Goal: Task Accomplishment & Management: Manage account settings

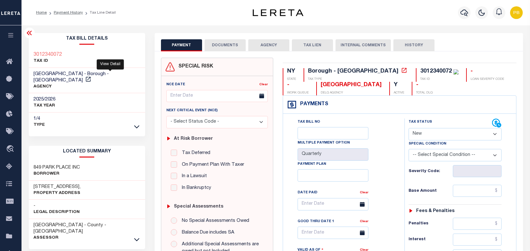
select select "NW2"
drag, startPoint x: 43, startPoint y: 179, endPoint x: 70, endPoint y: 179, distance: 26.6
click at [70, 183] on h3 "[STREET_ADDRESS]," at bounding box center [57, 186] width 47 height 6
copy h3 "Park Pl,"
click at [76, 14] on link "Payment History" at bounding box center [68, 13] width 29 height 4
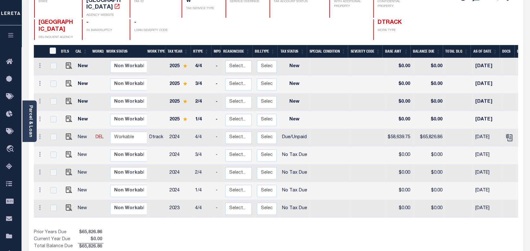
scroll to position [84, 0]
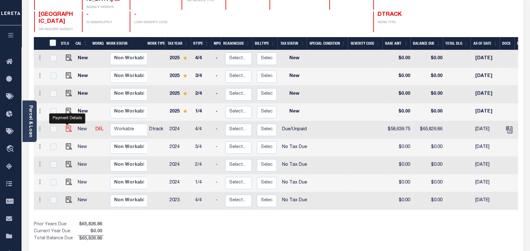
click at [66, 125] on img "" at bounding box center [69, 128] width 6 height 6
checkbox input "true"
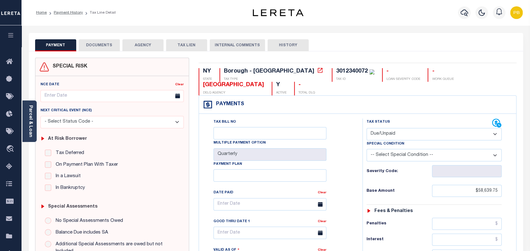
click at [440, 129] on select "- Select Status Code - Open Due/Unpaid Paid Incomplete No Tax Due Internal Refu…" at bounding box center [434, 134] width 135 height 12
select select "PYD"
click at [367, 128] on select "- Select Status Code - Open Due/Unpaid Paid Incomplete No Tax Due Internal Refu…" at bounding box center [434, 134] width 135 height 12
type input "[DATE]"
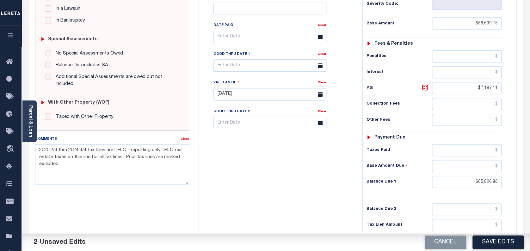
scroll to position [169, 0]
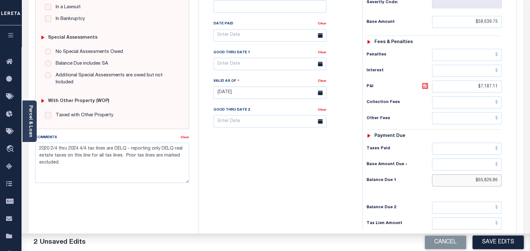
drag, startPoint x: 498, startPoint y: 179, endPoint x: 458, endPoint y: 175, distance: 40.1
click at [458, 175] on input "$65,826.86" at bounding box center [467, 180] width 70 height 12
type input "$0.00"
click at [493, 245] on button "Save Edits" at bounding box center [498, 242] width 51 height 14
checkbox input "false"
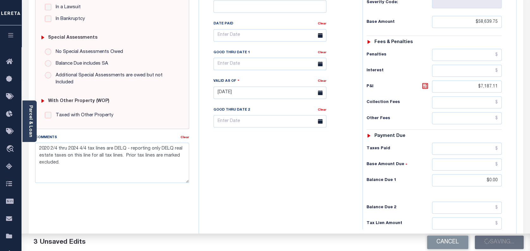
checkbox input "false"
type input "$58,639.75"
type input "$7,187.11"
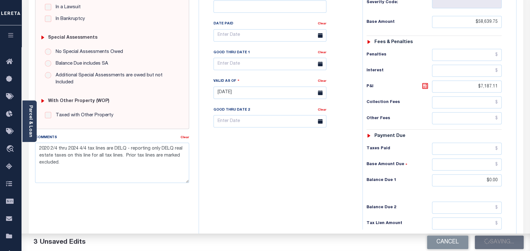
type input "$0"
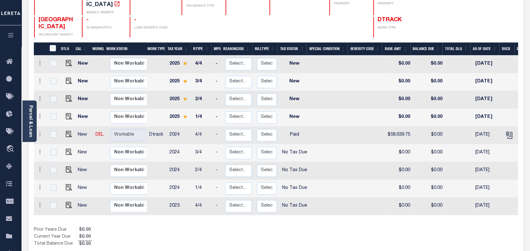
scroll to position [84, 0]
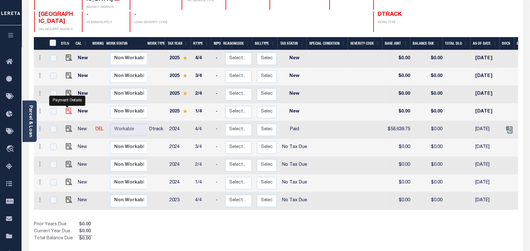
click at [66, 108] on img "" at bounding box center [69, 111] width 6 height 6
checkbox input "true"
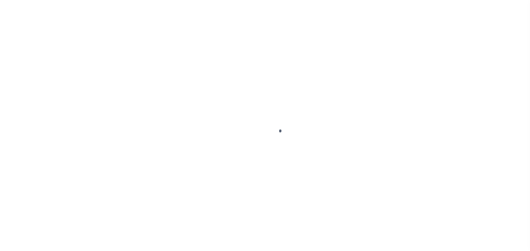
select select "NW2"
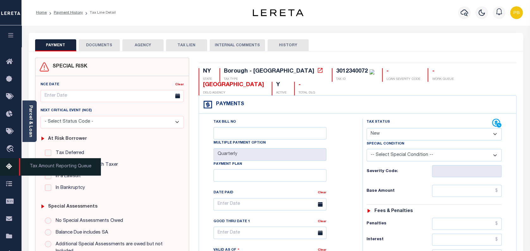
click at [10, 164] on icon at bounding box center [11, 167] width 10 height 8
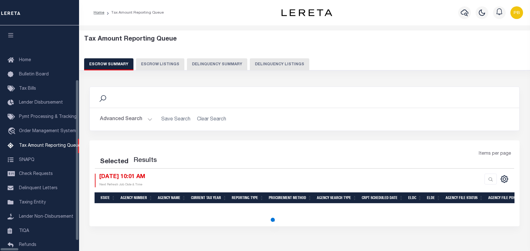
click at [259, 63] on button "Delinquency Listings" at bounding box center [279, 64] width 59 height 12
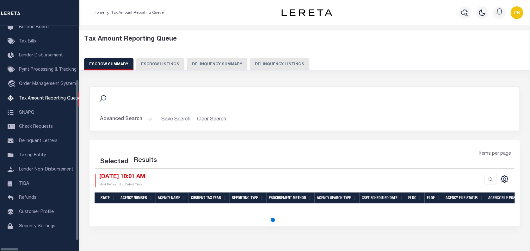
select select "100"
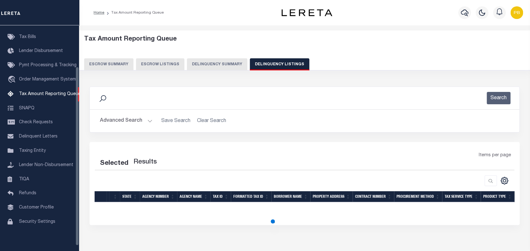
select select "100"
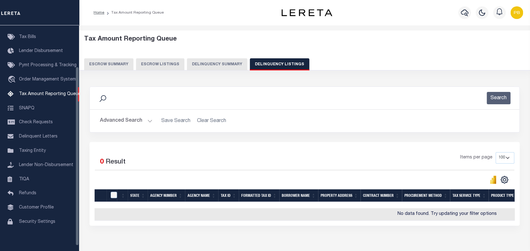
click at [138, 120] on button "Advanced Search" at bounding box center [126, 121] width 53 height 12
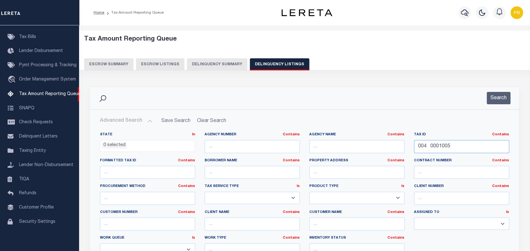
drag, startPoint x: 403, startPoint y: 139, endPoint x: 388, endPoint y: 139, distance: 15.2
click at [388, 139] on div "State In In AK AL AR AZ CA CO CT DC DE FL GA GU HI IA ID IL IN KS [GEOGRAPHIC_D…" at bounding box center [304, 196] width 419 height 129
paste input "3014290016"
type input "3014290016"
click at [505, 100] on button "Search" at bounding box center [499, 98] width 24 height 12
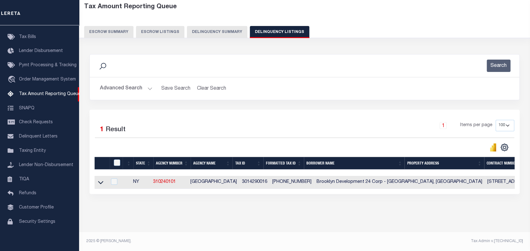
scroll to position [37, 0]
click at [100, 181] on icon at bounding box center [100, 182] width 5 height 3
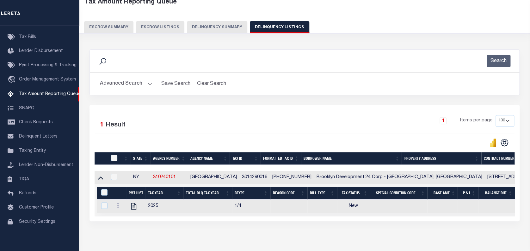
scroll to position [69, 0]
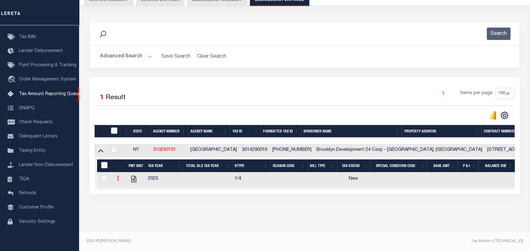
click at [117, 175] on icon at bounding box center [118, 177] width 2 height 5
click at [125, 188] on img "" at bounding box center [125, 188] width 6 height 6
checkbox input "true"
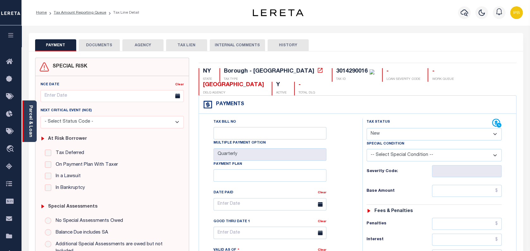
click at [31, 129] on link "Parcel & Loan" at bounding box center [30, 121] width 4 height 32
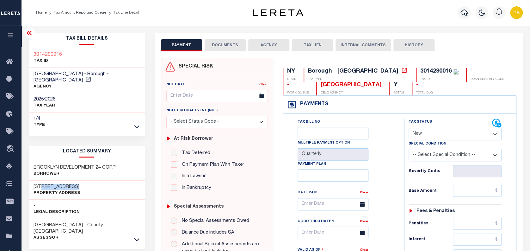
drag, startPoint x: 41, startPoint y: 179, endPoint x: 70, endPoint y: 177, distance: 28.8
click at [70, 183] on h3 "744 Lefferts Ave" at bounding box center [57, 186] width 47 height 6
copy h3 "Lefferts Ave"
click at [447, 135] on select "- Select Status Code - Open Due/Unpaid Paid Incomplete No Tax Due Internal Refu…" at bounding box center [455, 134] width 93 height 12
select select "PYD"
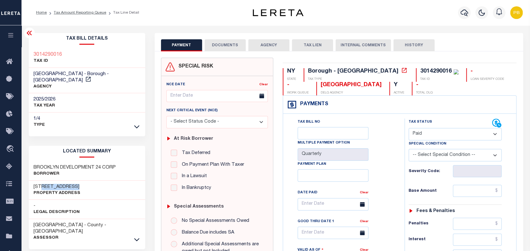
click at [409, 128] on select "- Select Status Code - Open Due/Unpaid Paid Incomplete No Tax Due Internal Refu…" at bounding box center [455, 134] width 93 height 12
type input "[DATE]"
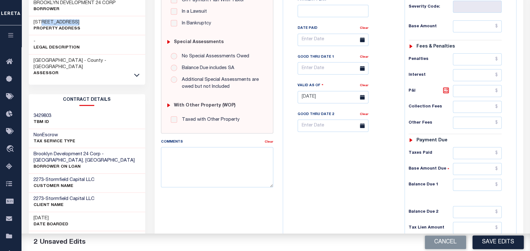
scroll to position [169, 0]
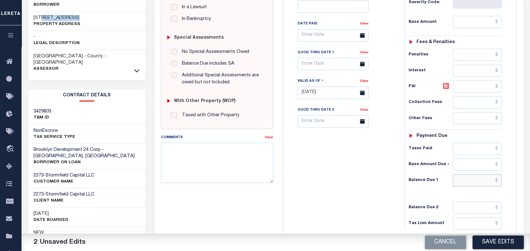
click at [480, 182] on input "text" at bounding box center [477, 180] width 49 height 12
type input "$0.00"
click at [493, 238] on button "Save Edits" at bounding box center [498, 242] width 51 height 14
checkbox input "false"
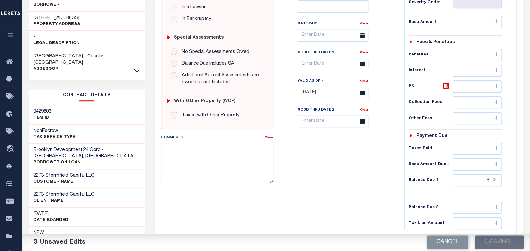
checkbox input "false"
type input "$0"
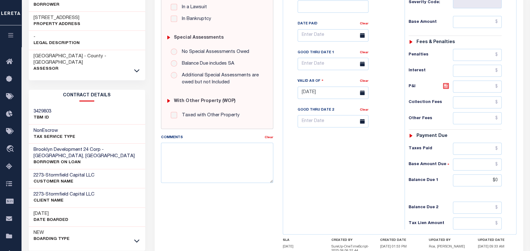
scroll to position [0, 0]
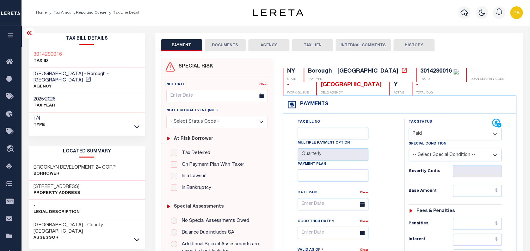
click at [215, 45] on button "DOCUMENTS" at bounding box center [225, 45] width 41 height 12
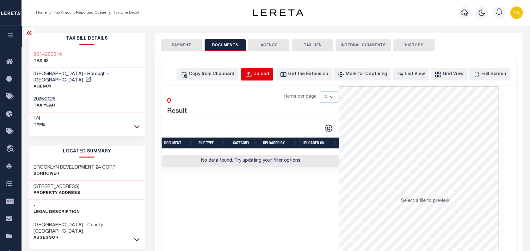
click at [269, 75] on div "Upload" at bounding box center [261, 74] width 16 height 7
select select "POP"
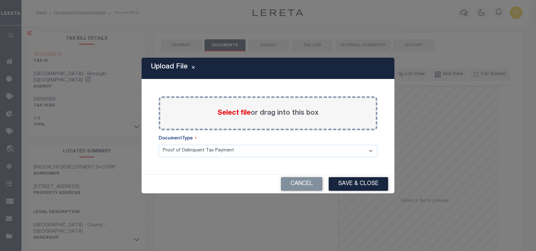
click at [237, 114] on span "Select file" at bounding box center [234, 112] width 33 height 7
click at [0, 0] on input "Select file or drag into this box" at bounding box center [0, 0] width 0 height 0
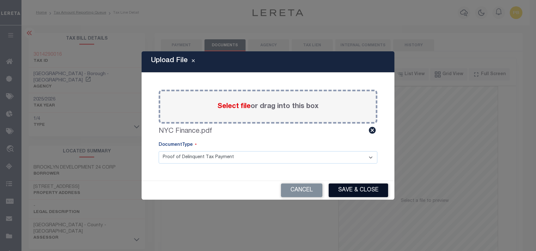
click at [372, 189] on button "Save & Close" at bounding box center [358, 190] width 59 height 14
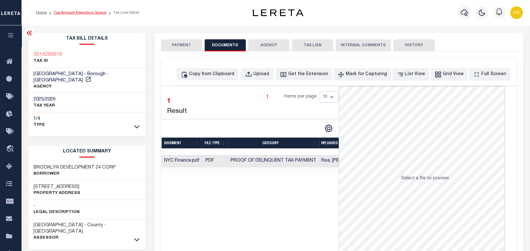
click at [71, 14] on link "Tax Amount Reporting Queue" at bounding box center [80, 13] width 53 height 4
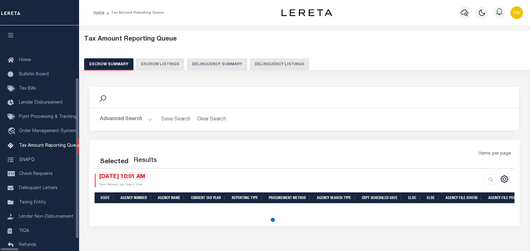
click at [283, 70] on div "Escrow Summary Escrow Listings Delinquency Summary Delinquency Listings" at bounding box center [304, 64] width 441 height 12
click at [261, 63] on button "Delinquency Listings" at bounding box center [279, 64] width 59 height 12
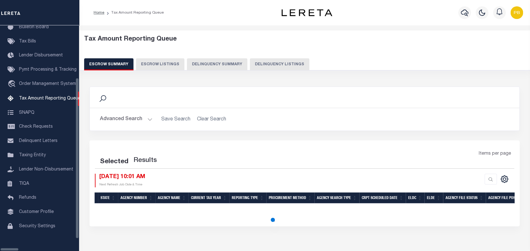
select select "100"
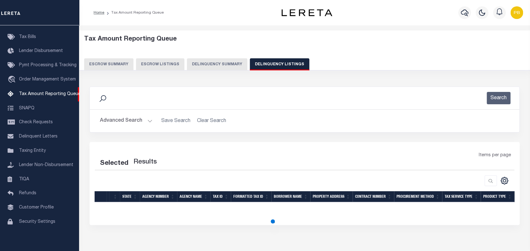
select select "100"
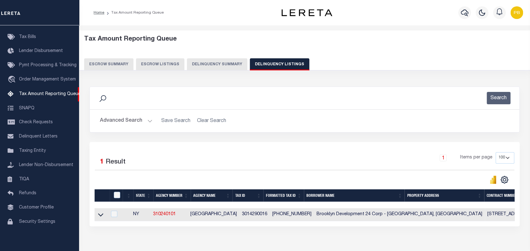
drag, startPoint x: 148, startPoint y: 118, endPoint x: 218, endPoint y: 122, distance: 70.0
click at [149, 118] on button "Advanced Search" at bounding box center [126, 121] width 53 height 12
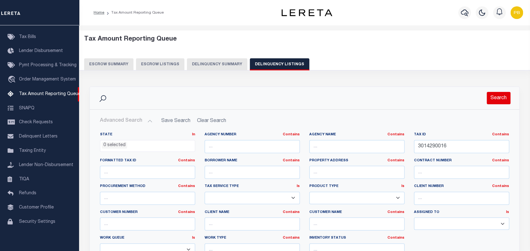
click at [495, 101] on button "Search" at bounding box center [499, 98] width 24 height 12
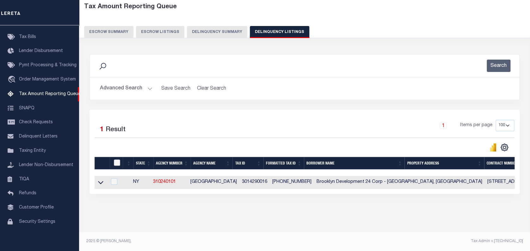
click at [119, 159] on input "checkbox" at bounding box center [117, 162] width 6 height 6
checkbox input "true"
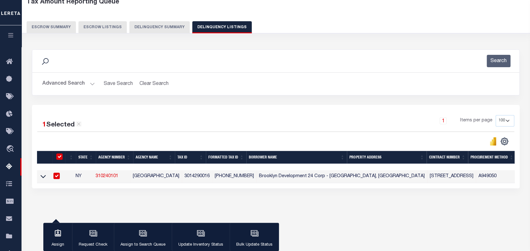
scroll to position [36, 0]
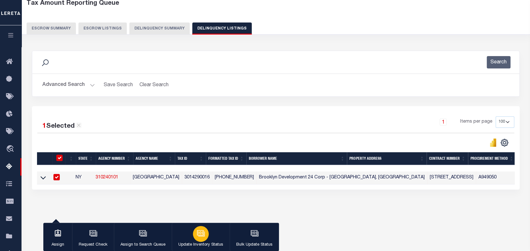
click at [202, 239] on div "button" at bounding box center [201, 234] width 16 height 16
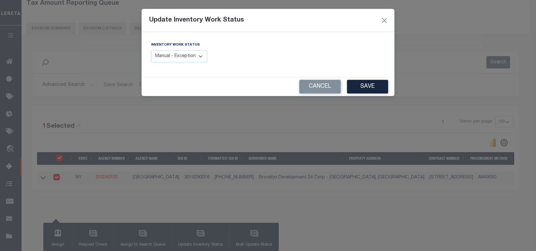
click at [198, 61] on select "Manual - Exception Pended - Awaiting Search Late Add Exception Completed" at bounding box center [179, 56] width 56 height 12
select select "4"
click at [151, 50] on select "Manual - Exception Pended - Awaiting Search Late Add Exception Completed" at bounding box center [179, 56] width 56 height 12
click at [379, 91] on button "Save" at bounding box center [367, 87] width 41 height 14
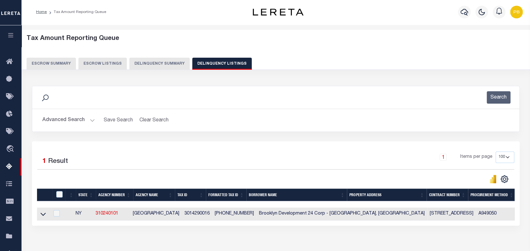
scroll to position [0, 0]
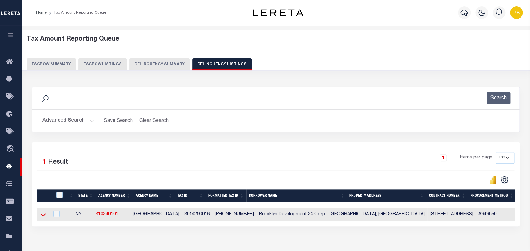
click at [41, 215] on icon at bounding box center [42, 214] width 5 height 3
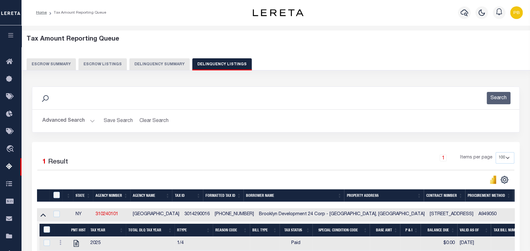
click at [84, 119] on button "Advanced Search" at bounding box center [68, 121] width 53 height 12
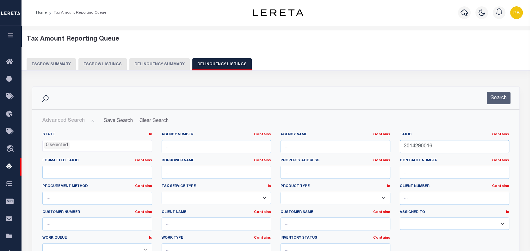
drag, startPoint x: 443, startPoint y: 144, endPoint x: 339, endPoint y: 144, distance: 103.4
click at [339, 144] on div "State In In AK AL AR AZ CA CO CT DC DE FL GA GU HI IA ID IL IN KS KY LA MA MD M…" at bounding box center [276, 196] width 476 height 129
paste input "3014810006"
drag, startPoint x: 439, startPoint y: 148, endPoint x: 359, endPoint y: 138, distance: 80.6
click at [359, 138] on div "State In In AK AL AR AZ CA CO CT DC DE FL GA GU HI IA ID IL IN KS KY LA MA MD M…" at bounding box center [276, 196] width 476 height 129
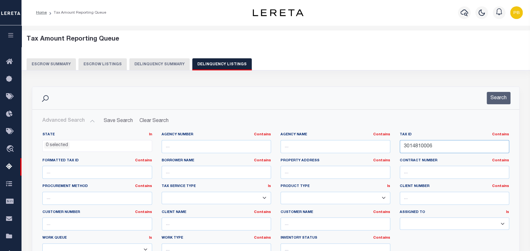
paste input "6830022"
type input "3016830022"
click at [493, 99] on button "Search" at bounding box center [499, 98] width 24 height 12
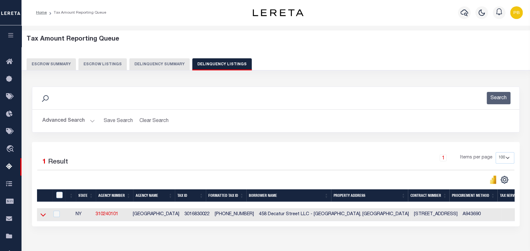
click at [44, 216] on icon at bounding box center [42, 214] width 5 height 3
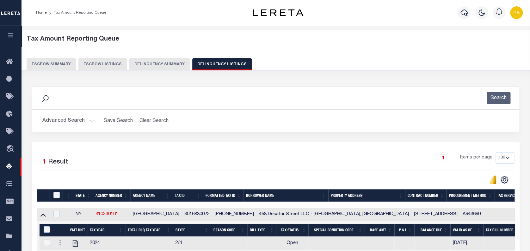
scroll to position [84, 0]
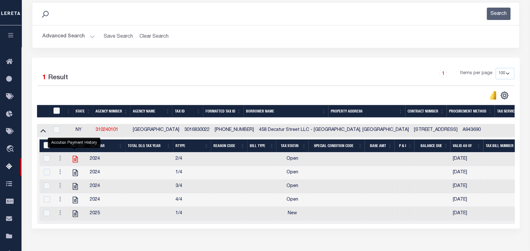
click at [74, 161] on icon "" at bounding box center [75, 159] width 5 height 7
checkbox input "true"
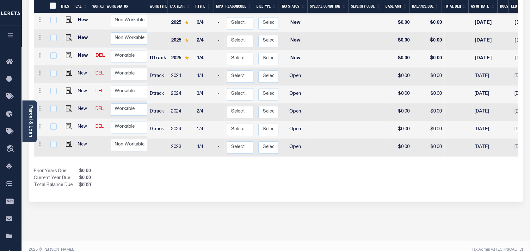
scroll to position [139, 0]
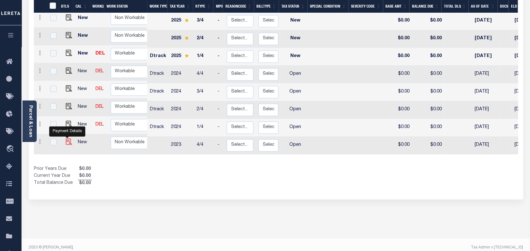
click at [66, 138] on img "" at bounding box center [69, 141] width 6 height 6
checkbox input "true"
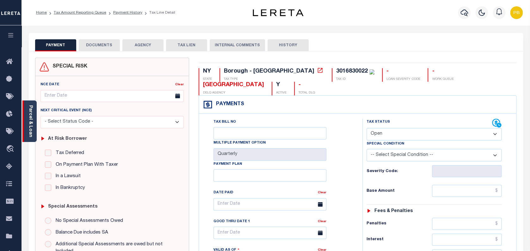
click at [26, 110] on div "Parcel & Loan" at bounding box center [29, 120] width 14 height 41
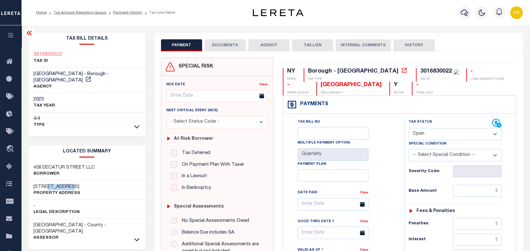
drag, startPoint x: 44, startPoint y: 178, endPoint x: 72, endPoint y: 177, distance: 27.8
click at [72, 183] on h3 "[STREET_ADDRESS]" at bounding box center [57, 186] width 47 height 6
click at [69, 183] on h3 "[STREET_ADDRESS]" at bounding box center [57, 186] width 47 height 6
click at [46, 183] on h3 "[STREET_ADDRESS]" at bounding box center [57, 186] width 47 height 6
drag, startPoint x: 43, startPoint y: 180, endPoint x: 68, endPoint y: 180, distance: 25.3
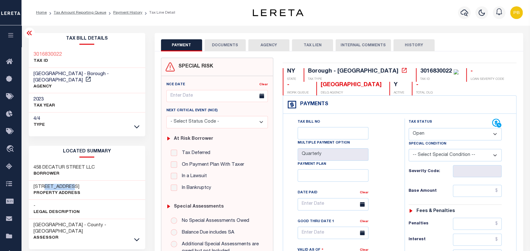
click at [68, 183] on h3 "[STREET_ADDRESS]" at bounding box center [57, 186] width 47 height 6
copy h3 "Decatur St"
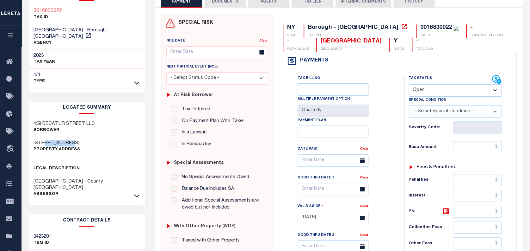
scroll to position [84, 0]
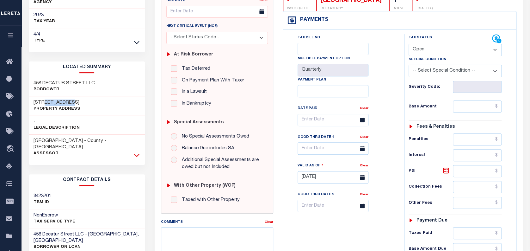
click at [135, 152] on icon at bounding box center [136, 155] width 5 height 7
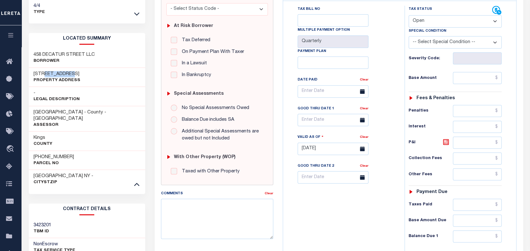
scroll to position [65, 0]
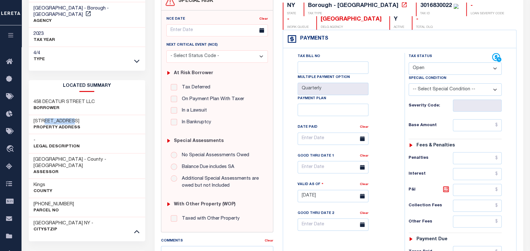
click at [435, 71] on select "- Select Status Code - Open Due/Unpaid Paid Incomplete No Tax Due Internal Refu…" at bounding box center [455, 68] width 93 height 12
select select "PYD"
click at [409, 63] on select "- Select Status Code - Open Due/Unpaid Paid Incomplete No Tax Due Internal Refu…" at bounding box center [455, 68] width 93 height 12
type input "[DATE]"
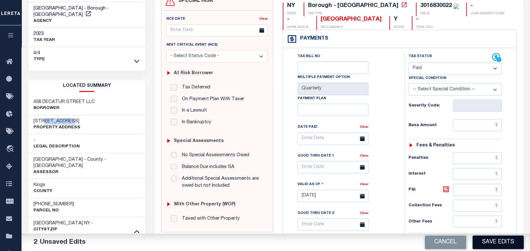
click at [493, 239] on button "Save Edits" at bounding box center [498, 242] width 51 height 14
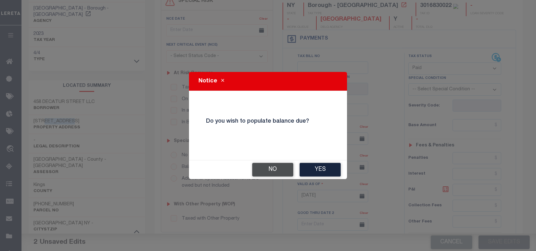
click at [272, 167] on button "No" at bounding box center [272, 170] width 41 height 14
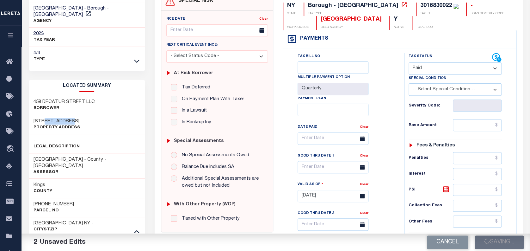
checkbox input "false"
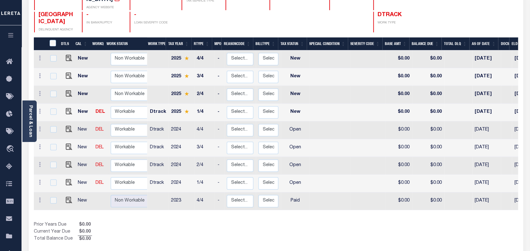
scroll to position [84, 0]
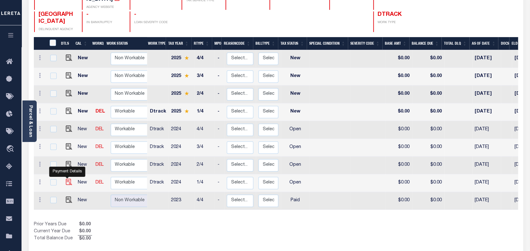
click at [66, 178] on img "" at bounding box center [69, 181] width 6 height 6
checkbox input "true"
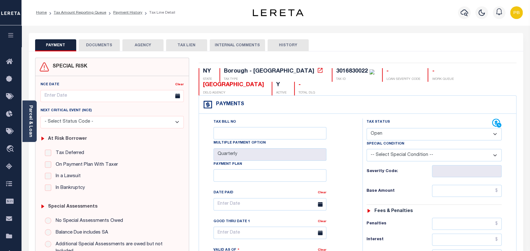
click at [425, 132] on select "- Select Status Code - Open Due/Unpaid Paid Incomplete No Tax Due Internal Refu…" at bounding box center [434, 134] width 135 height 12
select select "PYD"
click at [367, 128] on select "- Select Status Code - Open Due/Unpaid Paid Incomplete No Tax Due Internal Refu…" at bounding box center [434, 134] width 135 height 12
type input "[DATE]"
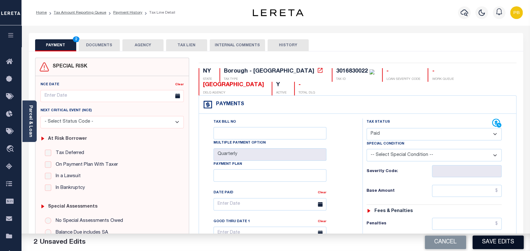
click at [517, 240] on button "Save Edits" at bounding box center [498, 242] width 51 height 14
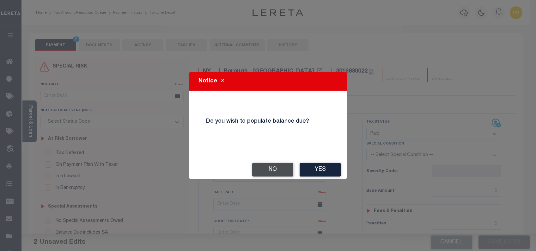
drag, startPoint x: 253, startPoint y: 167, endPoint x: 278, endPoint y: 170, distance: 25.2
click at [255, 167] on button "No" at bounding box center [272, 170] width 41 height 14
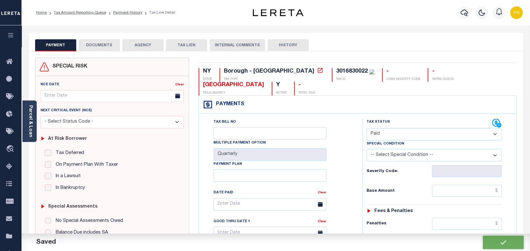
checkbox input "false"
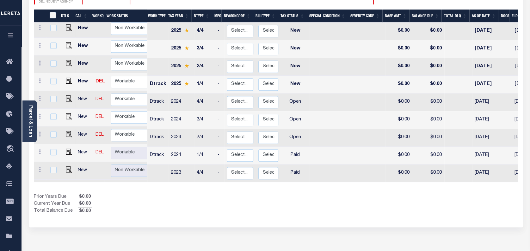
scroll to position [127, 0]
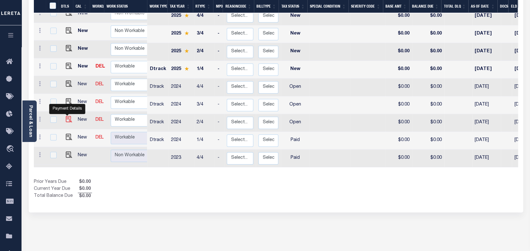
click at [66, 116] on img "" at bounding box center [69, 119] width 6 height 6
checkbox input "true"
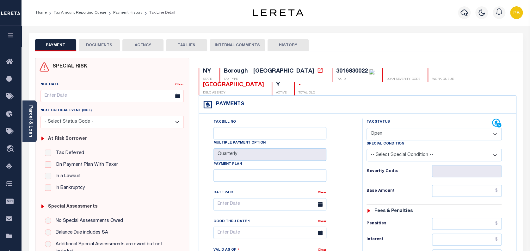
click at [401, 132] on select "- Select Status Code - Open Due/Unpaid Paid Incomplete No Tax Due Internal Refu…" at bounding box center [434, 134] width 135 height 12
select select "PYD"
click at [367, 128] on select "- Select Status Code - Open Due/Unpaid Paid Incomplete No Tax Due Internal Refu…" at bounding box center [434, 134] width 135 height 12
type input "[DATE]"
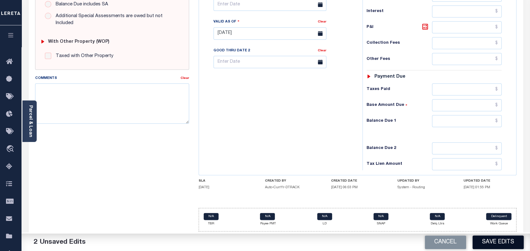
click at [499, 244] on button "Save Edits" at bounding box center [498, 242] width 51 height 14
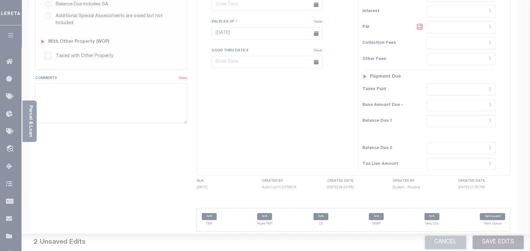
scroll to position [214, 0]
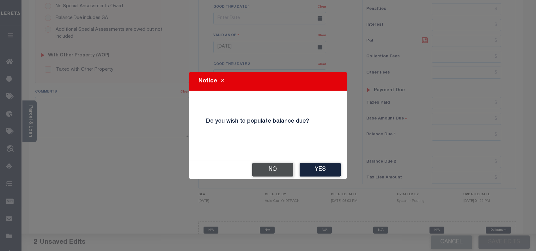
click at [268, 164] on button "No" at bounding box center [272, 170] width 41 height 14
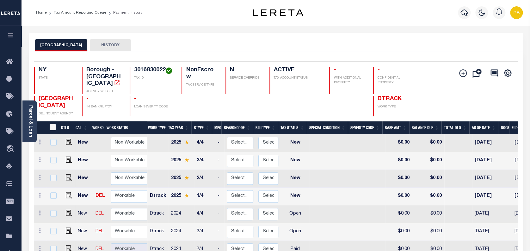
scroll to position [139, 0]
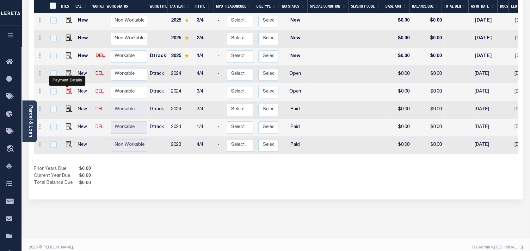
click at [68, 88] on img "" at bounding box center [69, 91] width 6 height 6
checkbox input "true"
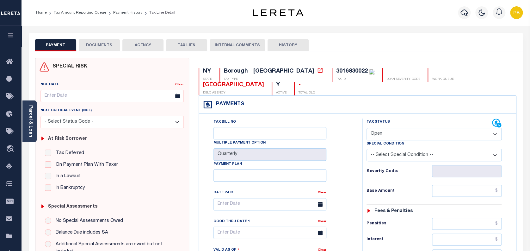
click at [402, 134] on select "- Select Status Code - Open Due/Unpaid Paid Incomplete No Tax Due Internal Refu…" at bounding box center [434, 134] width 135 height 12
select select "PYD"
click at [367, 128] on select "- Select Status Code - Open Due/Unpaid Paid Incomplete No Tax Due Internal Refu…" at bounding box center [434, 134] width 135 height 12
type input "[DATE]"
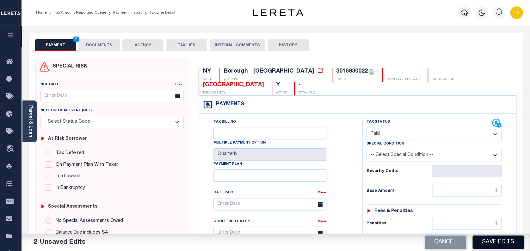
click at [505, 244] on button "Save Edits" at bounding box center [498, 242] width 51 height 14
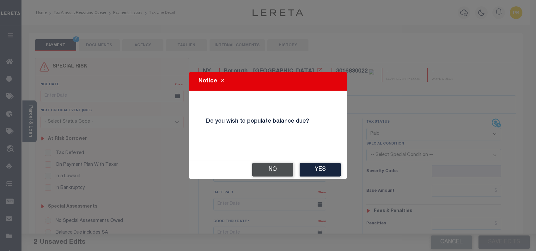
click at [270, 169] on button "No" at bounding box center [272, 170] width 41 height 14
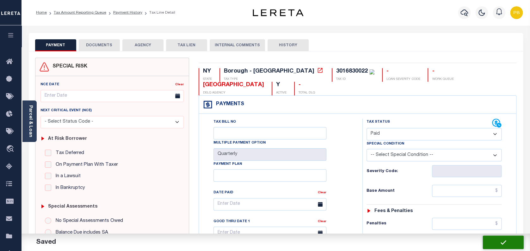
checkbox input "false"
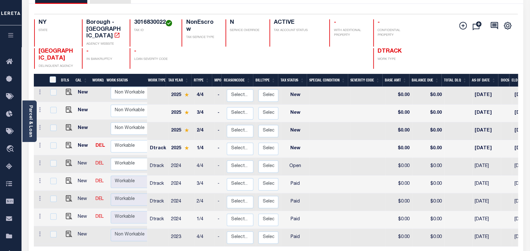
scroll to position [84, 0]
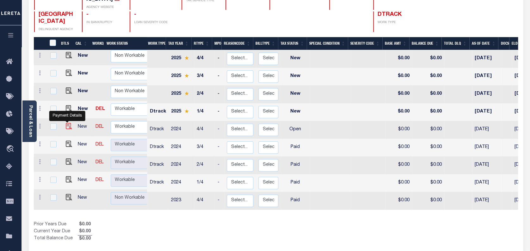
click at [67, 123] on img "" at bounding box center [69, 126] width 6 height 6
checkbox input "true"
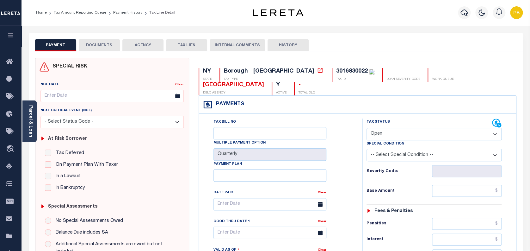
click at [418, 137] on select "- Select Status Code - Open Due/Unpaid Paid Incomplete No Tax Due Internal Refu…" at bounding box center [434, 134] width 135 height 12
select select "PYD"
click at [367, 128] on select "- Select Status Code - Open Due/Unpaid Paid Incomplete No Tax Due Internal Refu…" at bounding box center [434, 134] width 135 height 12
type input "[DATE]"
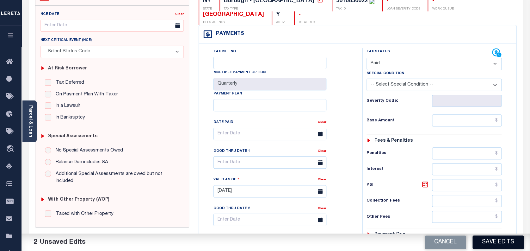
scroll to position [127, 0]
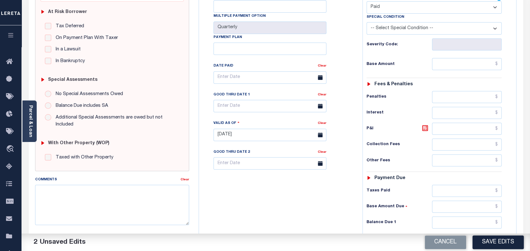
click at [512, 244] on button "Save Edits" at bounding box center [498, 242] width 51 height 14
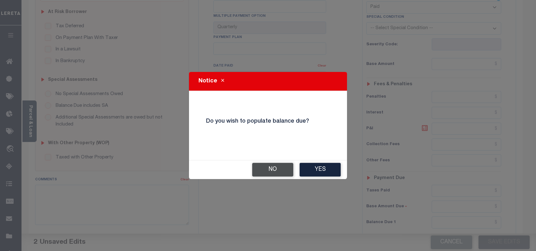
click at [274, 171] on button "No" at bounding box center [272, 170] width 41 height 14
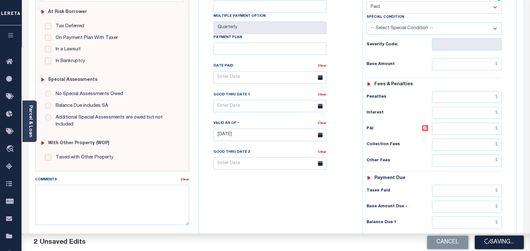
checkbox input "false"
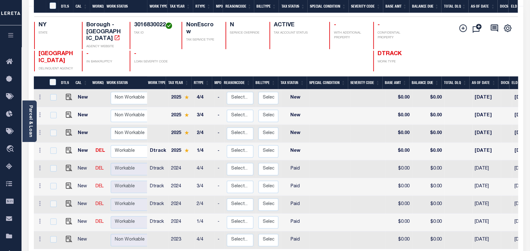
scroll to position [127, 0]
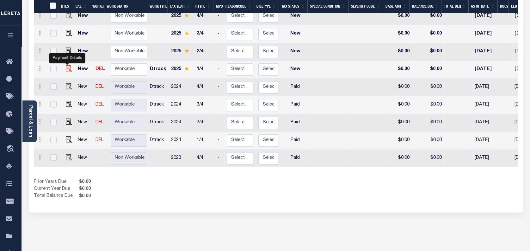
click at [66, 65] on img "" at bounding box center [69, 68] width 6 height 6
checkbox input "true"
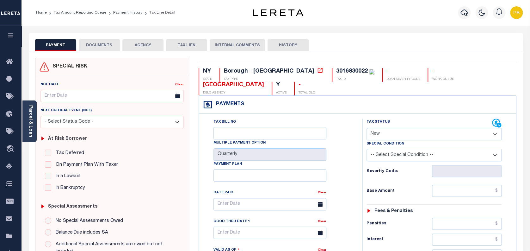
click at [413, 129] on select "- Select Status Code - Open Due/Unpaid Paid Incomplete No Tax Due Internal Refu…" at bounding box center [434, 134] width 135 height 12
select select "PYD"
click at [367, 128] on select "- Select Status Code - Open Due/Unpaid Paid Incomplete No Tax Due Internal Refu…" at bounding box center [434, 134] width 135 height 12
type input "[DATE]"
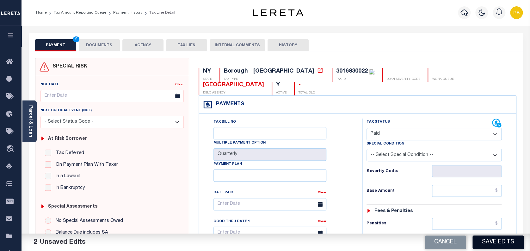
click at [514, 244] on button "Save Edits" at bounding box center [498, 242] width 51 height 14
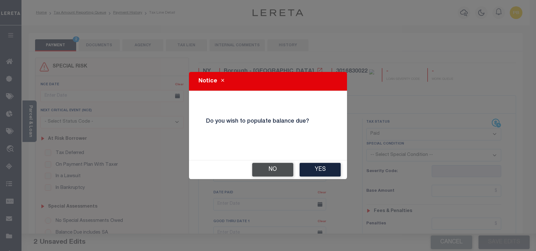
click at [263, 170] on button "No" at bounding box center [272, 170] width 41 height 14
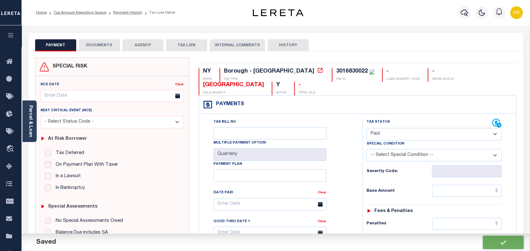
checkbox input "false"
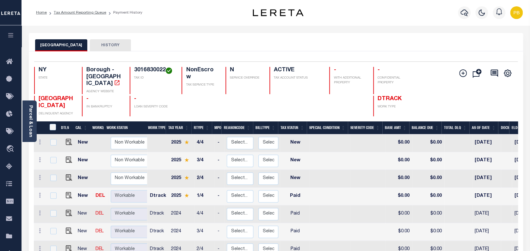
click at [63, 193] on link at bounding box center [67, 195] width 9 height 4
checkbox input "true"
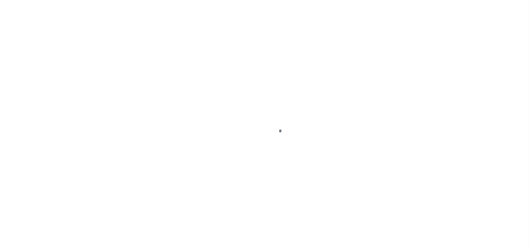
select select "PYD"
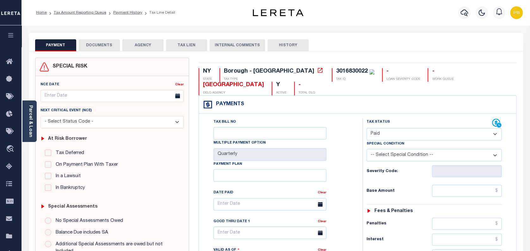
click at [101, 40] on button "DOCUMENTS" at bounding box center [99, 45] width 41 height 12
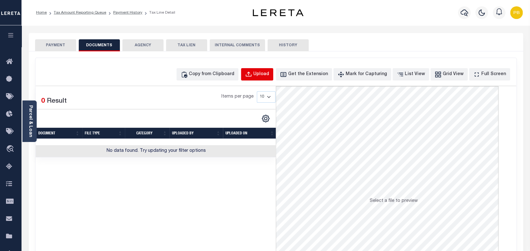
click at [269, 77] on div "Upload" at bounding box center [261, 74] width 16 height 7
select select "POP"
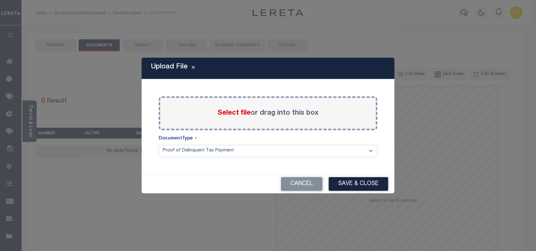
click at [236, 112] on span "Select file" at bounding box center [234, 112] width 33 height 7
click at [0, 0] on input "Select file or drag into this box" at bounding box center [0, 0] width 0 height 0
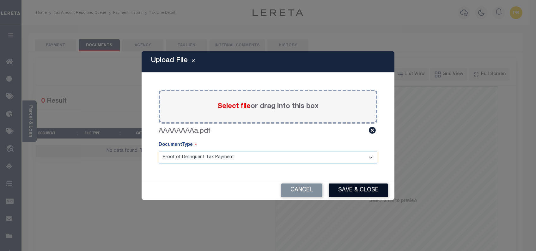
click at [377, 190] on button "Save & Close" at bounding box center [358, 190] width 59 height 14
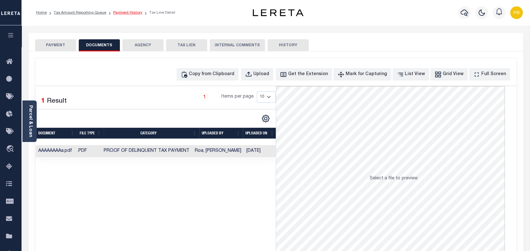
click at [136, 15] on link "Payment History" at bounding box center [127, 13] width 29 height 4
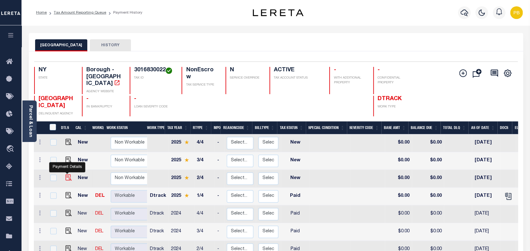
click at [68, 174] on img "" at bounding box center [68, 177] width 6 height 6
checkbox input "true"
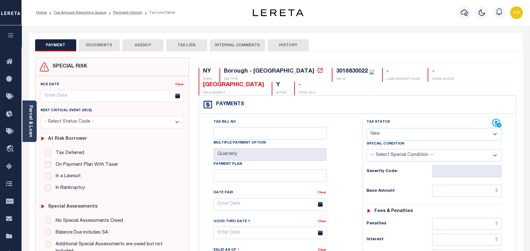
click at [411, 133] on select "- Select Status Code - Open Due/Unpaid Paid Incomplete No Tax Due Internal Refu…" at bounding box center [434, 134] width 135 height 12
select select "PYD"
click at [367, 128] on select "- Select Status Code - Open Due/Unpaid Paid Incomplete No Tax Due Internal Refu…" at bounding box center [434, 134] width 135 height 12
type input "[DATE]"
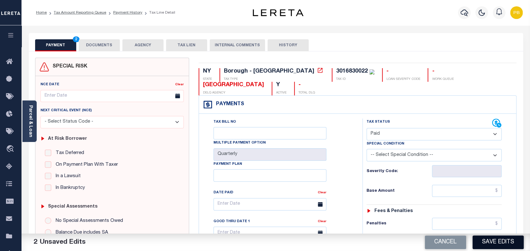
click at [507, 240] on button "Save Edits" at bounding box center [498, 242] width 51 height 14
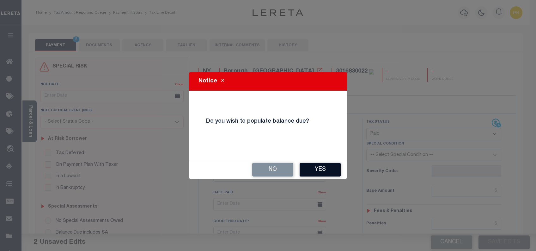
click at [313, 166] on button "Yes" at bounding box center [320, 170] width 41 height 14
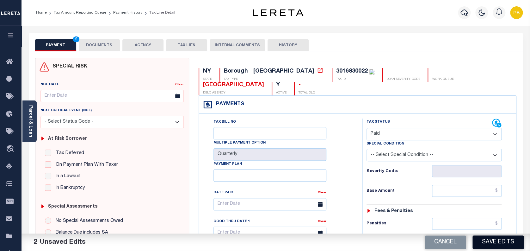
click at [511, 239] on button "Save Edits" at bounding box center [498, 242] width 51 height 14
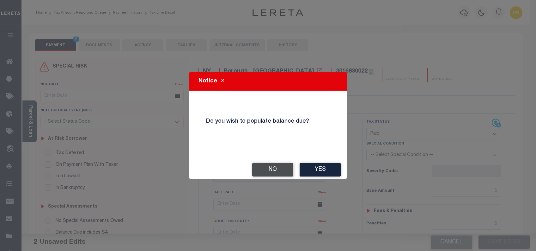
click at [279, 173] on button "No" at bounding box center [272, 170] width 41 height 14
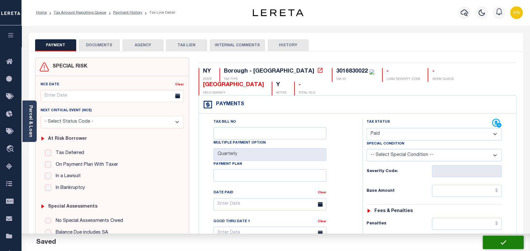
checkbox input "false"
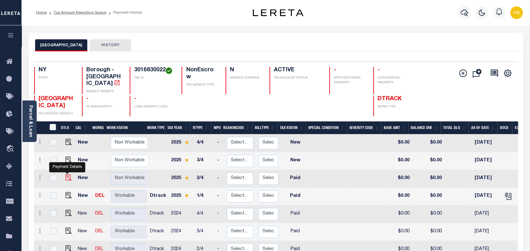
click at [66, 174] on img "" at bounding box center [68, 177] width 6 height 6
checkbox input "true"
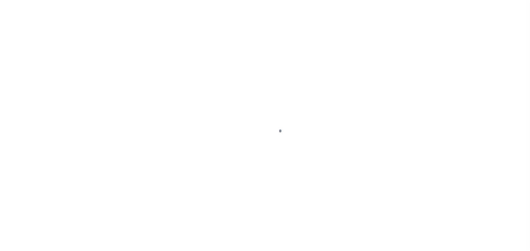
select select "PYD"
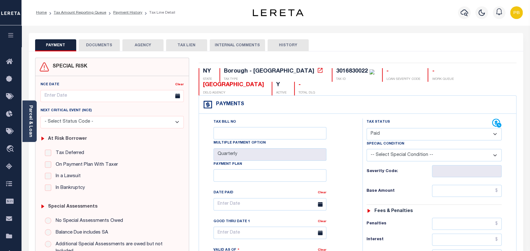
click at [90, 43] on button "DOCUMENTS" at bounding box center [99, 45] width 41 height 12
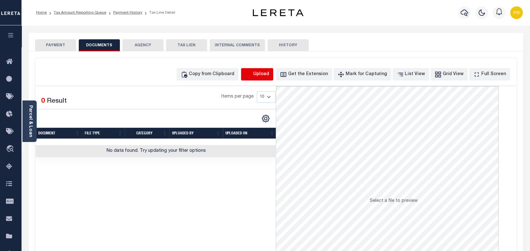
click at [252, 74] on icon "button" at bounding box center [248, 74] width 7 height 7
select select "POP"
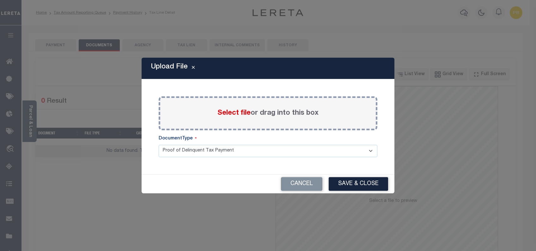
click at [237, 112] on span "Select file" at bounding box center [234, 112] width 33 height 7
click at [0, 0] on input "Select file or drag into this box" at bounding box center [0, 0] width 0 height 0
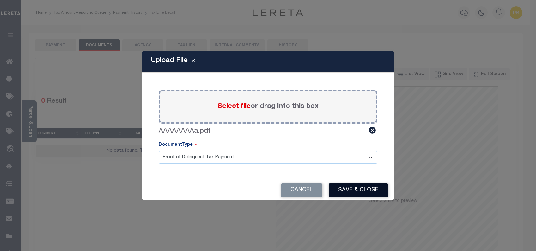
click at [366, 192] on button "Save & Close" at bounding box center [358, 190] width 59 height 14
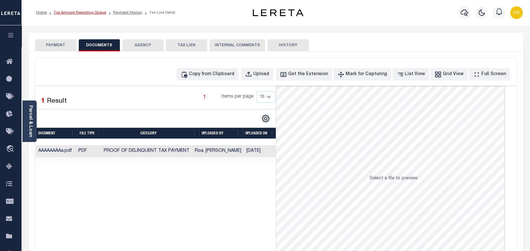
click at [82, 12] on link "Tax Amount Reporting Queue" at bounding box center [80, 13] width 53 height 4
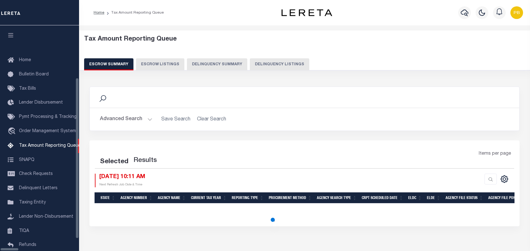
click at [267, 66] on button "Delinquency Listings" at bounding box center [279, 64] width 59 height 12
select select "100"
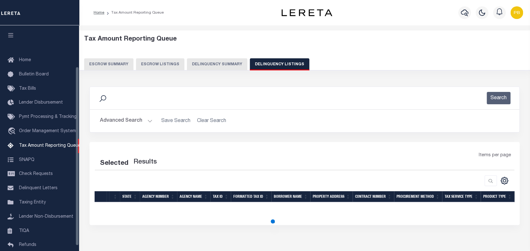
scroll to position [52, 0]
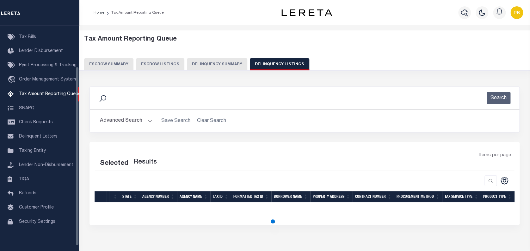
select select "100"
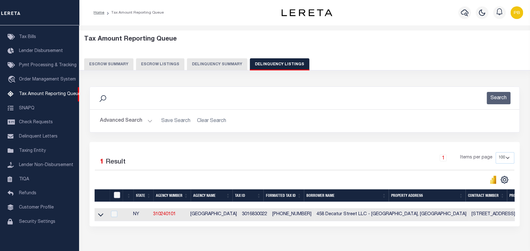
click at [119, 197] on input "checkbox" at bounding box center [117, 194] width 6 height 6
checkbox input "true"
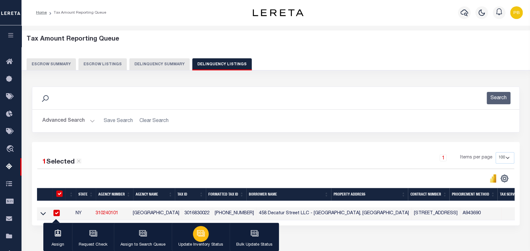
click at [199, 238] on div "button" at bounding box center [201, 234] width 16 height 16
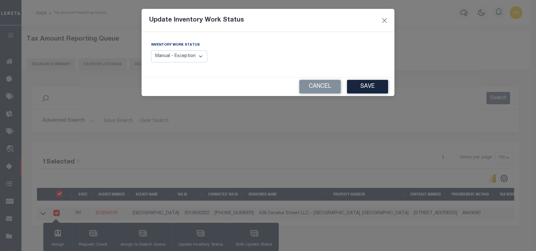
drag, startPoint x: 184, startPoint y: 56, endPoint x: 180, endPoint y: 63, distance: 7.5
click at [184, 56] on select "Manual - Exception Pended - Awaiting Search Late Add Exception Completed" at bounding box center [179, 56] width 56 height 12
select select "4"
click at [151, 50] on select "Manual - Exception Pended - Awaiting Search Late Add Exception Completed" at bounding box center [179, 56] width 56 height 12
click at [379, 89] on button "Save" at bounding box center [367, 87] width 41 height 14
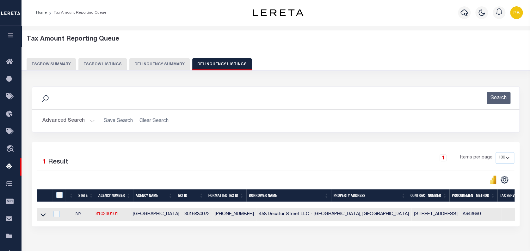
click at [82, 121] on button "Advanced Search" at bounding box center [68, 121] width 53 height 12
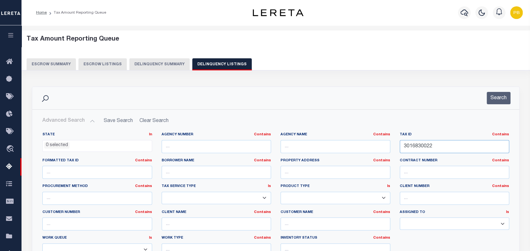
drag, startPoint x: 453, startPoint y: 148, endPoint x: 359, endPoint y: 141, distance: 93.9
click at [359, 141] on div "State In In AK AL AR AZ CA CO CT DC DE FL GA GU HI IA ID IL IN KS KY LA MA MD M…" at bounding box center [276, 196] width 476 height 129
paste input "820006"
type input "3018200062"
click at [499, 101] on button "Search" at bounding box center [499, 98] width 24 height 12
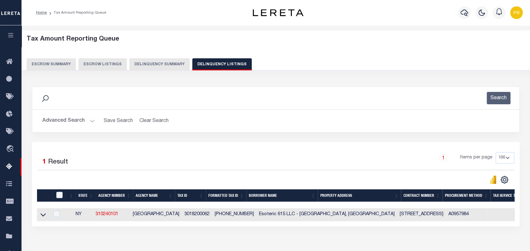
drag, startPoint x: 42, startPoint y: 217, endPoint x: 96, endPoint y: 195, distance: 58.2
click at [42, 217] on icon at bounding box center [42, 214] width 5 height 7
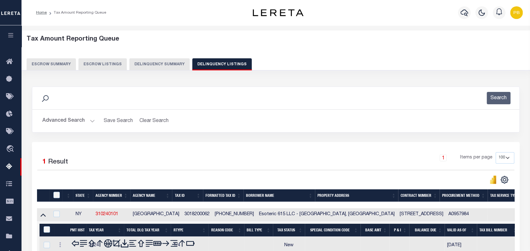
scroll to position [84, 0]
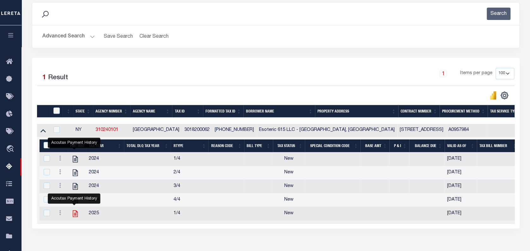
click at [73, 216] on icon "" at bounding box center [75, 213] width 8 height 8
checkbox input "true"
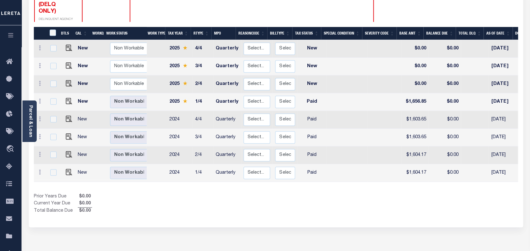
scroll to position [127, 0]
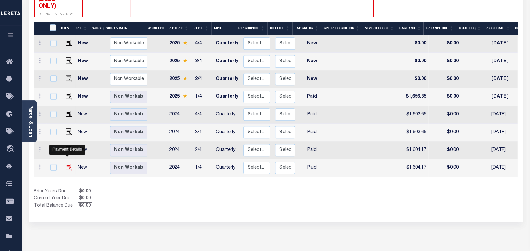
click at [66, 164] on img "" at bounding box center [69, 167] width 6 height 6
checkbox input "true"
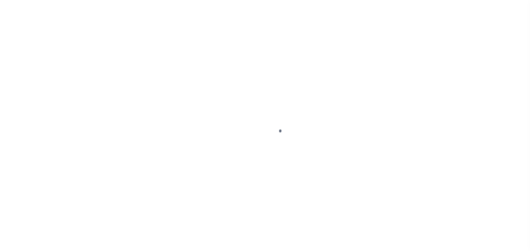
select select "PYD"
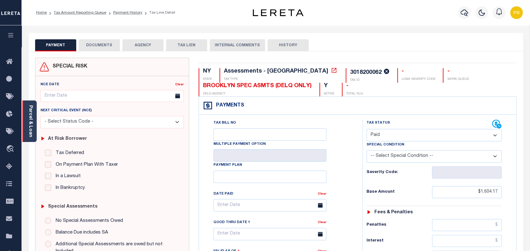
click at [30, 131] on link "Parcel & Loan" at bounding box center [30, 121] width 4 height 32
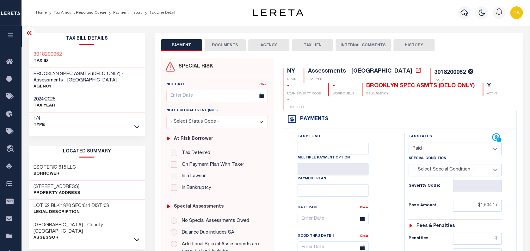
drag, startPoint x: 67, startPoint y: 187, endPoint x: 83, endPoint y: 187, distance: 16.4
click at [80, 187] on h3 "389 MADISON STREET" at bounding box center [57, 186] width 47 height 6
click at [116, 13] on link "Payment History" at bounding box center [127, 13] width 29 height 4
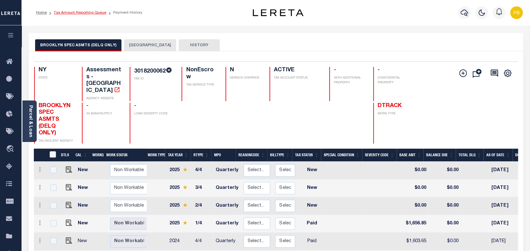
click at [94, 11] on link "Tax Amount Reporting Queue" at bounding box center [80, 13] width 53 height 4
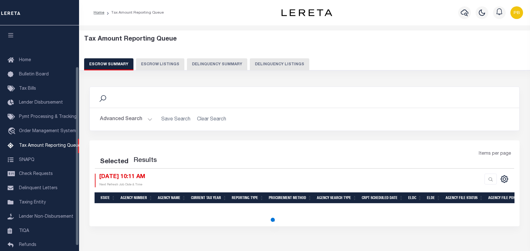
click at [280, 62] on button "Delinquency Listings" at bounding box center [279, 64] width 59 height 12
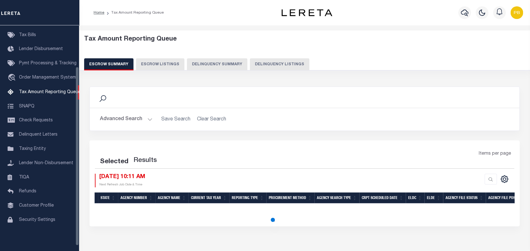
select select "100"
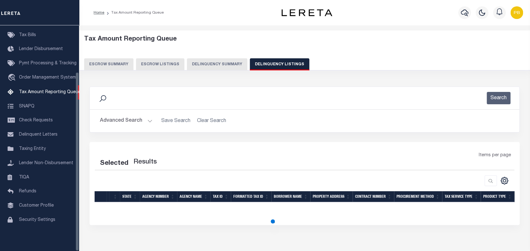
select select "100"
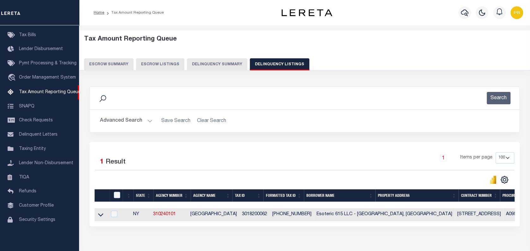
click at [149, 120] on button "Advanced Search" at bounding box center [126, 121] width 53 height 12
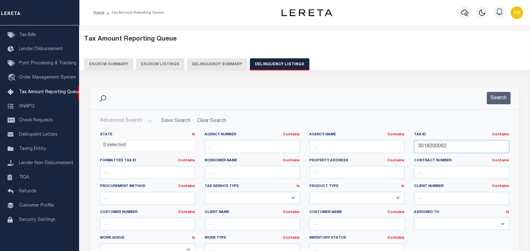
drag, startPoint x: 462, startPoint y: 150, endPoint x: 395, endPoint y: 145, distance: 66.9
click at [395, 145] on div "State In In AK AL AR AZ CA CO CT DC DE FL GA GU HI IA ID IL IN KS KY LA MA MD M…" at bounding box center [304, 196] width 419 height 129
paste input "390005"
type input "3018390005"
click at [495, 92] on button "Search" at bounding box center [499, 98] width 24 height 12
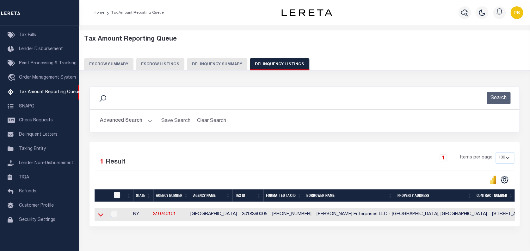
click at [101, 216] on icon at bounding box center [100, 214] width 5 height 3
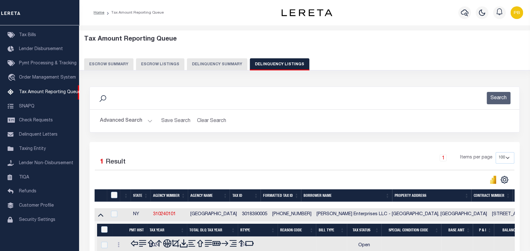
scroll to position [84, 0]
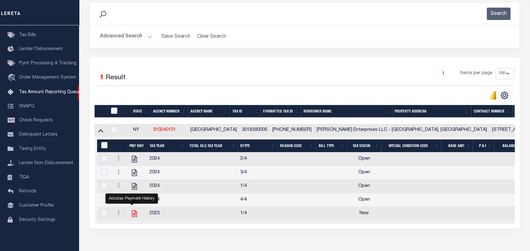
click at [132, 216] on icon "" at bounding box center [134, 213] width 5 height 7
checkbox input "true"
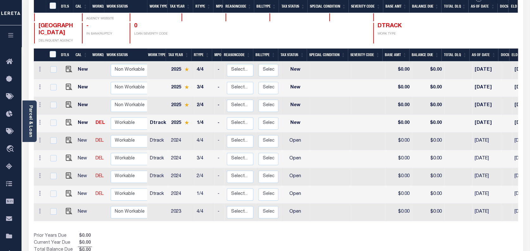
scroll to position [127, 0]
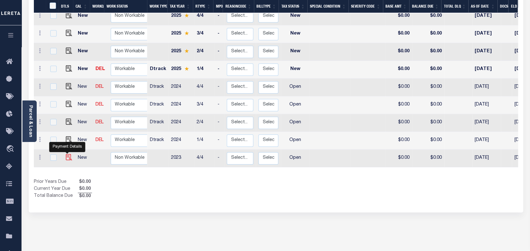
click at [66, 154] on img "" at bounding box center [69, 157] width 6 height 6
checkbox input "true"
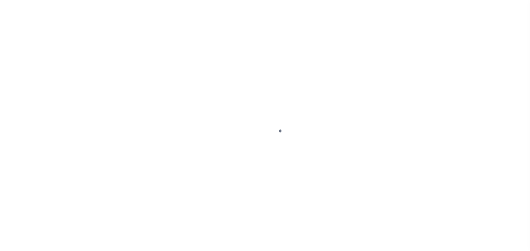
select select "OP2"
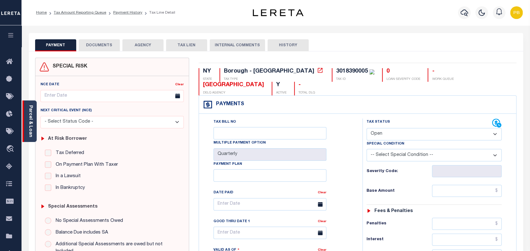
click at [35, 123] on div "Parcel & Loan" at bounding box center [29, 120] width 14 height 41
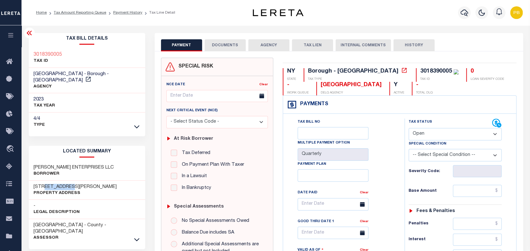
drag, startPoint x: 43, startPoint y: 179, endPoint x: 66, endPoint y: 181, distance: 23.4
click at [66, 183] on h3 "236 Hancock St," at bounding box center [75, 186] width 83 height 6
copy h3 "Hancock St"
click at [444, 135] on select "- Select Status Code - Open Due/Unpaid Paid Incomplete No Tax Due Internal Refu…" at bounding box center [455, 134] width 93 height 12
click at [466, 131] on select "- Select Status Code - Open Due/Unpaid Paid Incomplete No Tax Due Internal Refu…" at bounding box center [455, 134] width 93 height 12
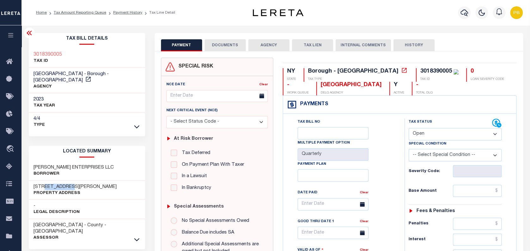
click at [464, 133] on select "- Select Status Code - Open Due/Unpaid Paid Incomplete No Tax Due Internal Refu…" at bounding box center [455, 134] width 93 height 12
click at [117, 11] on link "Payment History" at bounding box center [127, 13] width 29 height 4
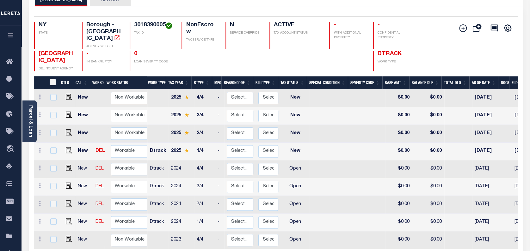
scroll to position [84, 0]
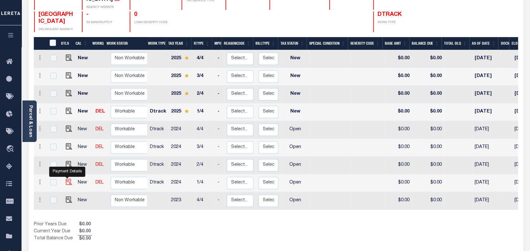
click at [67, 178] on img "" at bounding box center [69, 181] width 6 height 6
checkbox input "true"
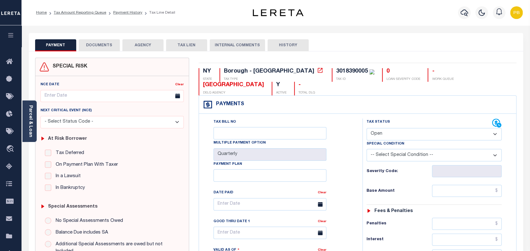
click at [407, 134] on select "- Select Status Code - Open Due/Unpaid Paid Incomplete No Tax Due Internal Refu…" at bounding box center [434, 134] width 135 height 12
select select "PYD"
click at [367, 128] on select "- Select Status Code - Open Due/Unpaid Paid Incomplete No Tax Due Internal Refu…" at bounding box center [434, 134] width 135 height 12
type input "[DATE]"
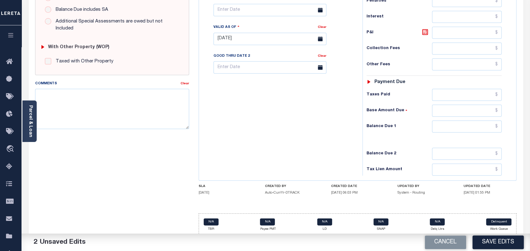
scroll to position [228, 0]
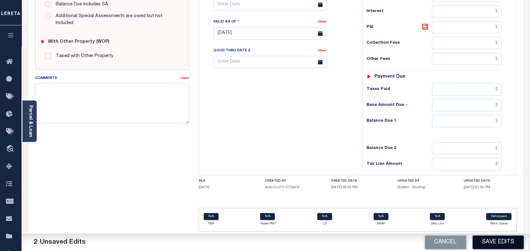
click at [495, 242] on button "Save Edits" at bounding box center [498, 242] width 51 height 14
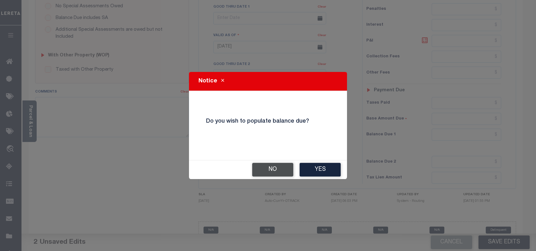
click at [270, 168] on button "No" at bounding box center [272, 170] width 41 height 14
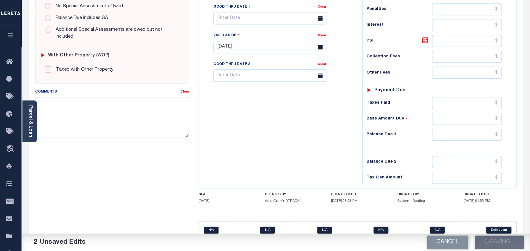
checkbox input "false"
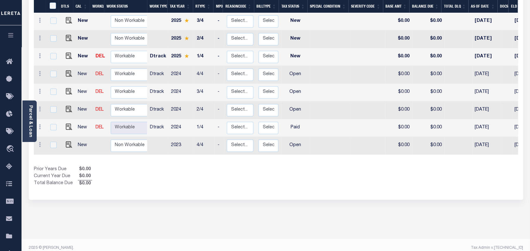
scroll to position [139, 0]
click at [66, 105] on img "" at bounding box center [69, 108] width 6 height 6
checkbox input "true"
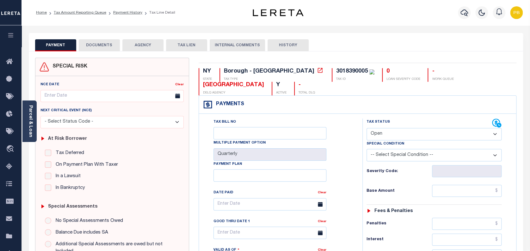
click at [415, 135] on select "- Select Status Code - Open Due/Unpaid Paid Incomplete No Tax Due Internal Refu…" at bounding box center [434, 134] width 135 height 12
select select "PYD"
click at [367, 128] on select "- Select Status Code - Open Due/Unpaid Paid Incomplete No Tax Due Internal Refu…" at bounding box center [434, 134] width 135 height 12
type input "[DATE]"
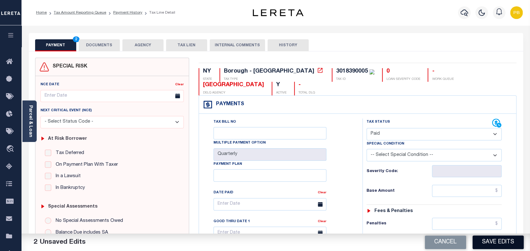
click at [504, 243] on button "Save Edits" at bounding box center [498, 242] width 51 height 14
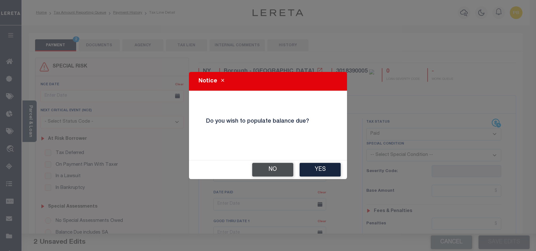
click at [273, 164] on button "No" at bounding box center [272, 170] width 41 height 14
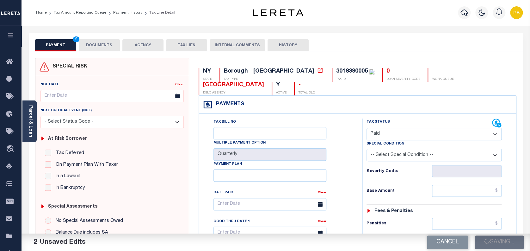
checkbox input "false"
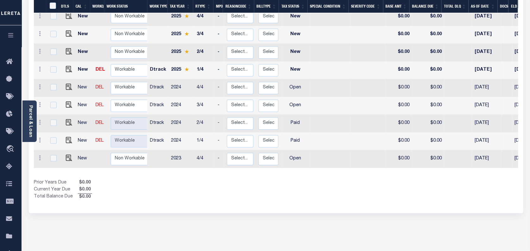
scroll to position [127, 0]
click at [66, 118] on img "" at bounding box center [69, 121] width 6 height 6
checkbox input "true"
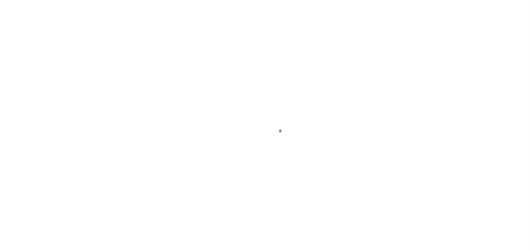
select select "PYD"
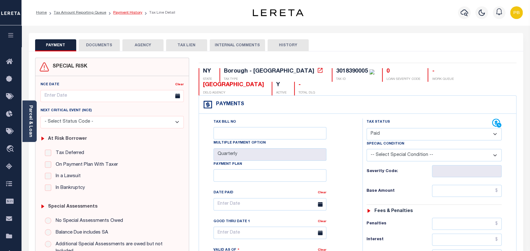
click at [129, 13] on link "Payment History" at bounding box center [127, 13] width 29 height 4
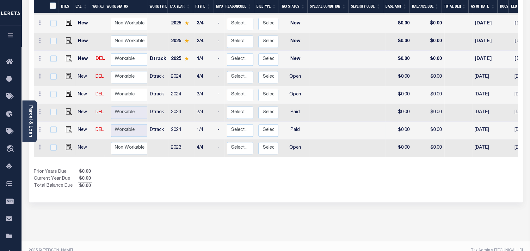
scroll to position [139, 0]
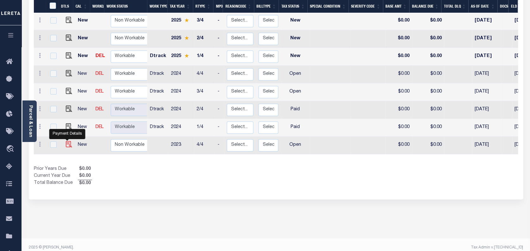
click at [67, 141] on img "" at bounding box center [69, 144] width 6 height 6
checkbox input "true"
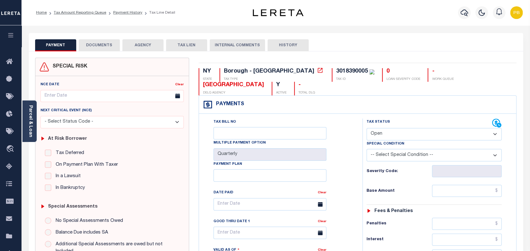
click at [413, 133] on select "- Select Status Code - Open Due/Unpaid Paid Incomplete No Tax Due Internal Refu…" at bounding box center [434, 134] width 135 height 12
select select "PYD"
click at [367, 128] on select "- Select Status Code - Open Due/Unpaid Paid Incomplete No Tax Due Internal Refu…" at bounding box center [434, 134] width 135 height 12
type input "[DATE]"
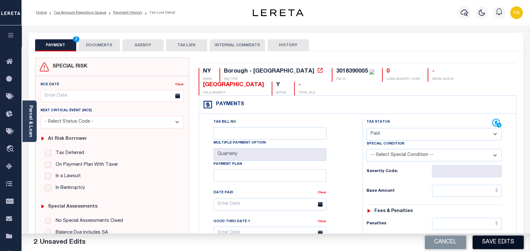
click at [513, 245] on button "Save Edits" at bounding box center [498, 242] width 51 height 14
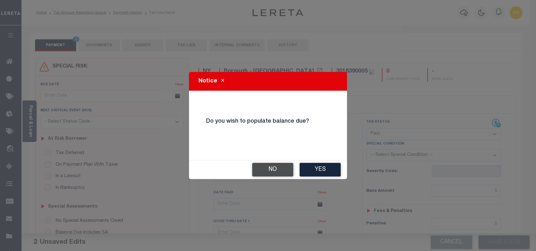
click at [271, 166] on button "No" at bounding box center [272, 170] width 41 height 14
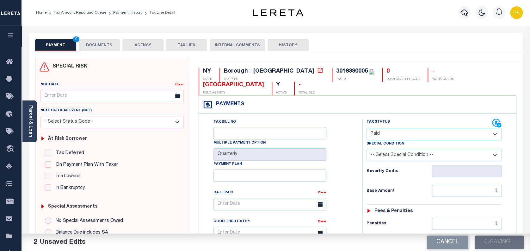
checkbox input "false"
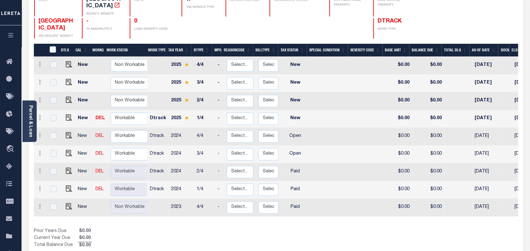
scroll to position [84, 0]
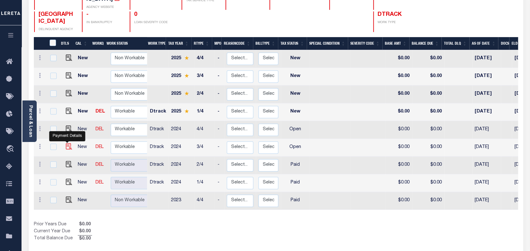
click at [66, 143] on img "" at bounding box center [69, 146] width 6 height 6
checkbox input "true"
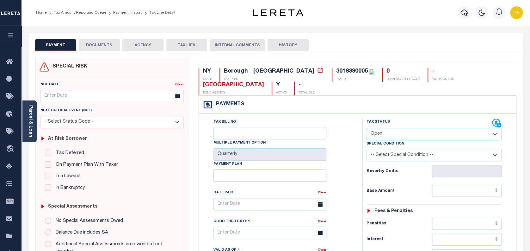
click at [417, 133] on select "- Select Status Code - Open Due/Unpaid Paid Incomplete No Tax Due Internal Refu…" at bounding box center [434, 134] width 135 height 12
select select "PYD"
click at [367, 128] on select "- Select Status Code - Open Due/Unpaid Paid Incomplete No Tax Due Internal Refu…" at bounding box center [434, 134] width 135 height 12
type input "[DATE]"
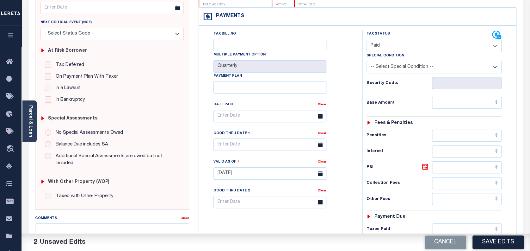
scroll to position [127, 0]
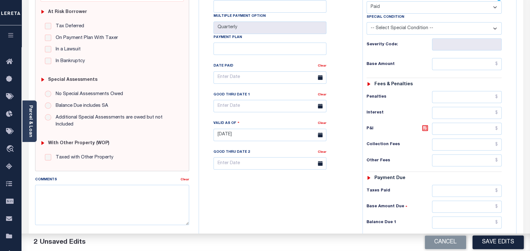
click at [500, 242] on button "Save Edits" at bounding box center [498, 242] width 51 height 14
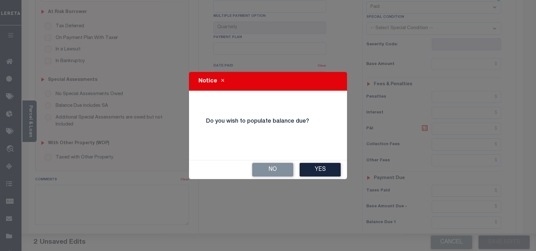
click at [288, 170] on button "No" at bounding box center [272, 170] width 41 height 14
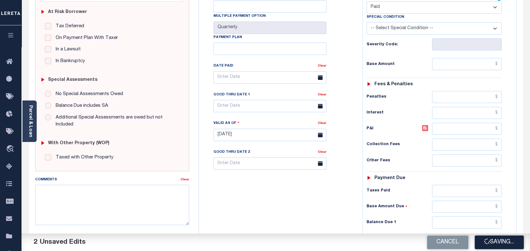
checkbox input "false"
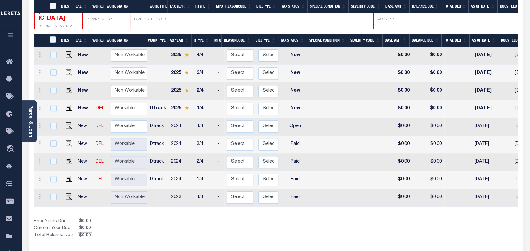
scroll to position [127, 0]
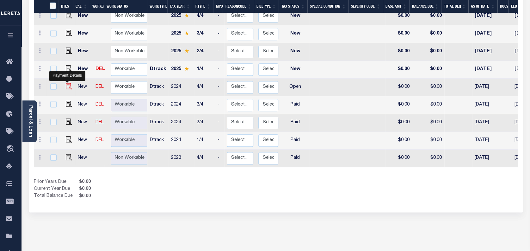
click at [67, 83] on img "" at bounding box center [69, 86] width 6 height 6
checkbox input "true"
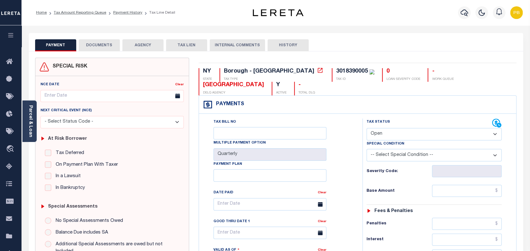
drag, startPoint x: 397, startPoint y: 134, endPoint x: 387, endPoint y: 141, distance: 11.8
click at [397, 134] on select "- Select Status Code - Open Due/Unpaid Paid Incomplete No Tax Due Internal Refu…" at bounding box center [434, 134] width 135 height 12
select select "DUE"
click at [367, 128] on select "- Select Status Code - Open Due/Unpaid Paid Incomplete No Tax Due Internal Refu…" at bounding box center [434, 134] width 135 height 12
type input "[DATE]"
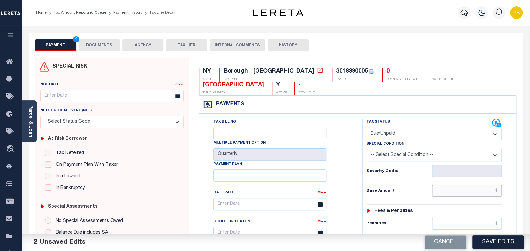
click at [455, 192] on input "text" at bounding box center [467, 190] width 70 height 12
paste input "1,856.92"
type input "$1,856.92"
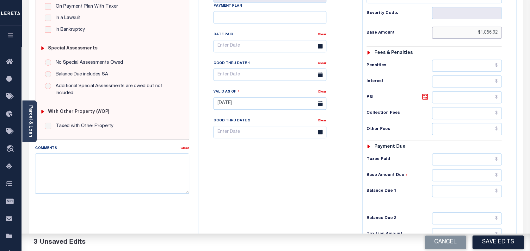
scroll to position [169, 0]
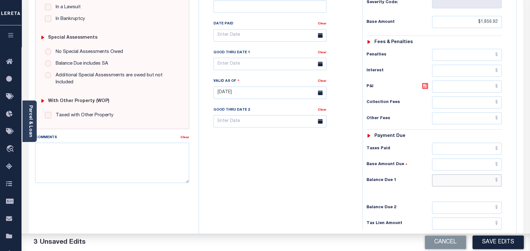
click at [467, 183] on input "text" at bounding box center [467, 180] width 70 height 12
paste input "1,913.62"
type input "$1,913.62"
click at [425, 85] on icon at bounding box center [425, 86] width 8 height 8
type input "$56.70"
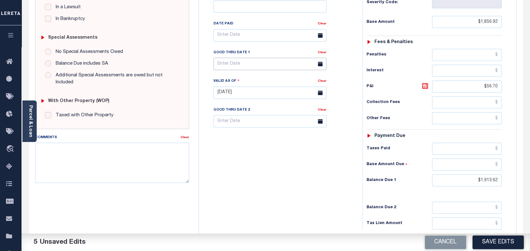
click at [239, 69] on input "text" at bounding box center [270, 64] width 113 height 12
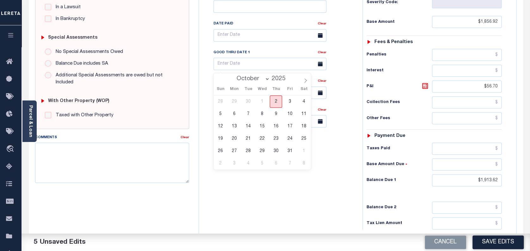
click at [276, 98] on span "2" at bounding box center [276, 101] width 12 height 12
type input "[DATE]"
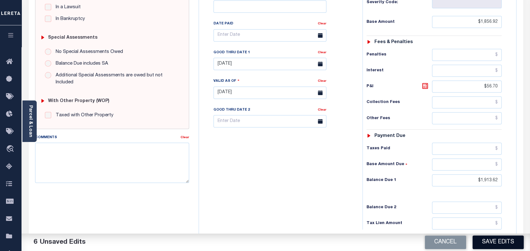
click at [498, 241] on button "Save Edits" at bounding box center [498, 242] width 51 height 14
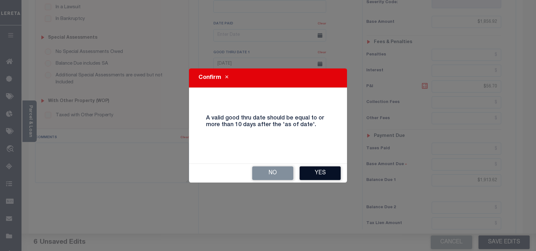
click at [330, 175] on button "Yes" at bounding box center [320, 173] width 41 height 14
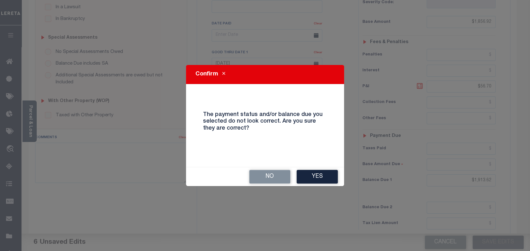
click at [330, 175] on button "Yes" at bounding box center [317, 177] width 41 height 14
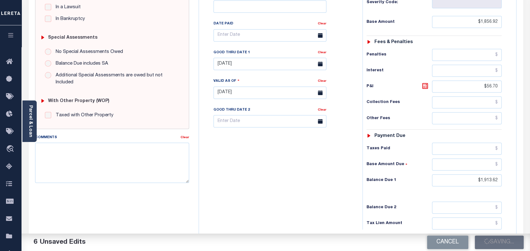
checkbox input "false"
type input "$1,856.92"
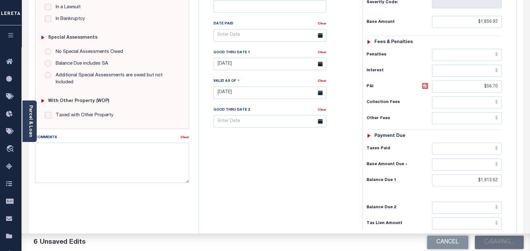
type input "$56.7"
type input "$1,913.62"
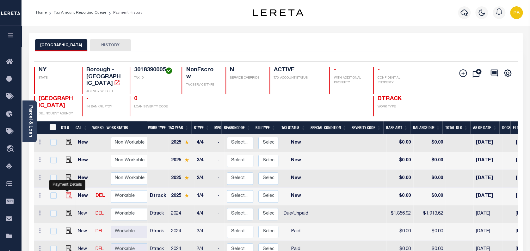
click at [67, 192] on img "" at bounding box center [69, 195] width 6 height 6
checkbox input "true"
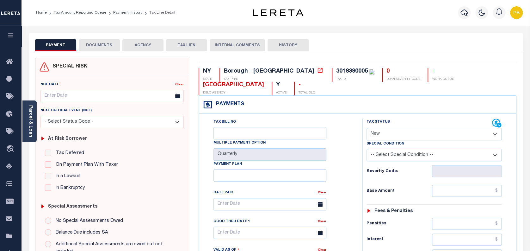
click at [406, 135] on select "- Select Status Code - Open Due/Unpaid Paid Incomplete No Tax Due Internal Refu…" at bounding box center [434, 134] width 135 height 12
select select "DUE"
click at [367, 128] on select "- Select Status Code - Open Due/Unpaid Paid Incomplete No Tax Due Internal Refu…" at bounding box center [434, 134] width 135 height 12
type input "[DATE]"
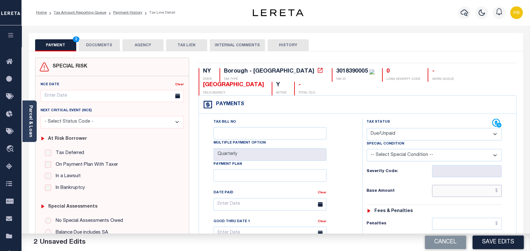
click at [492, 192] on input "text" at bounding box center [467, 190] width 70 height 12
paste input "2,005.79"
type input "$2,005.79"
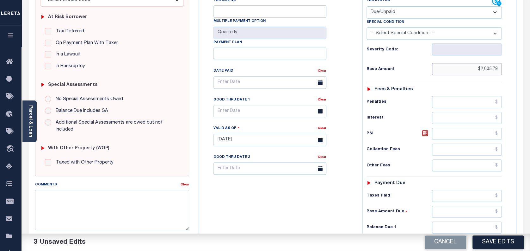
scroll to position [127, 0]
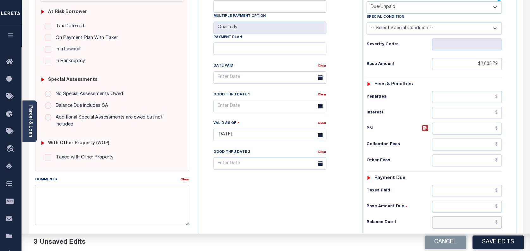
click at [473, 220] on input "text" at bounding box center [467, 222] width 70 height 12
paste input "2,036.35"
type input "$2,036.35"
click at [424, 127] on icon at bounding box center [425, 128] width 4 height 4
type input "$30.56"
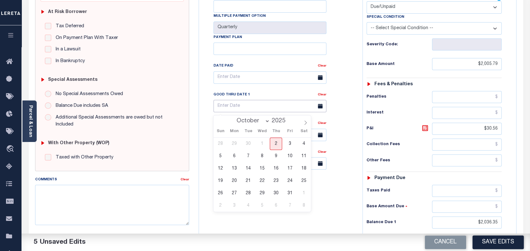
click at [268, 107] on input "text" at bounding box center [270, 106] width 113 height 12
click at [279, 145] on span "2" at bounding box center [276, 143] width 12 height 12
type input "[DATE]"
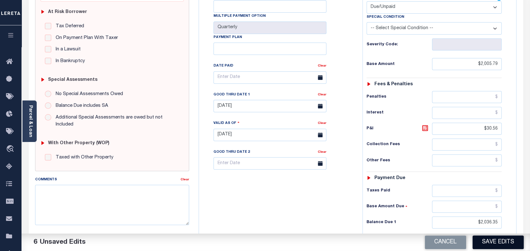
click at [505, 241] on button "Save Edits" at bounding box center [498, 242] width 51 height 14
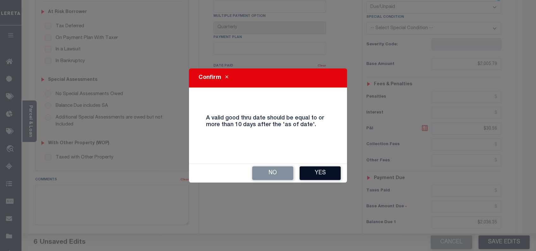
click at [330, 177] on button "Yes" at bounding box center [320, 173] width 41 height 14
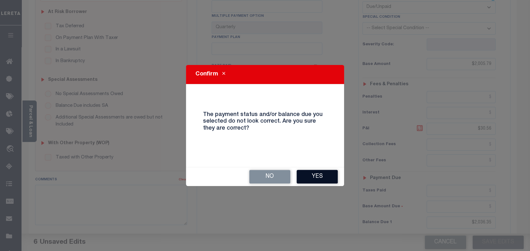
click at [326, 174] on button "Yes" at bounding box center [317, 177] width 41 height 14
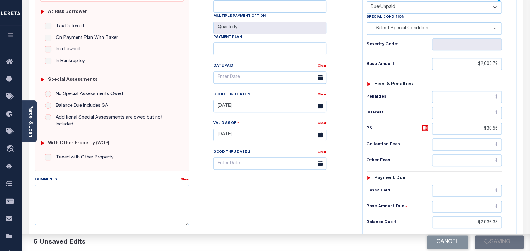
checkbox input "false"
type input "$2,005.79"
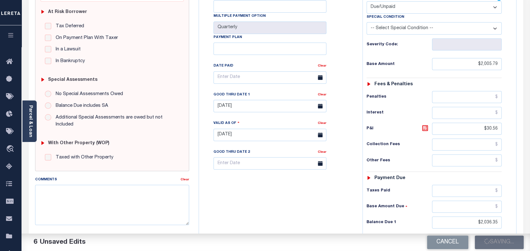
type input "$30.56"
type input "$2,036.35"
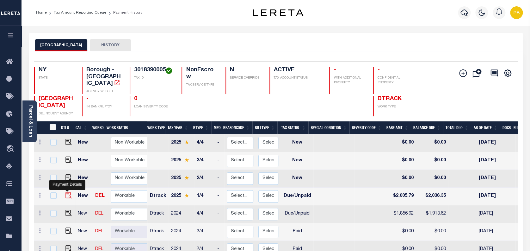
click at [67, 192] on img "" at bounding box center [68, 195] width 6 height 6
checkbox input "true"
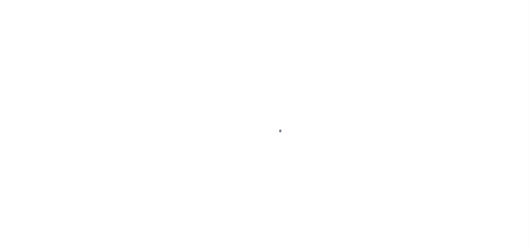
select select "DUE"
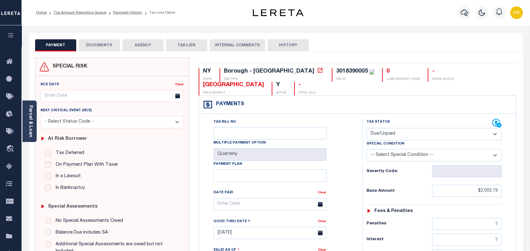
click at [97, 45] on button "DOCUMENTS" at bounding box center [99, 45] width 41 height 12
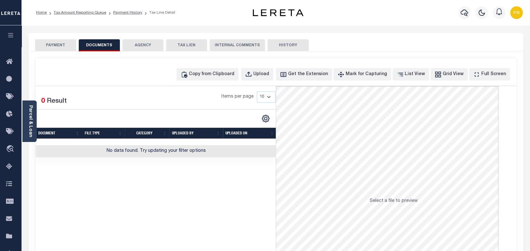
click at [265, 81] on div "Copy from Clipboard Upload Get the Extension Mark for Capturing Got it List Vie…" at bounding box center [275, 169] width 481 height 223
click at [268, 75] on div "Upload" at bounding box center [261, 74] width 16 height 7
select select "POP"
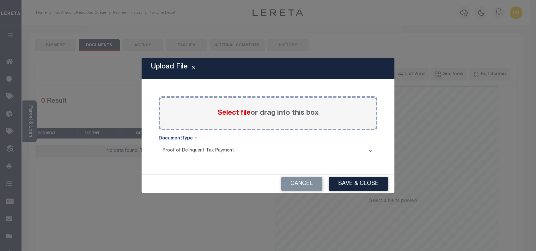
click at [240, 110] on span "Select file" at bounding box center [234, 112] width 33 height 7
click at [0, 0] on input "Select file or drag into this box" at bounding box center [0, 0] width 0 height 0
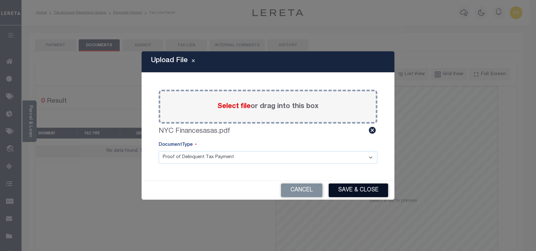
click at [367, 192] on button "Save & Close" at bounding box center [358, 190] width 59 height 14
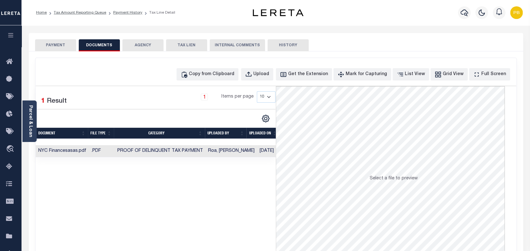
click at [90, 10] on li "Tax Amount Reporting Queue" at bounding box center [76, 13] width 59 height 6
click at [70, 12] on link "Tax Amount Reporting Queue" at bounding box center [80, 13] width 53 height 4
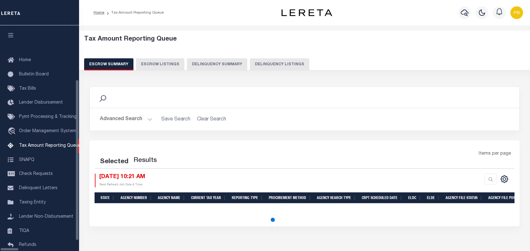
click at [253, 64] on button "Delinquency Listings" at bounding box center [279, 64] width 59 height 12
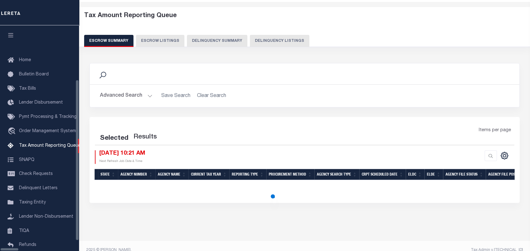
scroll to position [52, 0]
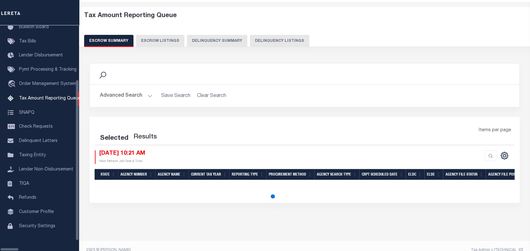
select select "100"
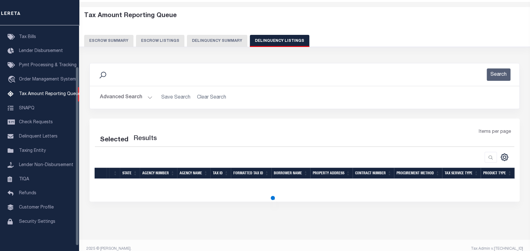
select select "100"
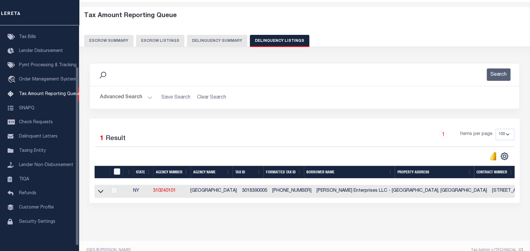
scroll to position [30, 0]
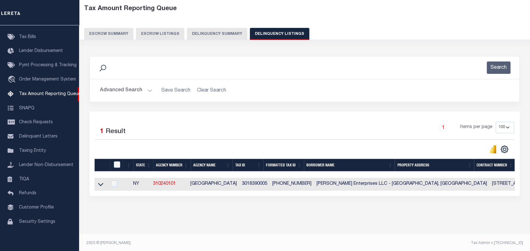
click at [147, 91] on button "Advanced Search" at bounding box center [126, 90] width 53 height 12
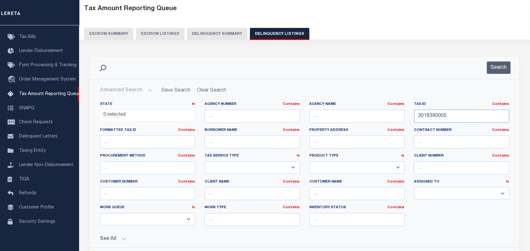
drag, startPoint x: 458, startPoint y: 117, endPoint x: 353, endPoint y: 113, distance: 105.1
click at [353, 113] on div "State In In AK AL AR AZ CA CO CT DC DE FL GA GU HI IA ID IL IN KS KY LA MA MD M…" at bounding box center [304, 166] width 419 height 129
paste input "932001"
type input "3019320015"
click at [495, 68] on button "Search" at bounding box center [499, 67] width 24 height 12
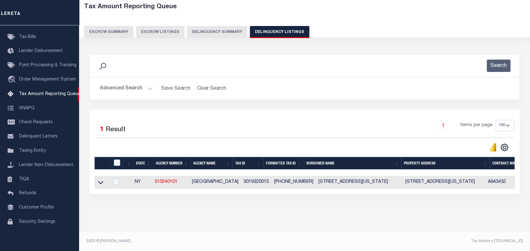
scroll to position [37, 0]
drag, startPoint x: 101, startPoint y: 177, endPoint x: 147, endPoint y: 153, distance: 52.1
click at [101, 179] on icon at bounding box center [100, 182] width 5 height 7
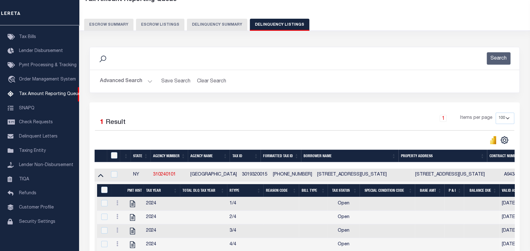
scroll to position [79, 0]
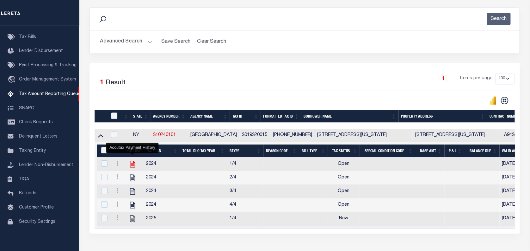
click at [133, 164] on icon "" at bounding box center [132, 164] width 5 height 7
checkbox input "true"
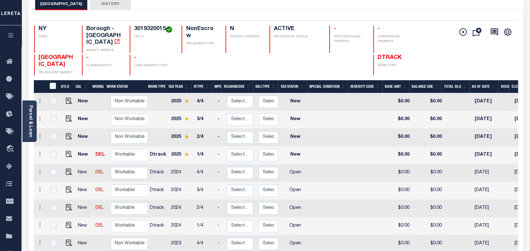
scroll to position [84, 0]
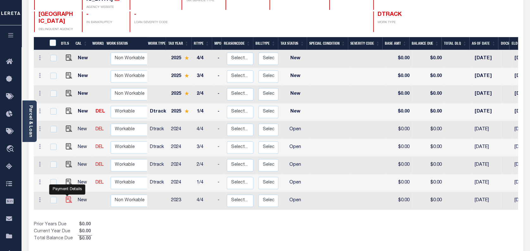
click at [68, 196] on img "" at bounding box center [69, 199] width 6 height 6
checkbox input "true"
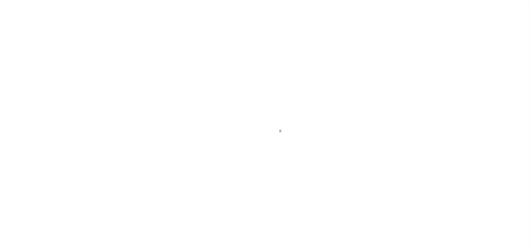
select select "OP2"
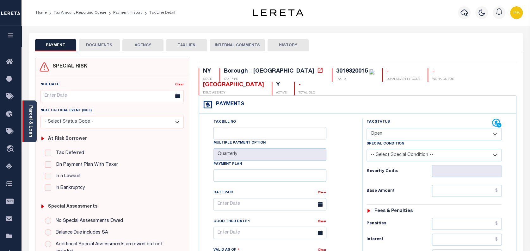
click at [33, 122] on div "Parcel & Loan" at bounding box center [29, 120] width 14 height 41
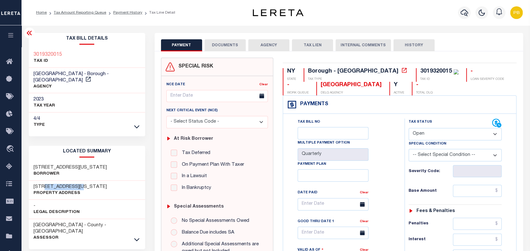
drag, startPoint x: 44, startPoint y: 179, endPoint x: 84, endPoint y: 181, distance: 40.5
click at [84, 183] on h3 "[STREET_ADDRESS][US_STATE]" at bounding box center [70, 186] width 73 height 6
copy h3 "[US_STATE][GEOGRAPHIC_DATA]"
click at [116, 13] on link "Payment History" at bounding box center [127, 13] width 29 height 4
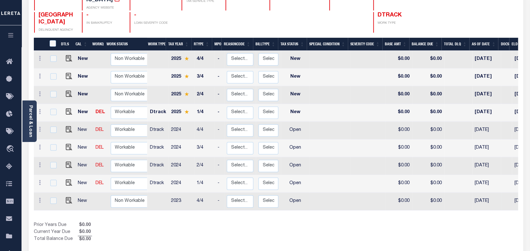
scroll to position [84, 0]
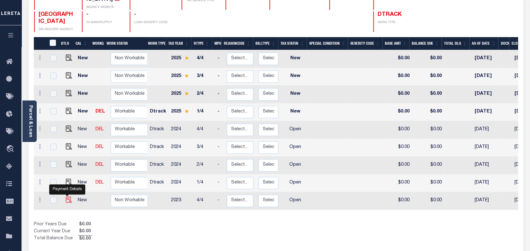
click at [68, 196] on img "" at bounding box center [69, 199] width 6 height 6
checkbox input "true"
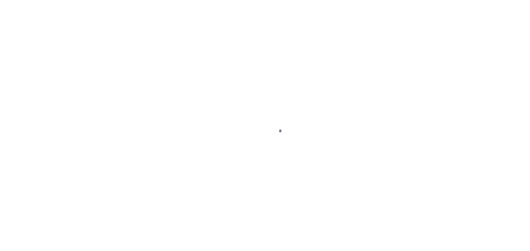
select select "OP2"
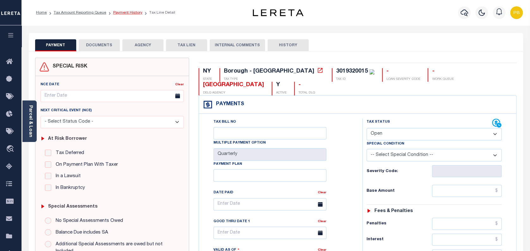
click at [126, 11] on link "Payment History" at bounding box center [127, 13] width 29 height 4
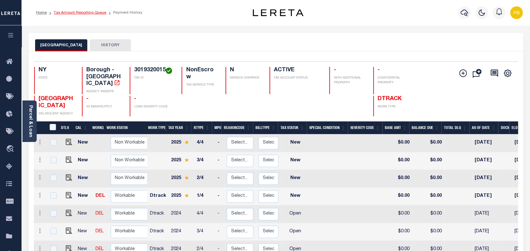
click at [85, 14] on link "Tax Amount Reporting Queue" at bounding box center [80, 13] width 53 height 4
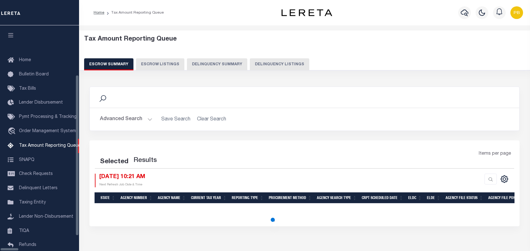
click at [250, 65] on button "Delinquency Listings" at bounding box center [279, 64] width 59 height 12
select select "100"
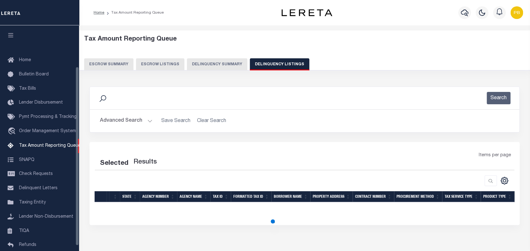
scroll to position [52, 0]
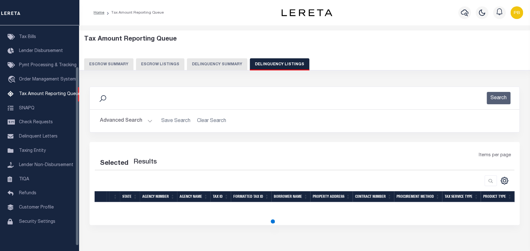
select select "100"
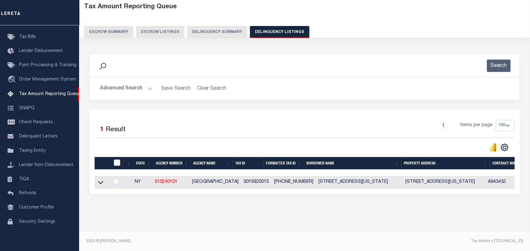
scroll to position [37, 0]
click at [101, 179] on icon at bounding box center [100, 182] width 5 height 7
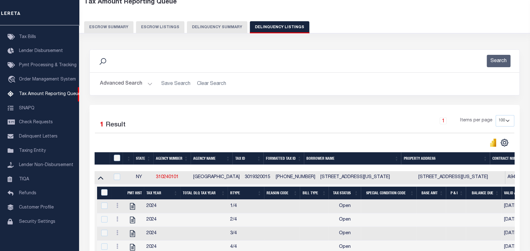
scroll to position [79, 0]
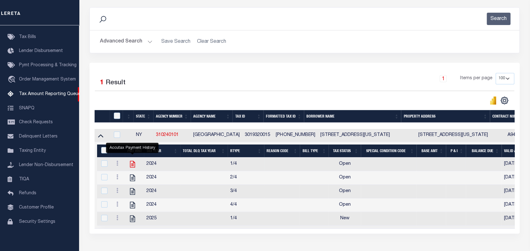
click at [131, 166] on icon "" at bounding box center [132, 164] width 8 height 8
checkbox input "true"
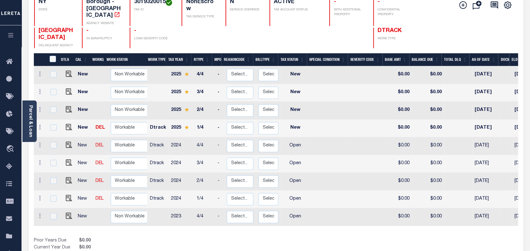
scroll to position [97, 0]
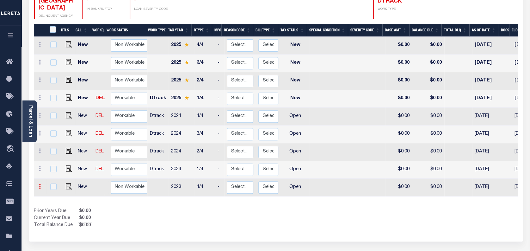
click at [39, 183] on icon at bounding box center [40, 185] width 2 height 5
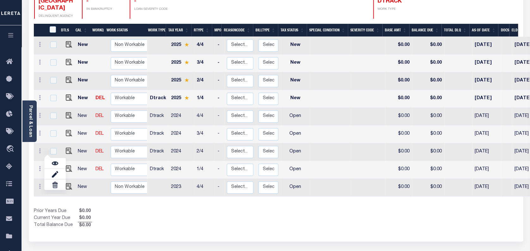
click at [169, 209] on div "Prior Years Due $0.00 Current Year Due $0.00 Total Balance Due $0.00" at bounding box center [155, 218] width 242 height 21
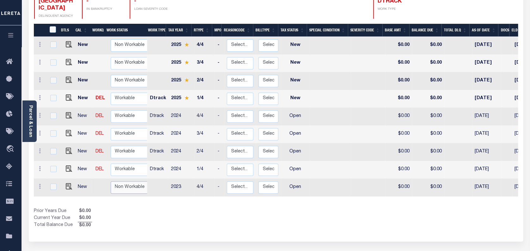
click at [129, 181] on select "Non Workable Workable" at bounding box center [130, 187] width 38 height 12
checkbox input "true"
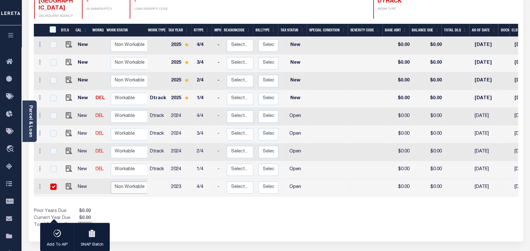
select select "false"
click at [111, 181] on select "Non Workable Workable" at bounding box center [130, 187] width 38 height 12
checkbox input "false"
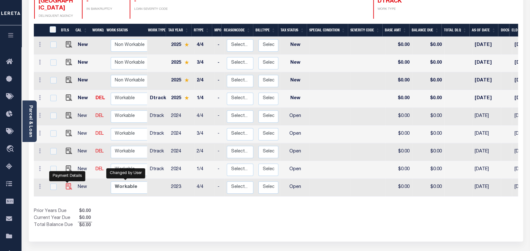
click at [66, 183] on img "" at bounding box center [69, 186] width 6 height 6
checkbox input "true"
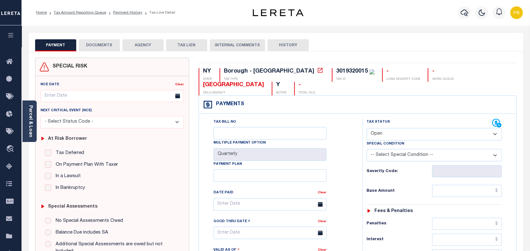
drag, startPoint x: 407, startPoint y: 139, endPoint x: 404, endPoint y: 141, distance: 3.5
click at [407, 139] on select "- Select Status Code - Open Due/Unpaid Paid Incomplete No Tax Due Internal Refu…" at bounding box center [434, 134] width 135 height 12
select select "DUE"
click at [367, 128] on select "- Select Status Code - Open Due/Unpaid Paid Incomplete No Tax Due Internal Refu…" at bounding box center [434, 134] width 135 height 12
type input "[DATE]"
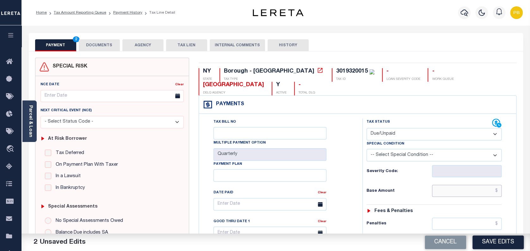
click at [476, 191] on input "text" at bounding box center [467, 190] width 70 height 12
paste input "30,042.18"
type input "$30,042.18"
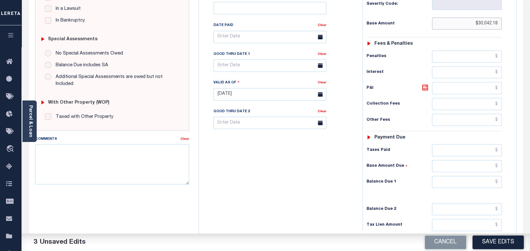
scroll to position [169, 0]
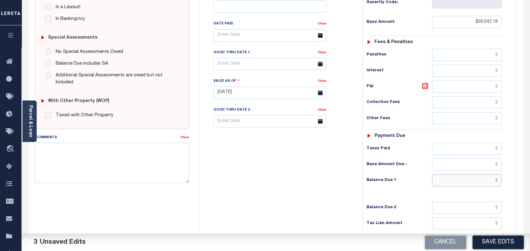
click at [466, 179] on input "text" at bounding box center [467, 180] width 70 height 12
paste input "36,059.67"
type input "$36,059.67"
click at [425, 88] on icon at bounding box center [425, 86] width 8 height 8
type input "$6,017.49"
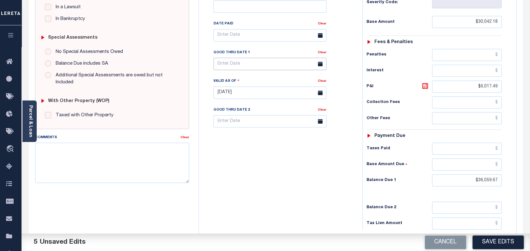
click at [247, 63] on input "text" at bounding box center [270, 64] width 113 height 12
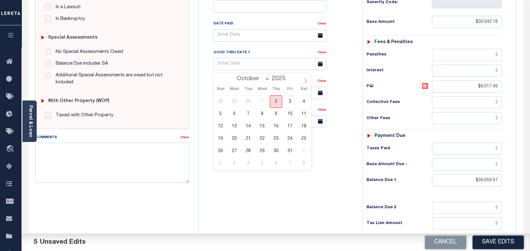
click at [277, 101] on span "2" at bounding box center [276, 101] width 12 height 12
type input "[DATE]"
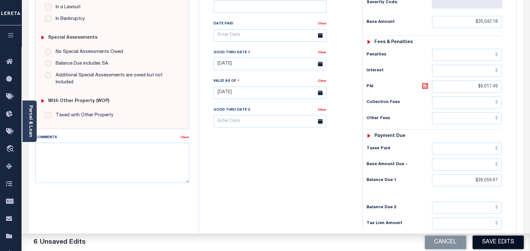
click at [500, 239] on button "Save Edits" at bounding box center [498, 242] width 51 height 14
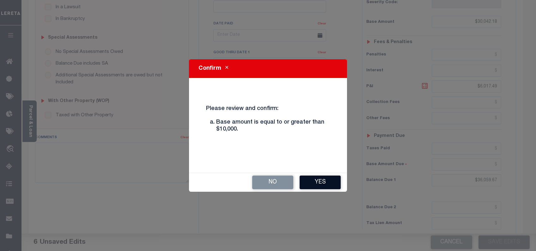
click at [328, 176] on button "Yes" at bounding box center [320, 182] width 41 height 14
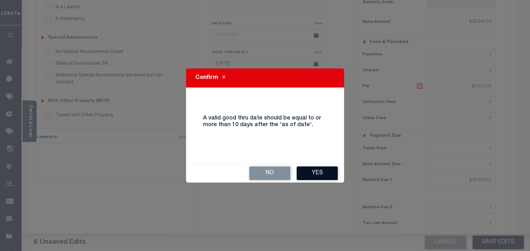
click at [327, 177] on button "Yes" at bounding box center [317, 173] width 41 height 14
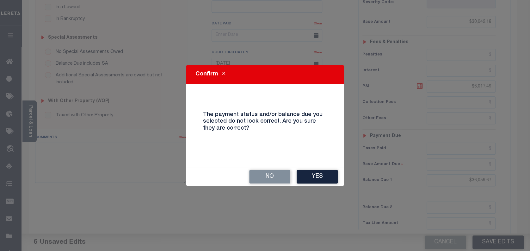
click at [327, 177] on button "Yes" at bounding box center [317, 177] width 41 height 14
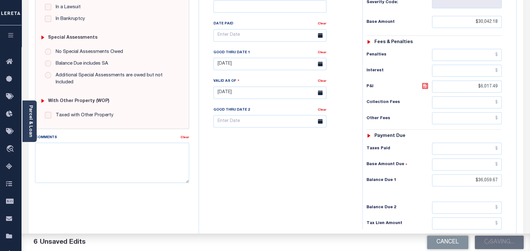
checkbox input "false"
type input "$30,042.18"
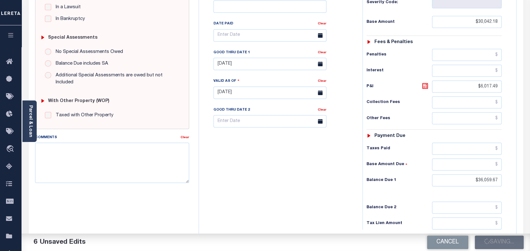
type input "$6,017.49"
type input "$36,059.67"
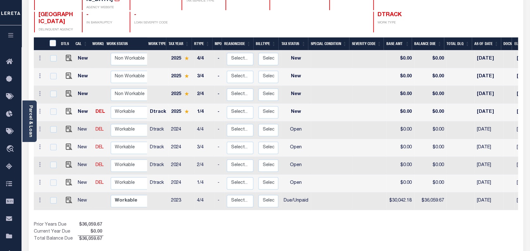
scroll to position [84, 0]
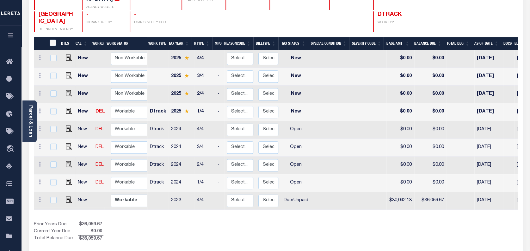
click at [69, 174] on td at bounding box center [67, 183] width 15 height 18
checkbox input "true"
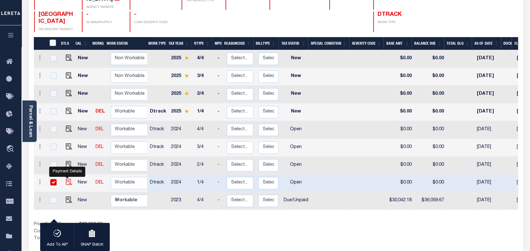
click at [66, 178] on img "" at bounding box center [69, 181] width 6 height 6
checkbox input "false"
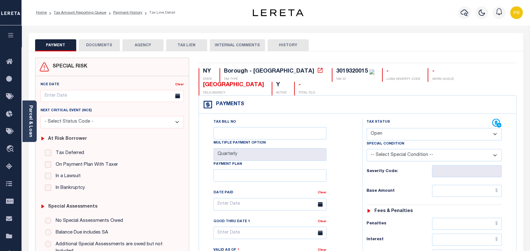
drag, startPoint x: 440, startPoint y: 137, endPoint x: 436, endPoint y: 140, distance: 5.7
click at [440, 137] on select "- Select Status Code - Open Due/Unpaid Paid Incomplete No Tax Due Internal Refu…" at bounding box center [434, 134] width 135 height 12
select select "DUE"
click at [367, 128] on select "- Select Status Code - Open Due/Unpaid Paid Incomplete No Tax Due Internal Refu…" at bounding box center [434, 134] width 135 height 12
type input "[DATE]"
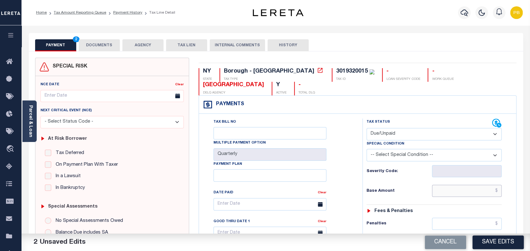
click at [475, 189] on input "text" at bounding box center [467, 190] width 70 height 12
click at [494, 192] on input "text" at bounding box center [467, 190] width 70 height 12
click at [498, 194] on input "text" at bounding box center [467, 190] width 70 height 12
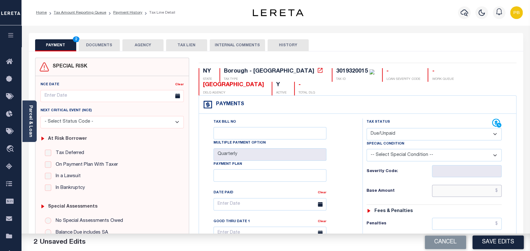
click at [475, 192] on input "text" at bounding box center [467, 190] width 70 height 12
paste input "5,537.51"
type input "$5,537.51"
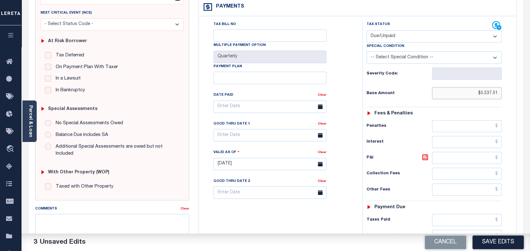
scroll to position [127, 0]
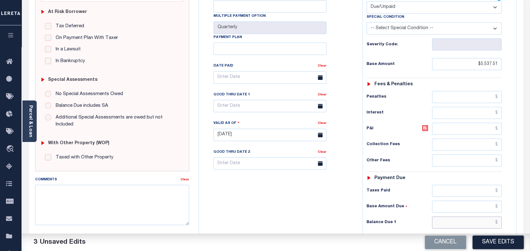
click at [468, 225] on input "text" at bounding box center [467, 222] width 70 height 12
paste input "6,427.24"
type input "$6,427.24"
click at [426, 128] on icon at bounding box center [425, 128] width 8 height 8
type input "$889.73"
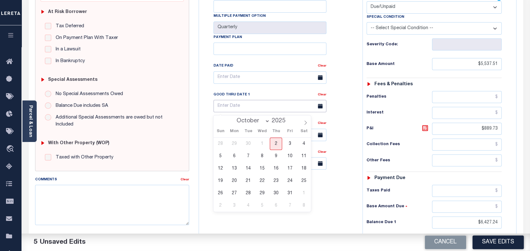
click at [256, 111] on input "text" at bounding box center [270, 106] width 113 height 12
click at [276, 147] on span "2" at bounding box center [276, 143] width 12 height 12
type input "[DATE]"
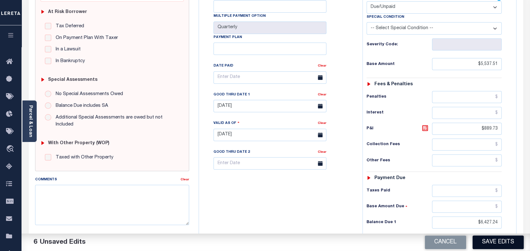
click at [499, 244] on button "Save Edits" at bounding box center [498, 242] width 51 height 14
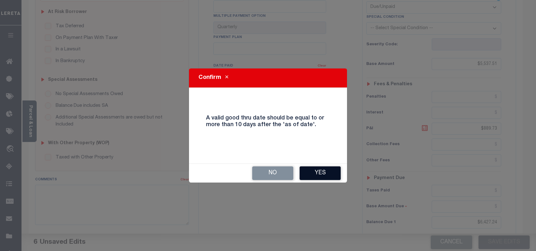
click at [333, 173] on button "Yes" at bounding box center [320, 173] width 41 height 14
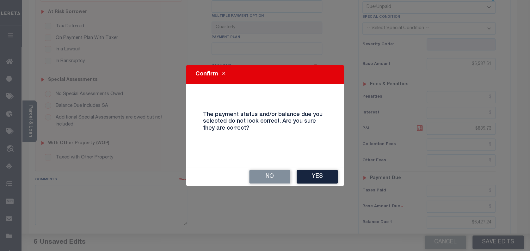
click at [333, 173] on button "Yes" at bounding box center [317, 177] width 41 height 14
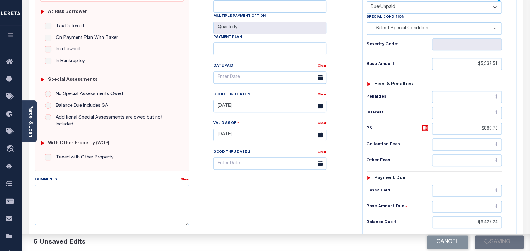
checkbox input "false"
type input "$5,537.51"
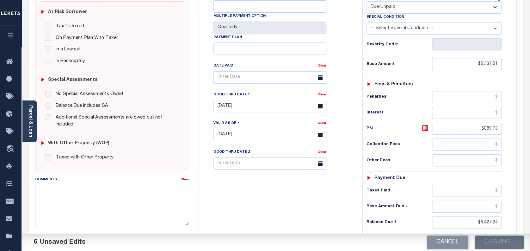
type input "$889.73"
type input "$6,427.24"
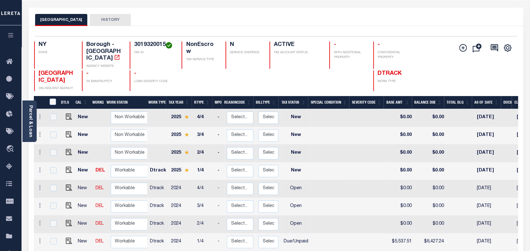
scroll to position [84, 0]
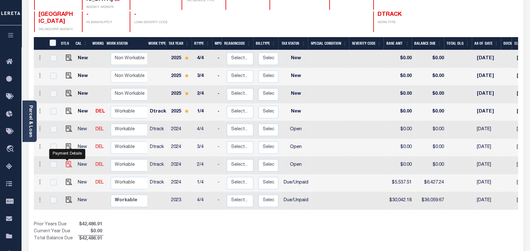
click at [67, 161] on img "" at bounding box center [69, 164] width 6 height 6
checkbox input "true"
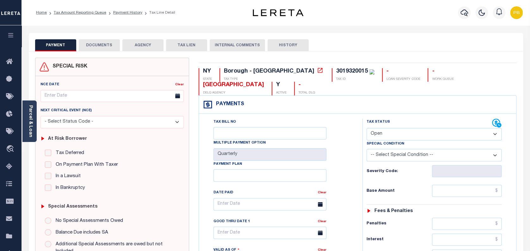
click at [409, 134] on select "- Select Status Code - Open Due/Unpaid Paid Incomplete No Tax Due Internal Refu…" at bounding box center [434, 134] width 135 height 12
select select "DUE"
click at [367, 128] on select "- Select Status Code - Open Due/Unpaid Paid Incomplete No Tax Due Internal Refu…" at bounding box center [434, 134] width 135 height 12
type input "[DATE]"
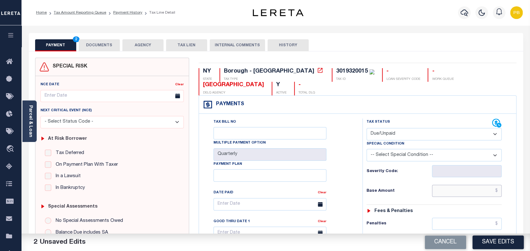
click at [452, 192] on input "text" at bounding box center [467, 190] width 70 height 12
click at [491, 190] on input "text" at bounding box center [467, 190] width 70 height 12
click at [454, 194] on input "text" at bounding box center [467, 190] width 70 height 12
paste input "text"
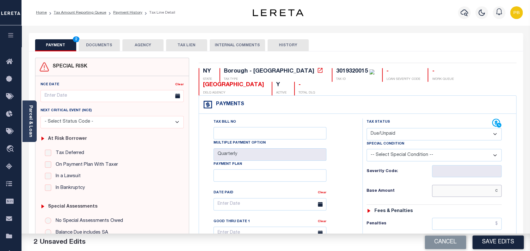
type input "$"
click at [478, 187] on input "text" at bounding box center [467, 190] width 70 height 12
paste input "$5,537.51"
click at [474, 190] on input "text" at bounding box center [467, 190] width 70 height 12
type input "$5,537.51"
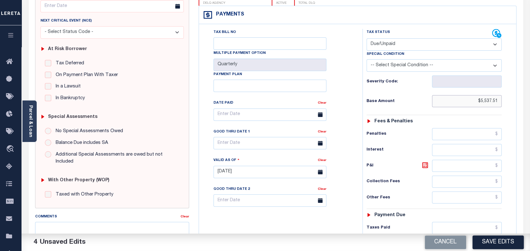
scroll to position [127, 0]
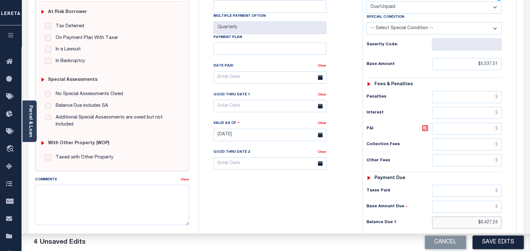
drag, startPoint x: 499, startPoint y: 223, endPoint x: 472, endPoint y: 223, distance: 26.9
click at [472, 223] on input "$6,427.24" at bounding box center [467, 222] width 70 height 12
paste input "6,346.7"
type input "$6,346.74"
click at [424, 129] on icon at bounding box center [425, 128] width 8 height 8
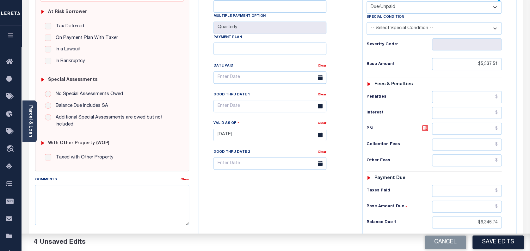
type input "$809.23"
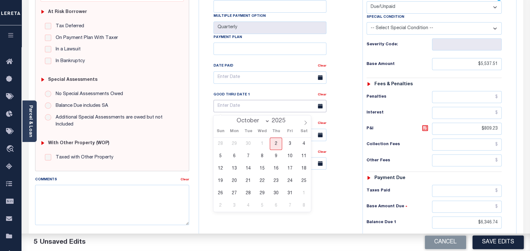
click at [234, 107] on input "text" at bounding box center [270, 106] width 113 height 12
click at [288, 191] on span "31" at bounding box center [290, 193] width 12 height 12
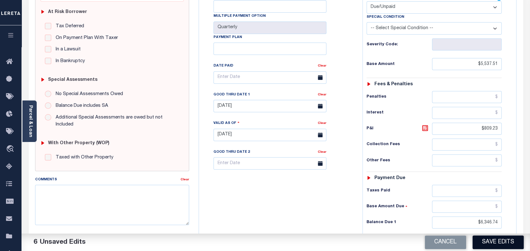
click at [499, 241] on button "Save Edits" at bounding box center [498, 242] width 51 height 14
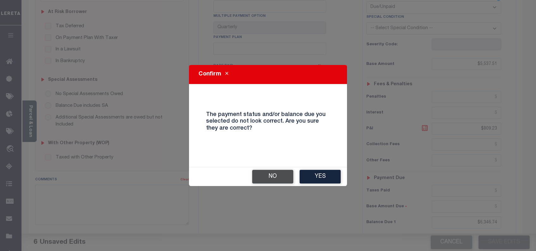
click at [258, 177] on button "No" at bounding box center [272, 177] width 41 height 14
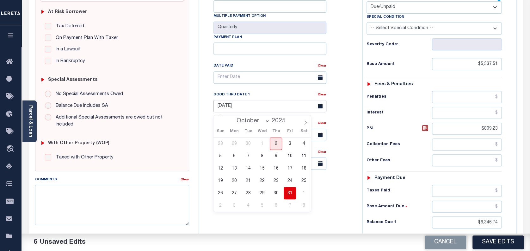
click at [243, 112] on input "10/31/2025" at bounding box center [270, 106] width 113 height 12
click at [265, 145] on span "1" at bounding box center [262, 143] width 12 height 12
click at [273, 142] on span "2" at bounding box center [276, 143] width 12 height 12
type input "[DATE]"
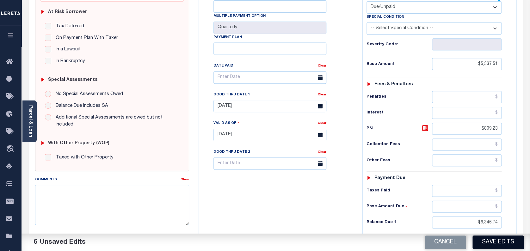
click at [490, 238] on button "Save Edits" at bounding box center [498, 242] width 51 height 14
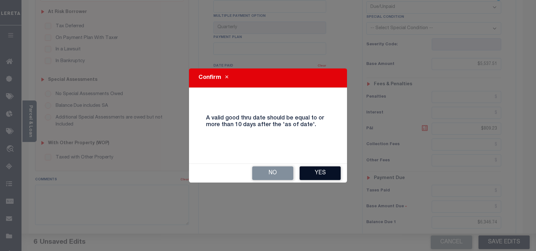
click at [321, 175] on button "Yes" at bounding box center [320, 173] width 41 height 14
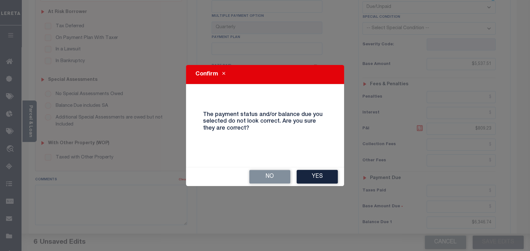
click at [321, 175] on button "Yes" at bounding box center [317, 177] width 41 height 14
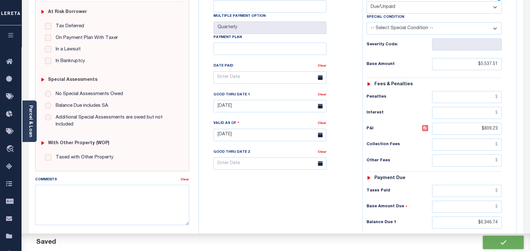
checkbox input "false"
type input "$5,537.51"
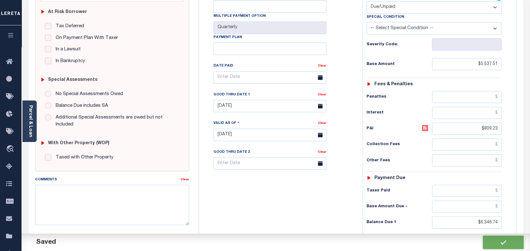
type input "$809.23"
type input "$6,346.74"
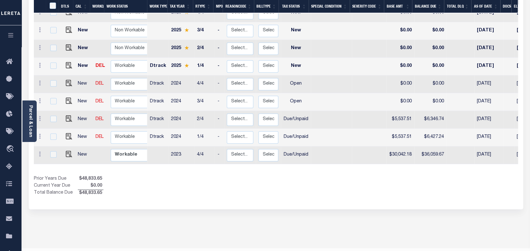
scroll to position [139, 0]
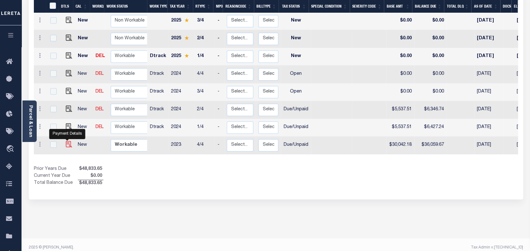
click at [69, 141] on img "" at bounding box center [69, 144] width 6 height 6
checkbox input "true"
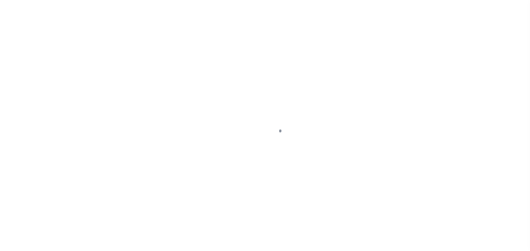
select select "DUE"
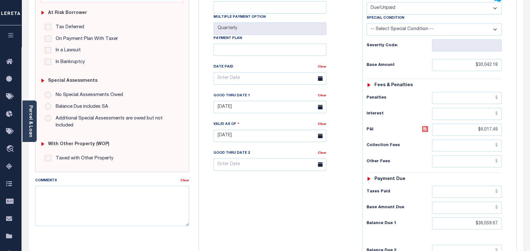
scroll to position [127, 0]
click at [87, 195] on textarea "Comments" at bounding box center [112, 204] width 154 height 40
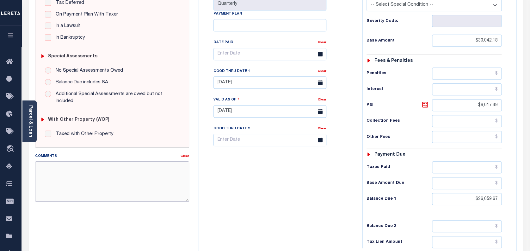
scroll to position [169, 0]
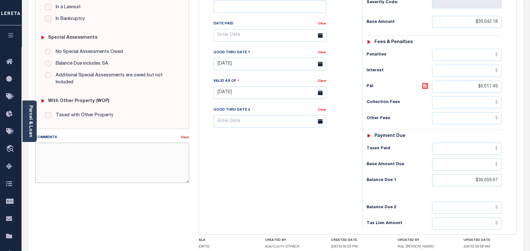
click at [143, 178] on textarea "Comments" at bounding box center [112, 162] width 154 height 40
type textarea "t"
type textarea "s"
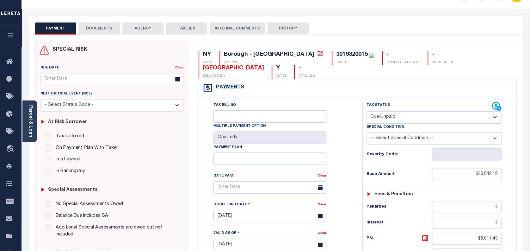
scroll to position [0, 0]
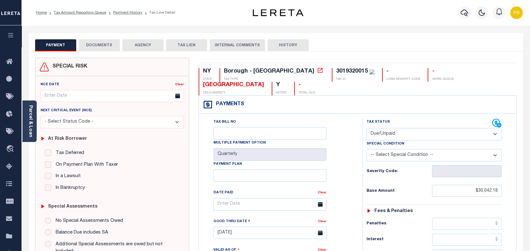
type textarea "Special conditiion: Taxes includes prior year tax delinquency-PB"
click at [429, 133] on select "- Select Status Code - Open Due/Unpaid Paid Incomplete No Tax Due Internal Refu…" at bounding box center [434, 134] width 135 height 12
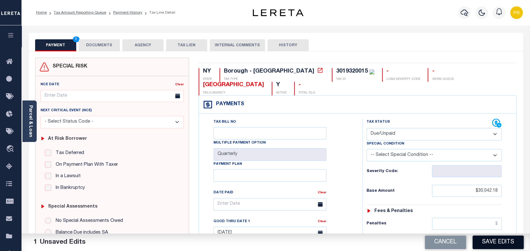
click at [506, 245] on button "Save Edits" at bounding box center [498, 242] width 51 height 14
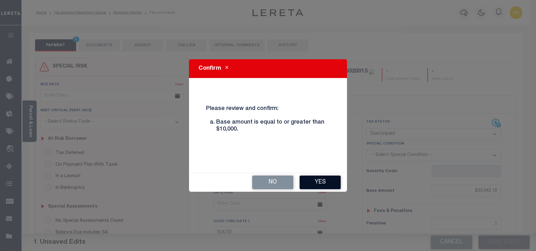
click at [318, 185] on button "Yes" at bounding box center [320, 182] width 41 height 14
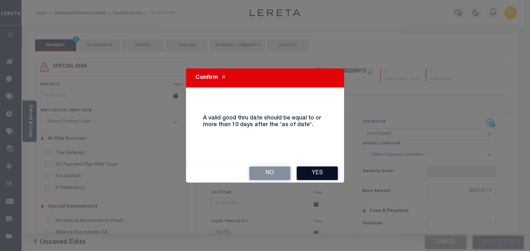
click at [326, 172] on button "Yes" at bounding box center [317, 173] width 41 height 14
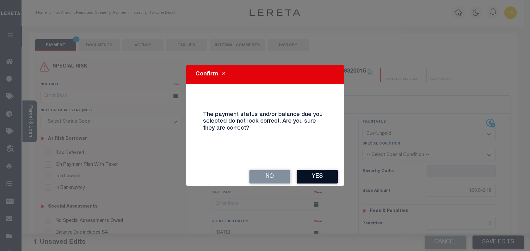
click at [312, 179] on button "Yes" at bounding box center [317, 177] width 41 height 14
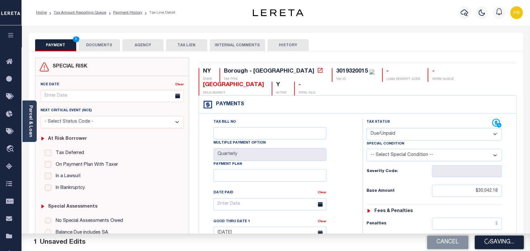
checkbox input "false"
type input "$30,042.18"
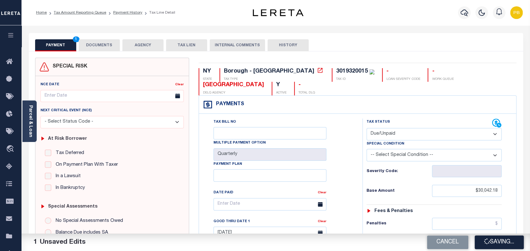
type input "$6,017.49"
type input "$36,059.67"
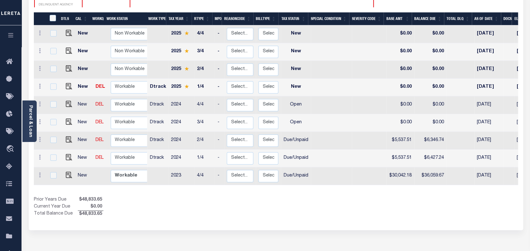
scroll to position [139, 0]
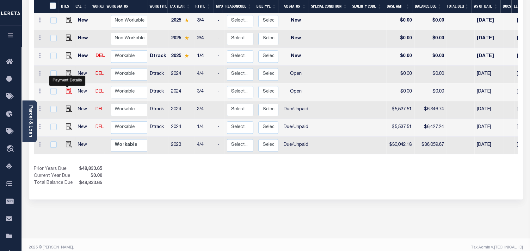
click at [66, 88] on img "" at bounding box center [69, 91] width 6 height 6
checkbox input "true"
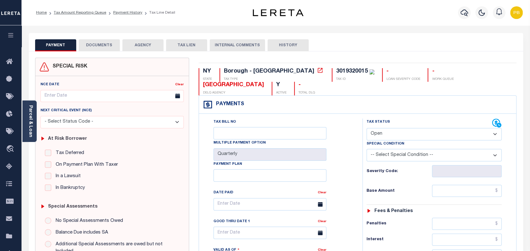
click at [374, 129] on select "- Select Status Code - Open Due/Unpaid Paid Incomplete No Tax Due Internal Refu…" at bounding box center [434, 134] width 135 height 12
select select "DUE"
click at [367, 128] on select "- Select Status Code - Open Due/Unpaid Paid Incomplete No Tax Due Internal Refu…" at bounding box center [434, 134] width 135 height 12
type input "[DATE]"
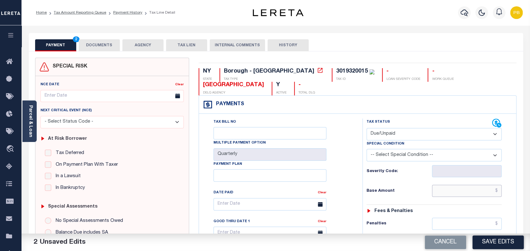
click at [479, 190] on input "text" at bounding box center [467, 190] width 70 height 12
paste input "5,749.67"
type input "$5,749.67"
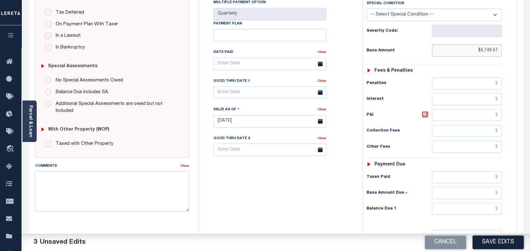
scroll to position [169, 0]
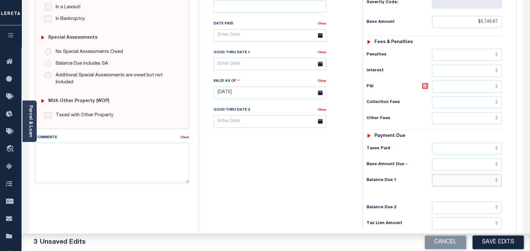
click at [470, 183] on input "text" at bounding box center [467, 180] width 70 height 12
paste input "6,507.39"
type input "$6,507.39"
click at [251, 68] on input "text" at bounding box center [270, 64] width 113 height 12
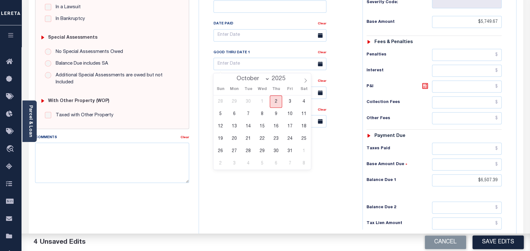
click at [277, 102] on span "2" at bounding box center [276, 101] width 12 height 12
type input "[DATE]"
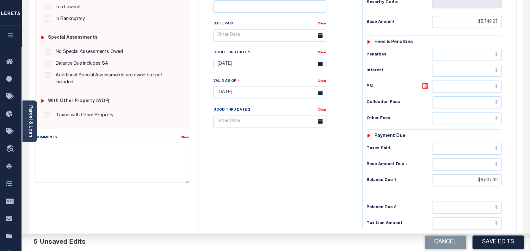
click at [424, 86] on icon at bounding box center [425, 86] width 8 height 8
type input "$757.72"
click at [493, 236] on button "Save Edits" at bounding box center [498, 242] width 51 height 14
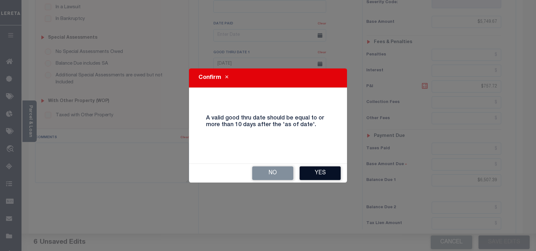
click at [318, 168] on button "Yes" at bounding box center [320, 173] width 41 height 14
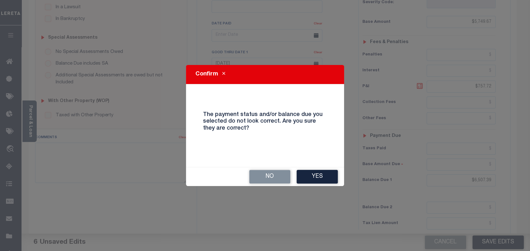
click at [317, 175] on button "Yes" at bounding box center [317, 177] width 41 height 14
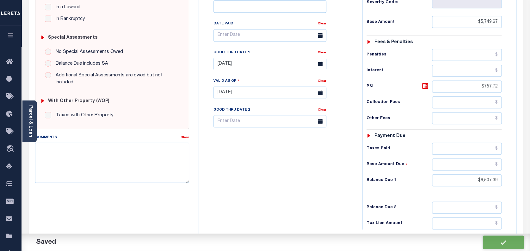
checkbox input "false"
type input "$5,749.67"
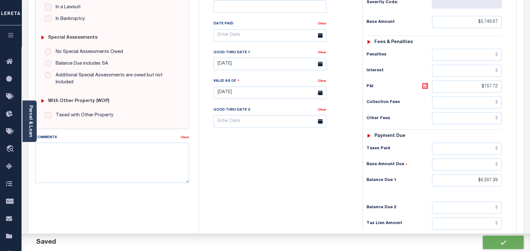
type input "$757.72"
type input "$6,507.39"
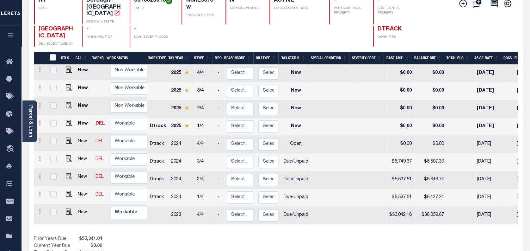
scroll to position [84, 0]
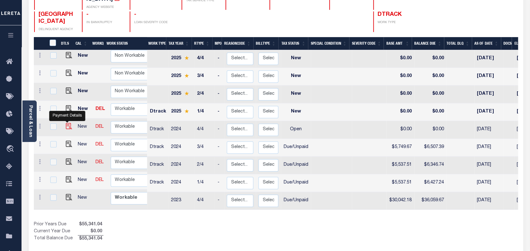
click at [69, 123] on img "" at bounding box center [69, 126] width 6 height 6
checkbox input "true"
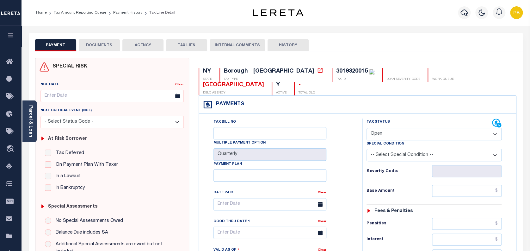
drag, startPoint x: 405, startPoint y: 132, endPoint x: 403, endPoint y: 141, distance: 9.4
click at [405, 132] on select "- Select Status Code - Open Due/Unpaid Paid Incomplete No Tax Due Internal Refu…" at bounding box center [434, 134] width 135 height 12
select select "DUE"
click at [367, 128] on select "- Select Status Code - Open Due/Unpaid Paid Incomplete No Tax Due Internal Refu…" at bounding box center [434, 134] width 135 height 12
type input "[DATE]"
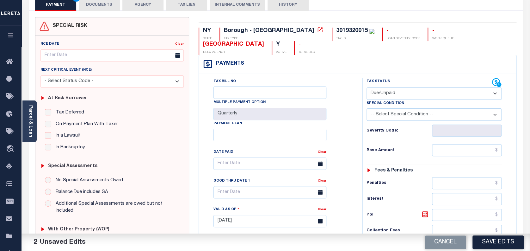
scroll to position [42, 0]
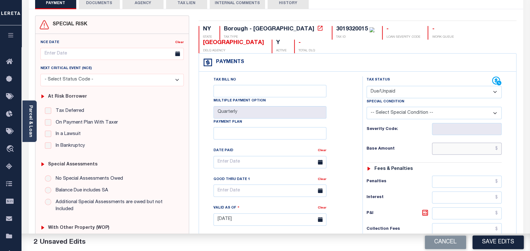
click at [479, 146] on input "text" at bounding box center [467, 148] width 70 height 12
paste input "5,749.67"
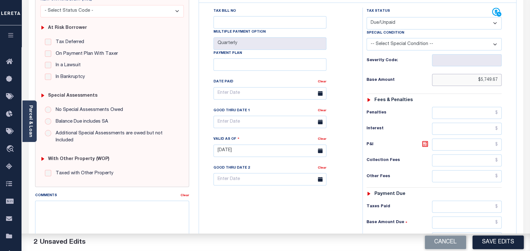
scroll to position [127, 0]
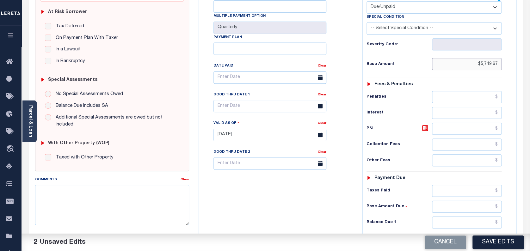
type input "$5,749.67"
click at [454, 225] on input "text" at bounding box center [467, 222] width 70 height 12
paste input "5,749.67"
drag, startPoint x: 498, startPoint y: 222, endPoint x: 441, endPoint y: 214, distance: 56.9
click at [441, 214] on div "Tax Status Status - Select Status Code -" at bounding box center [437, 131] width 148 height 279
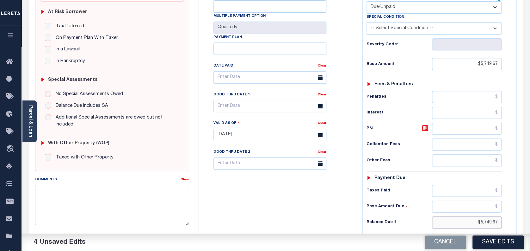
paste input "6,426.78"
type input "$6,426.78"
click at [425, 128] on icon at bounding box center [425, 128] width 4 height 4
type input "$677.11"
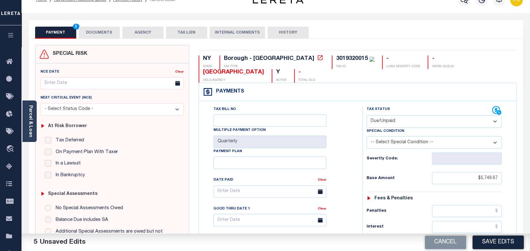
scroll to position [0, 0]
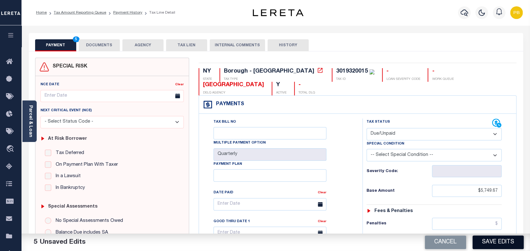
click at [505, 243] on button "Save Edits" at bounding box center [498, 242] width 51 height 14
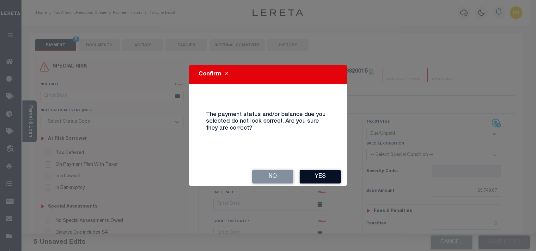
click at [315, 175] on button "Yes" at bounding box center [320, 177] width 41 height 14
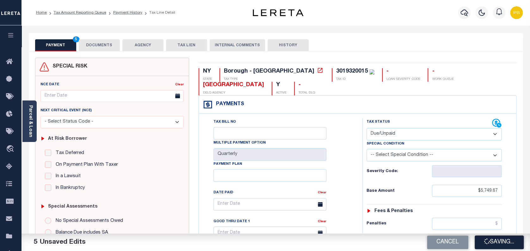
checkbox input "false"
type input "$5,749.67"
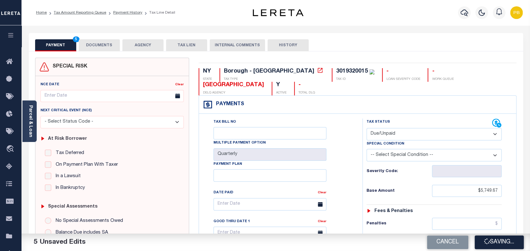
type input "$677.11"
type input "$6,426.78"
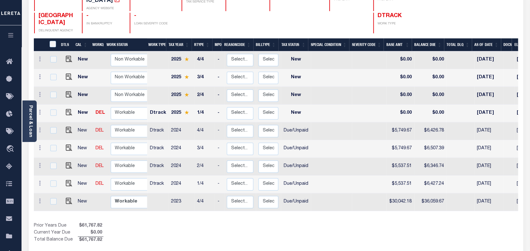
scroll to position [84, 0]
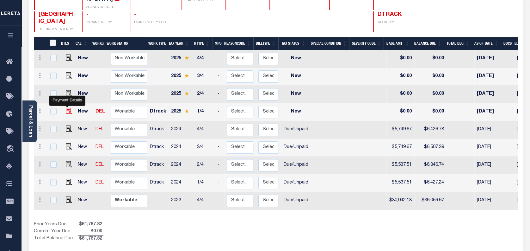
click at [67, 108] on img "" at bounding box center [69, 111] width 6 height 6
checkbox input "true"
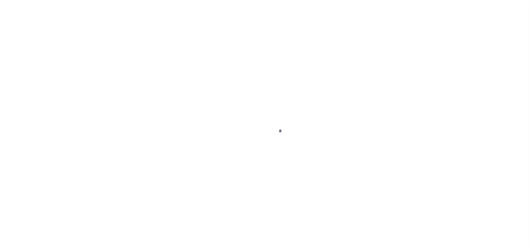
select select "NW2"
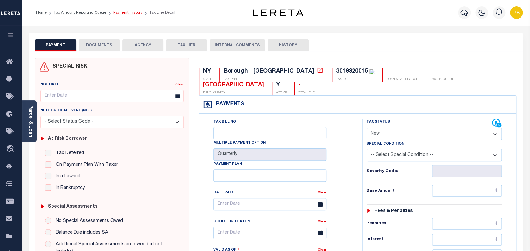
click at [115, 12] on link "Payment History" at bounding box center [127, 13] width 29 height 4
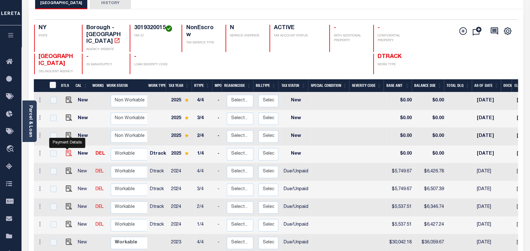
click at [66, 150] on img "" at bounding box center [69, 153] width 6 height 6
checkbox input "true"
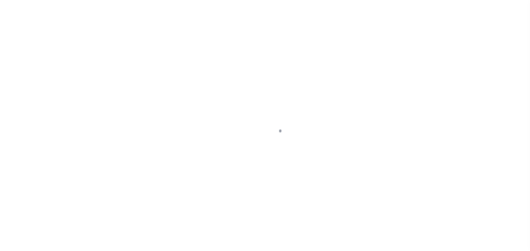
select select "NW2"
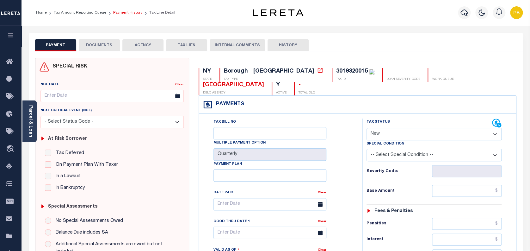
click at [121, 12] on link "Payment History" at bounding box center [127, 13] width 29 height 4
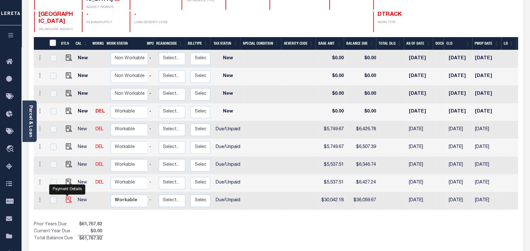
click at [66, 196] on img "" at bounding box center [69, 199] width 6 height 6
checkbox input "true"
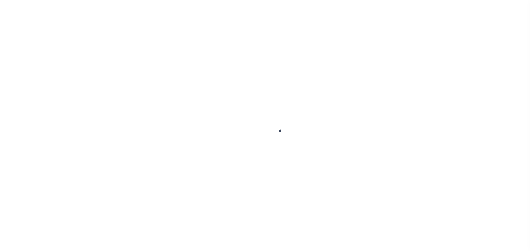
checkbox input "false"
type textarea "Special conditiion: Taxes includes prior year tax delinquency-PB"
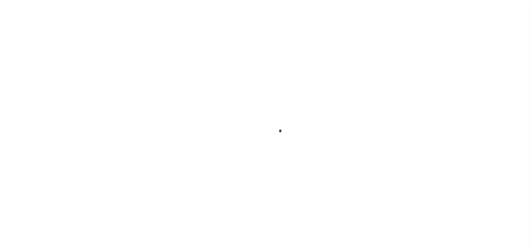
type input "Quarterly"
type input "[DATE]"
select select "DUE"
type input "$30,042.18"
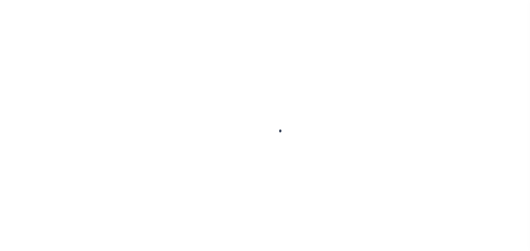
type input "$6,017.49"
type input "$36,059.67"
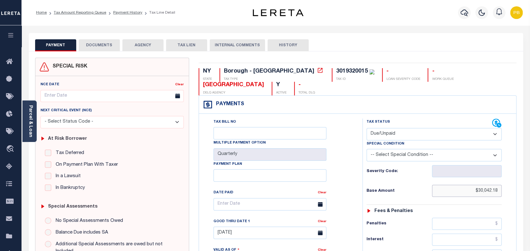
drag, startPoint x: 499, startPoint y: 192, endPoint x: 444, endPoint y: 190, distance: 54.1
click at [444, 190] on input "$30,042.18" at bounding box center [467, 190] width 70 height 12
paste input "52,616.54"
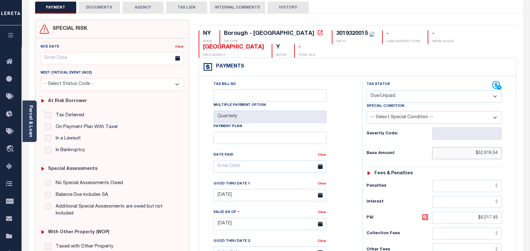
scroll to position [84, 0]
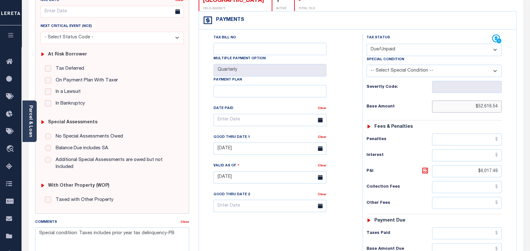
type input "$52,616.54"
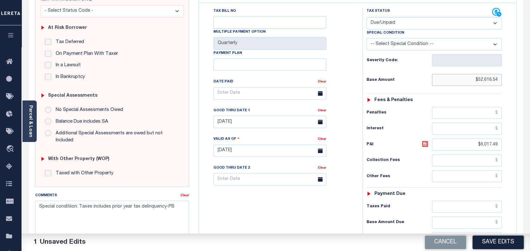
scroll to position [169, 0]
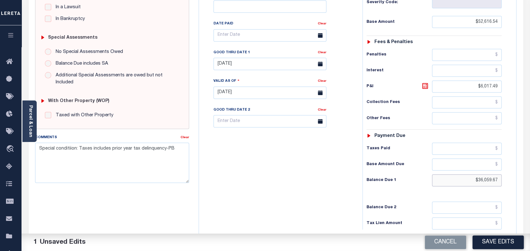
drag, startPoint x: 499, startPoint y: 182, endPoint x: 456, endPoint y: 182, distance: 42.7
click at [456, 182] on input "$36,059.67" at bounding box center [467, 180] width 70 height 12
paste input "61,767.82"
type input "$61,767.82"
click at [424, 88] on icon at bounding box center [425, 86] width 8 height 8
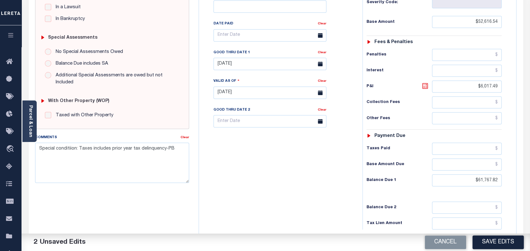
type input "$9,151.28"
click at [497, 238] on button "Save Edits" at bounding box center [498, 242] width 51 height 14
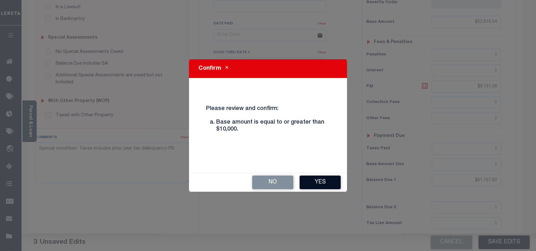
click at [314, 178] on button "Yes" at bounding box center [320, 182] width 41 height 14
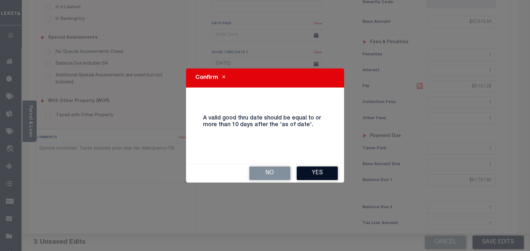
click at [325, 177] on button "Yes" at bounding box center [317, 173] width 41 height 14
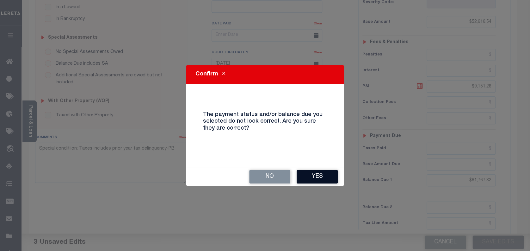
click at [323, 172] on button "Yes" at bounding box center [317, 177] width 41 height 14
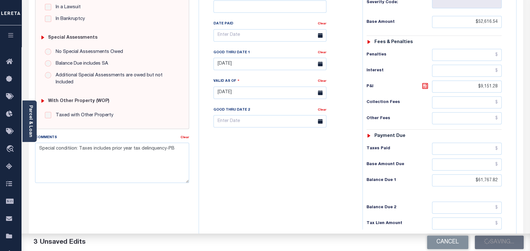
checkbox input "false"
type input "$52,616.54"
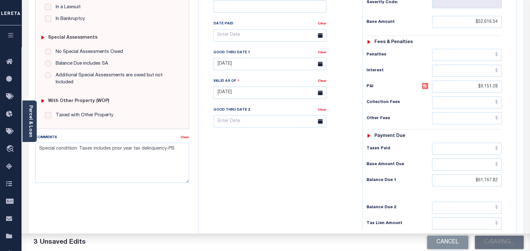
type input "$9,151.28"
type input "$61,767.82"
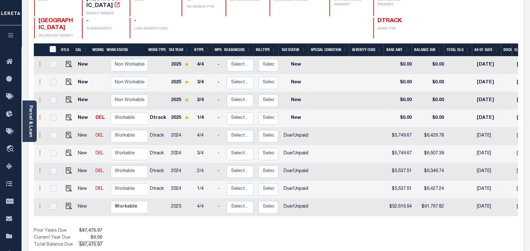
scroll to position [84, 0]
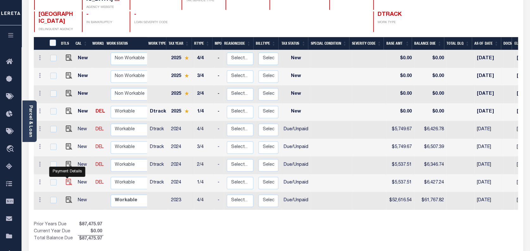
click at [67, 178] on img "" at bounding box center [69, 181] width 6 height 6
checkbox input "true"
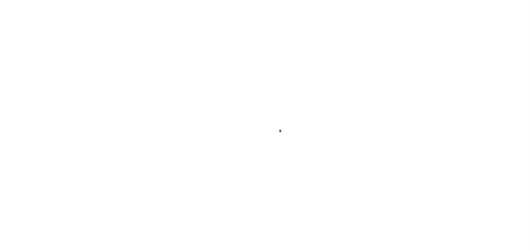
select select "DUE"
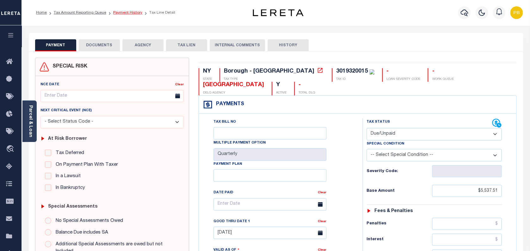
click at [126, 11] on link "Payment History" at bounding box center [127, 13] width 29 height 4
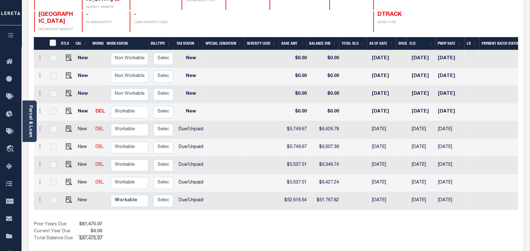
scroll to position [0, 100]
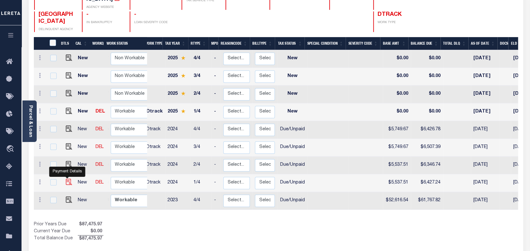
click at [66, 178] on img "" at bounding box center [69, 181] width 6 height 6
checkbox input "true"
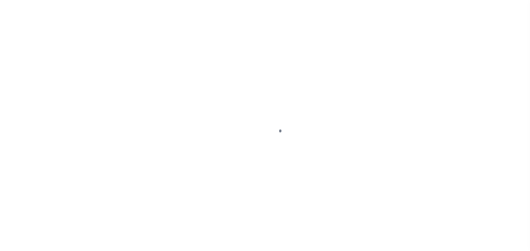
select select "DUE"
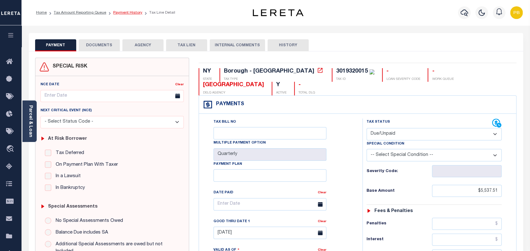
click at [123, 13] on link "Payment History" at bounding box center [127, 13] width 29 height 4
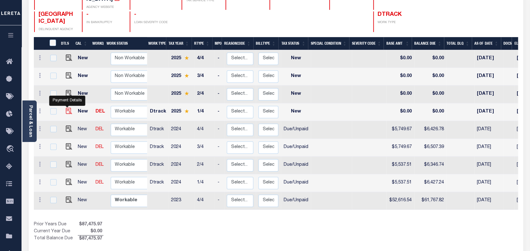
click at [66, 108] on img "" at bounding box center [69, 111] width 6 height 6
checkbox input "true"
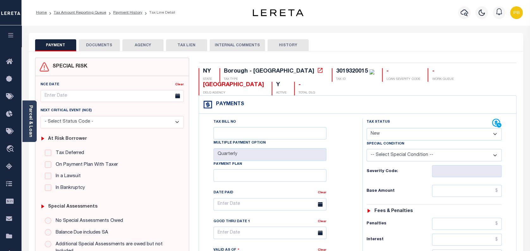
click at [407, 138] on select "- Select Status Code - Open Due/Unpaid Paid Incomplete No Tax Due Internal Refu…" at bounding box center [434, 134] width 135 height 12
select select "DUE"
click at [367, 128] on select "- Select Status Code - Open Due/Unpaid Paid Incomplete No Tax Due Internal Refu…" at bounding box center [434, 134] width 135 height 12
type input "[DATE]"
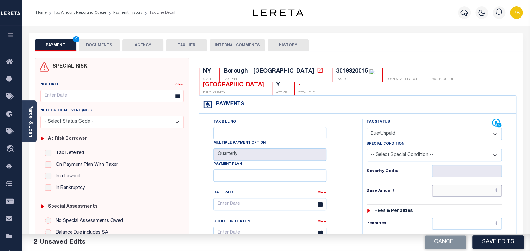
paste input "6,170.22"
type input "$6,170.22"
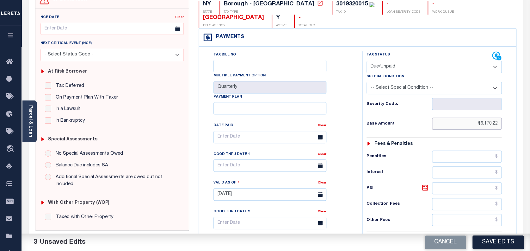
scroll to position [169, 0]
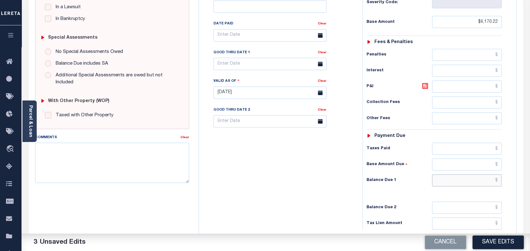
click at [476, 181] on input "text" at bounding box center [467, 180] width 70 height 12
paste input "6,264.24"
type input "$6,264.24"
click at [425, 86] on icon at bounding box center [425, 86] width 8 height 8
type input "$94.02"
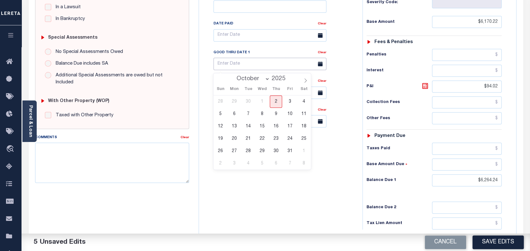
click at [243, 64] on input "text" at bounding box center [270, 64] width 113 height 12
click at [279, 101] on span "2" at bounding box center [276, 101] width 12 height 12
type input "[DATE]"
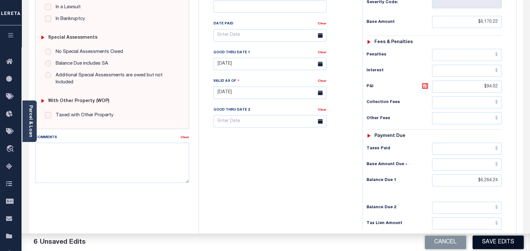
click at [493, 239] on button "Save Edits" at bounding box center [498, 242] width 51 height 14
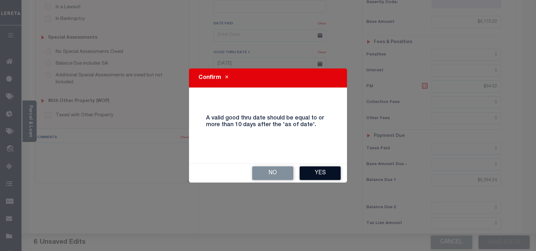
click at [310, 172] on button "Yes" at bounding box center [320, 173] width 41 height 14
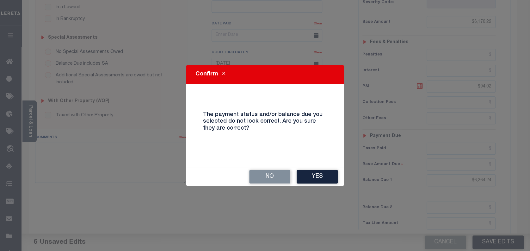
click at [310, 172] on button "Yes" at bounding box center [317, 177] width 41 height 14
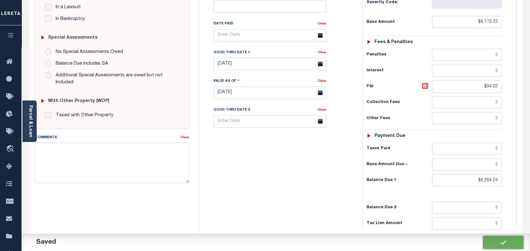
checkbox input "false"
type input "$6,170.22"
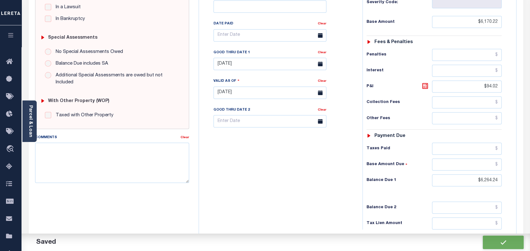
type input "$94.02"
type input "$6,264.24"
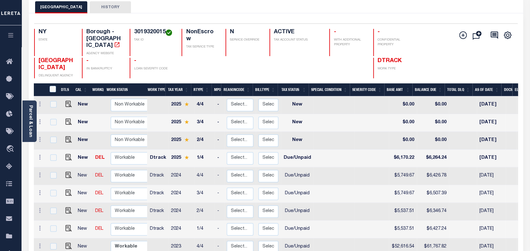
scroll to position [42, 0]
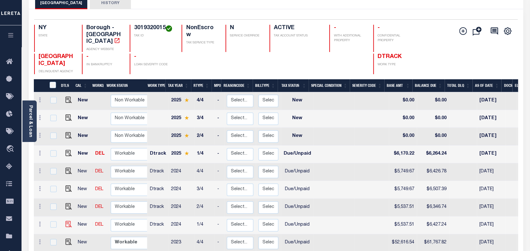
click at [66, 220] on img at bounding box center [68, 223] width 6 height 6
checkbox input "true"
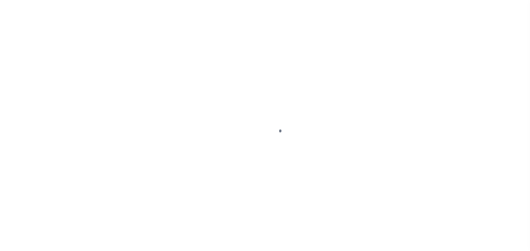
select select "DUE"
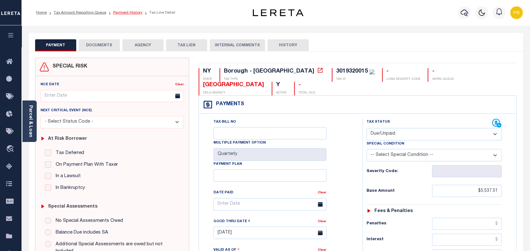
click at [128, 13] on link "Payment History" at bounding box center [127, 13] width 29 height 4
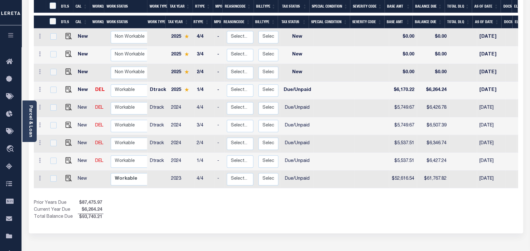
scroll to position [127, 0]
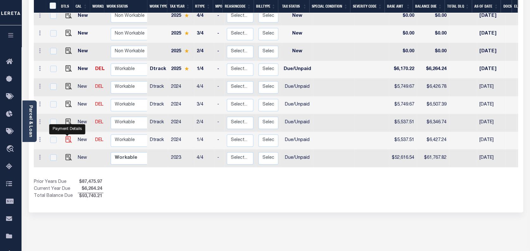
click at [66, 136] on img "" at bounding box center [68, 139] width 6 height 6
checkbox input "true"
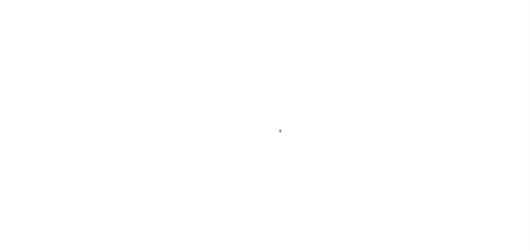
select select "DUE"
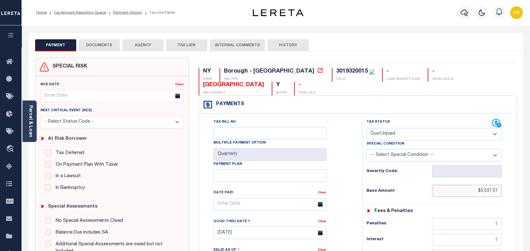
paste input "6,094.73"
drag, startPoint x: 499, startPoint y: 191, endPoint x: 479, endPoint y: 191, distance: 20.6
click at [479, 191] on input "6,094.73" at bounding box center [467, 190] width 70 height 12
type input "$6,094.73"
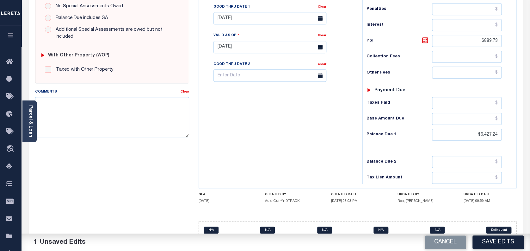
scroll to position [228, 0]
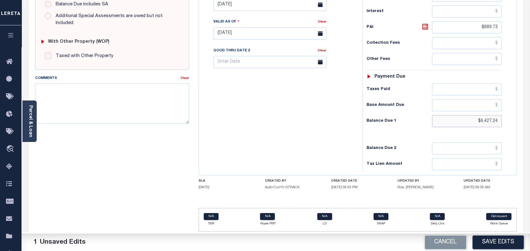
paste input "6,727.90"
drag, startPoint x: 499, startPoint y: 118, endPoint x: 468, endPoint y: 118, distance: 30.4
click at [468, 118] on input "6,727.90" at bounding box center [467, 121] width 70 height 12
type input "$6,727.90"
click at [422, 27] on icon at bounding box center [425, 27] width 8 height 8
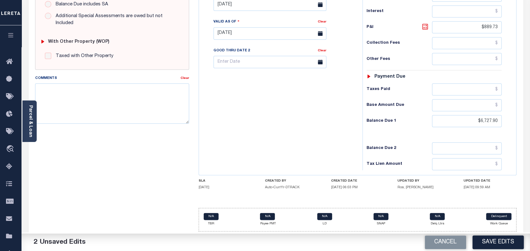
type input "$633.17"
click at [499, 239] on button "Save Edits" at bounding box center [498, 242] width 51 height 14
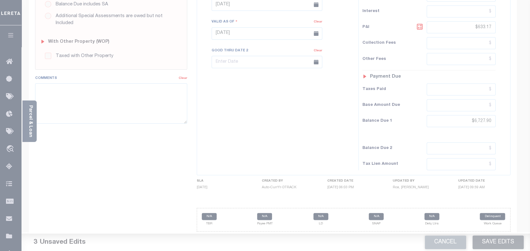
scroll to position [214, 0]
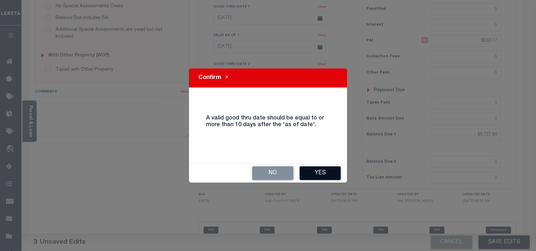
click at [323, 175] on button "Yes" at bounding box center [320, 173] width 41 height 14
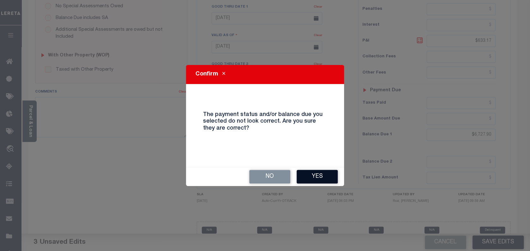
click at [323, 172] on button "Yes" at bounding box center [317, 177] width 41 height 14
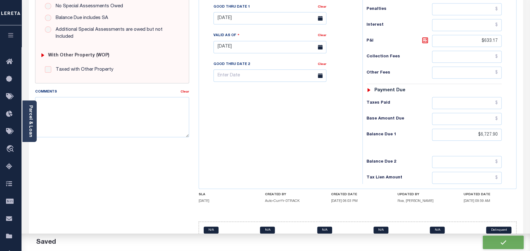
checkbox input "false"
type input "$6,094.73"
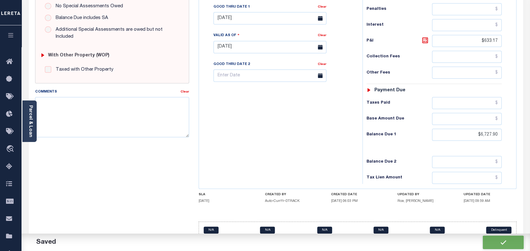
type input "$633.17"
type input "$6,727.9"
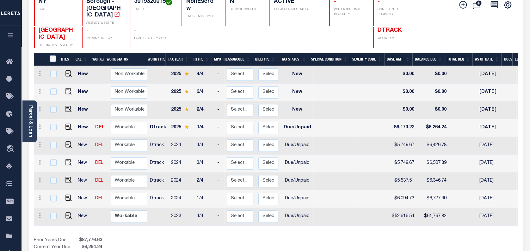
scroll to position [84, 0]
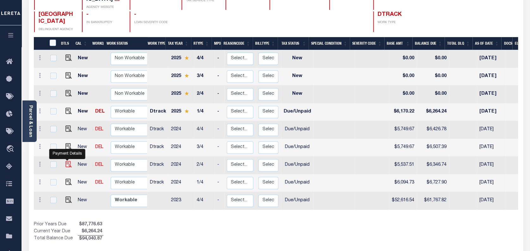
click at [66, 161] on img "" at bounding box center [68, 164] width 6 height 6
checkbox input "true"
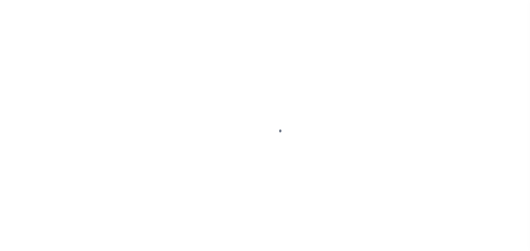
select select "DUE"
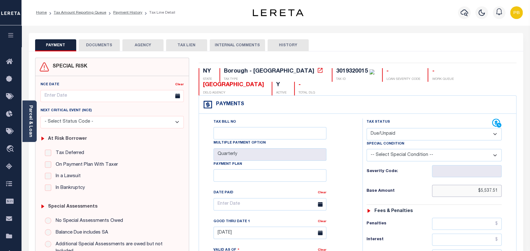
drag, startPoint x: 498, startPoint y: 190, endPoint x: 458, endPoint y: 190, distance: 39.2
click at [458, 190] on input "$5,537.51" at bounding box center [467, 190] width 70 height 12
paste input "6,081.73"
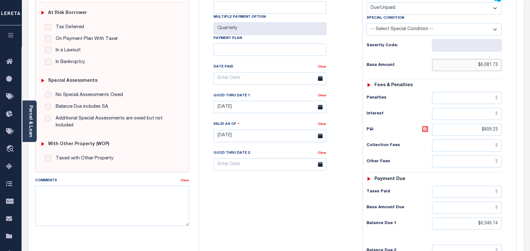
scroll to position [127, 0]
type input "$6,081.73"
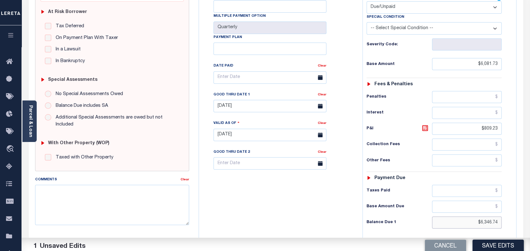
drag, startPoint x: 499, startPoint y: 221, endPoint x: 468, endPoint y: 219, distance: 31.1
click at [468, 219] on input "$6,346.74" at bounding box center [467, 222] width 70 height 12
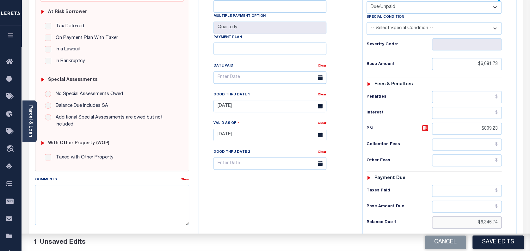
paste input "6,081.73"
type input "$6,081.73"
click at [424, 127] on icon at bounding box center [425, 128] width 4 height 4
type input "$0.00"
click at [426, 128] on icon at bounding box center [425, 128] width 4 height 4
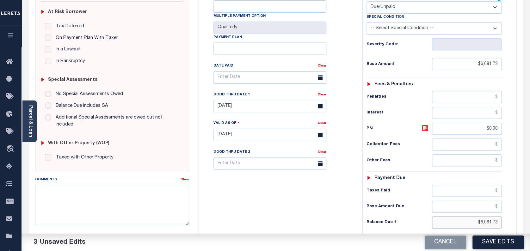
drag, startPoint x: 499, startPoint y: 224, endPoint x: 460, endPoint y: 219, distance: 39.2
click at [460, 219] on input "$6,081.73" at bounding box center [467, 222] width 70 height 12
click at [479, 223] on input "text" at bounding box center [467, 222] width 70 height 12
paste input "6,457.77"
type input "$6,457.77"
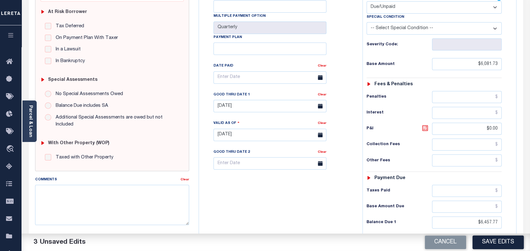
click at [423, 127] on icon at bounding box center [425, 128] width 4 height 4
type input "$376.04"
click at [504, 245] on button "Save Edits" at bounding box center [498, 242] width 51 height 14
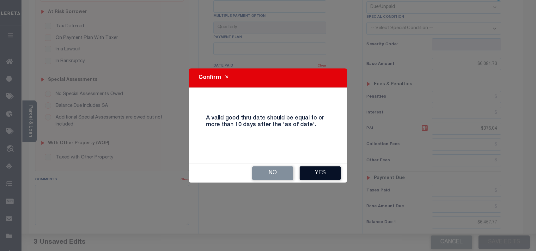
click at [327, 171] on button "Yes" at bounding box center [320, 173] width 41 height 14
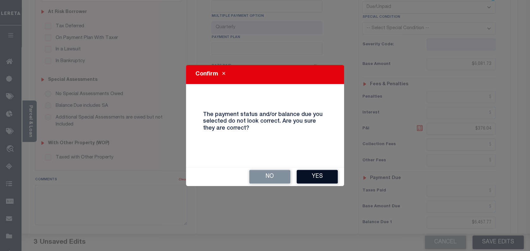
click at [321, 177] on button "Yes" at bounding box center [317, 177] width 41 height 14
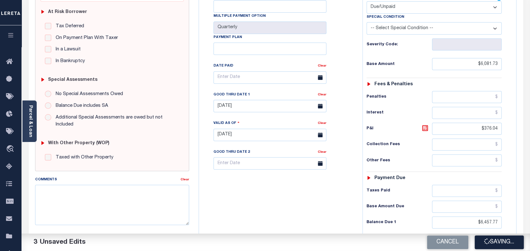
checkbox input "false"
type input "$6,081.73"
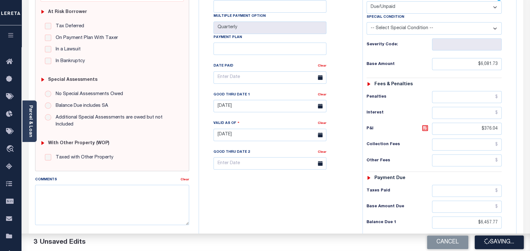
type input "$376.04"
type input "$6,457.77"
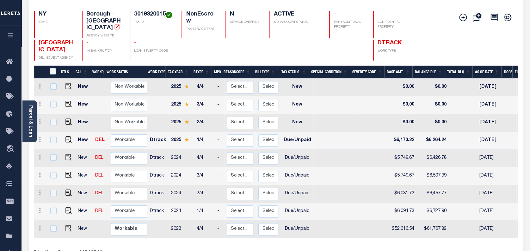
scroll to position [84, 0]
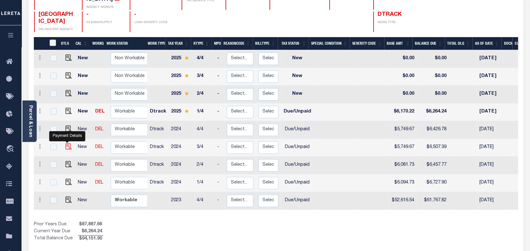
click at [68, 143] on img "" at bounding box center [68, 146] width 6 height 6
checkbox input "true"
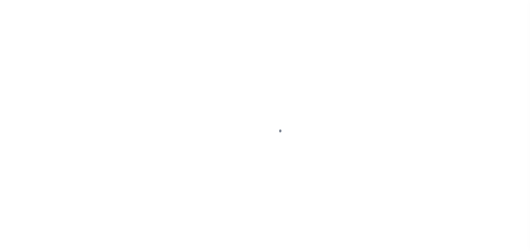
select select "DUE"
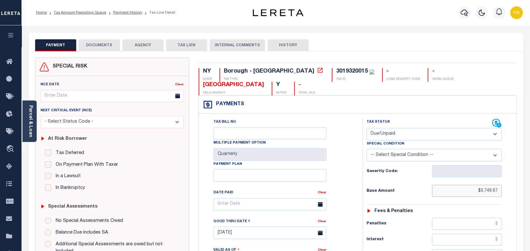
drag, startPoint x: 500, startPoint y: 192, endPoint x: 460, endPoint y: 190, distance: 39.9
click at [460, 190] on input "$5,749.67" at bounding box center [467, 190] width 70 height 12
paste input "6,092.7"
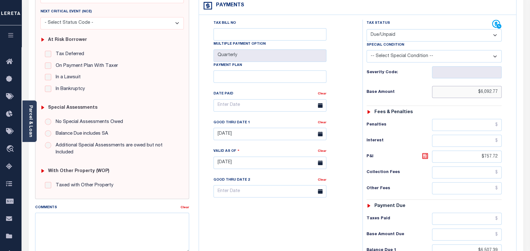
scroll to position [127, 0]
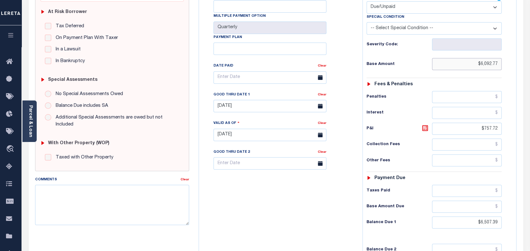
type input "$6,092.77"
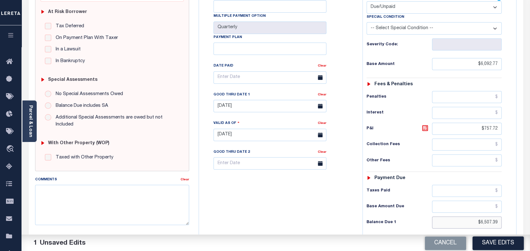
drag, startPoint x: 499, startPoint y: 220, endPoint x: 465, endPoint y: 222, distance: 33.6
click at [465, 222] on input "$6,507.39" at bounding box center [467, 222] width 70 height 12
paste input "6,372.40"
type input "$6,372.40"
click at [424, 128] on icon at bounding box center [425, 128] width 8 height 8
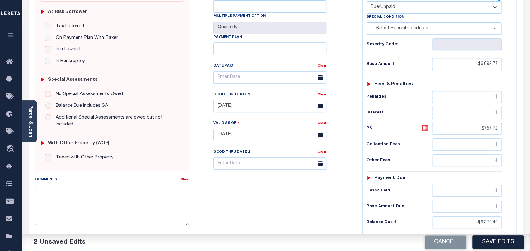
type input "$279.63"
click at [503, 245] on button "Save Edits" at bounding box center [498, 242] width 51 height 14
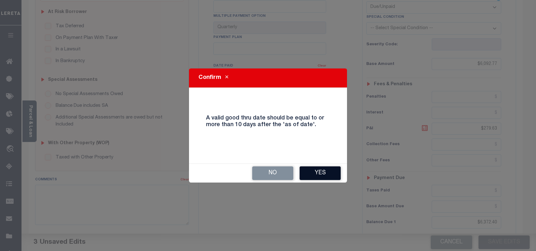
click at [314, 171] on button "Yes" at bounding box center [320, 173] width 41 height 14
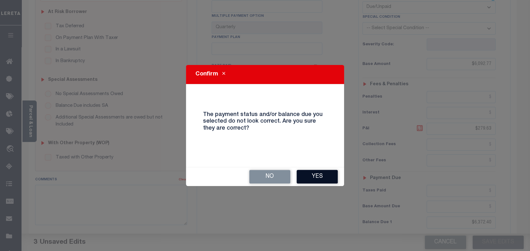
click at [317, 174] on button "Yes" at bounding box center [317, 177] width 41 height 14
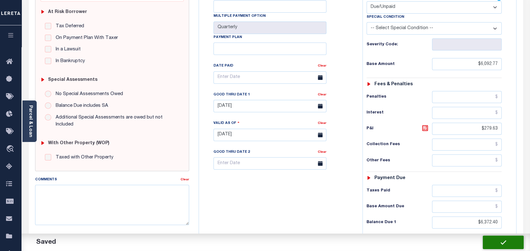
checkbox input "false"
type input "$6,092.77"
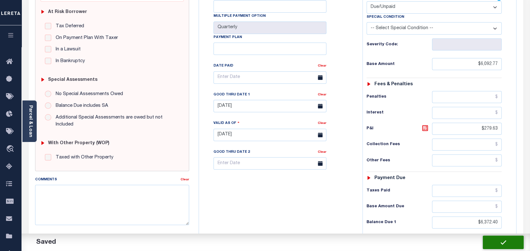
type input "$279.63"
type input "$6,372.4"
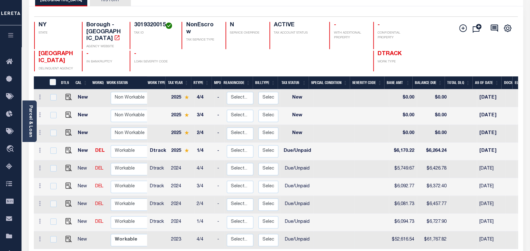
scroll to position [84, 0]
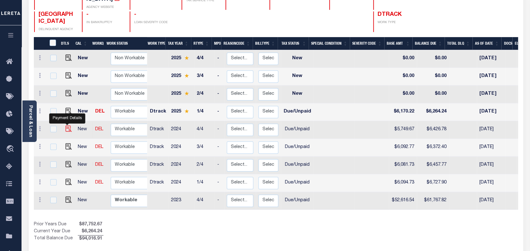
click at [69, 125] on img "" at bounding box center [68, 128] width 6 height 6
checkbox input "true"
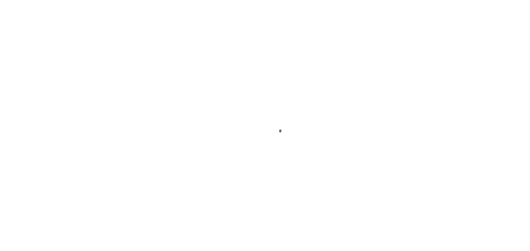
select select "DUE"
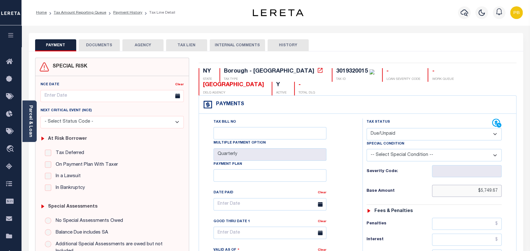
drag, startPoint x: 498, startPoint y: 193, endPoint x: 453, endPoint y: 190, distance: 45.3
click at [453, 190] on input "$5,749.67" at bounding box center [467, 190] width 70 height 12
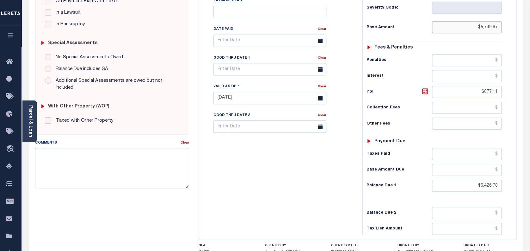
scroll to position [169, 0]
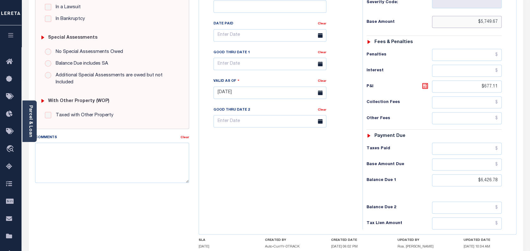
drag, startPoint x: 498, startPoint y: 24, endPoint x: 458, endPoint y: 25, distance: 40.2
click at [458, 25] on input "$5,749.67" at bounding box center [467, 22] width 70 height 12
drag, startPoint x: 498, startPoint y: 23, endPoint x: 447, endPoint y: 21, distance: 51.6
click at [447, 21] on input "$5,749.67" at bounding box center [467, 22] width 70 height 12
paste input "6,092.7"
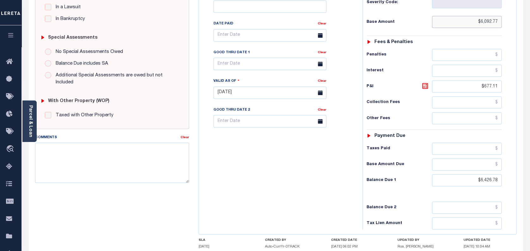
paste input "6,092.77"
type input "$6,092.77"
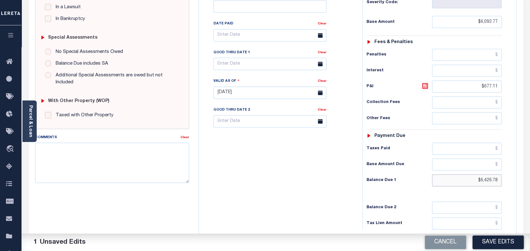
drag, startPoint x: 499, startPoint y: 180, endPoint x: 432, endPoint y: 175, distance: 66.9
click at [432, 175] on input "$6,426.78" at bounding box center [467, 180] width 70 height 12
click at [425, 86] on icon at bounding box center [425, 86] width 8 height 8
type input "$334.01"
click at [254, 69] on input "text" at bounding box center [270, 64] width 113 height 12
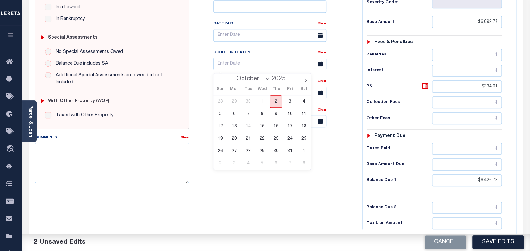
click at [275, 100] on span "2" at bounding box center [276, 101] width 12 height 12
type input "[DATE]"
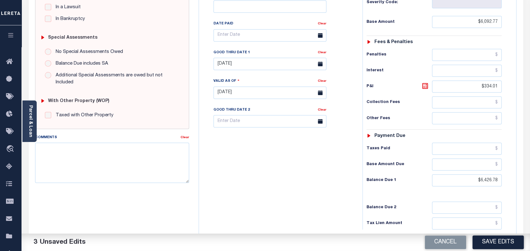
click at [497, 239] on button "Save Edits" at bounding box center [498, 242] width 51 height 14
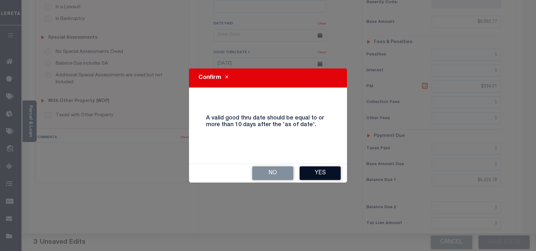
click at [313, 172] on button "Yes" at bounding box center [320, 173] width 41 height 14
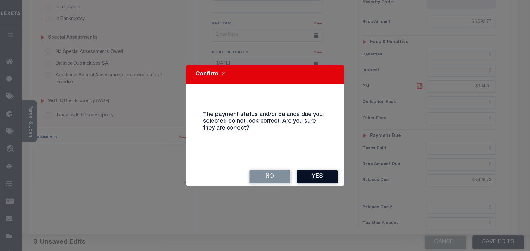
click at [315, 182] on button "Yes" at bounding box center [317, 177] width 41 height 14
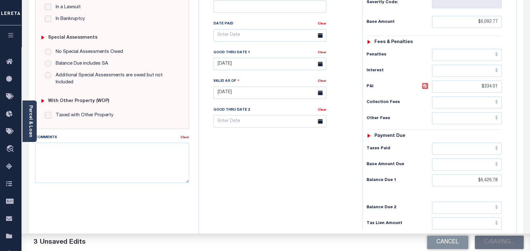
click at [321, 177] on div "Tax Bill No Multiple Payment Option Quarterly Payment Plan" at bounding box center [279, 89] width 157 height 279
checkbox input "false"
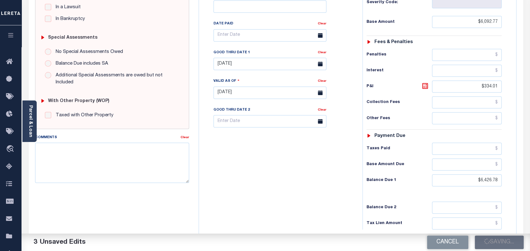
type input "$6,092.77"
type input "$334.01"
type input "$6,426.78"
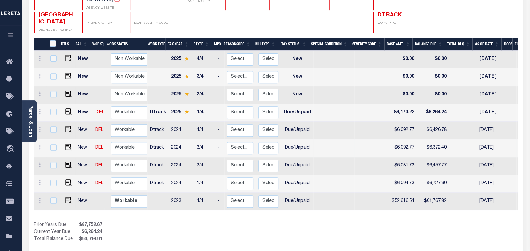
scroll to position [84, 0]
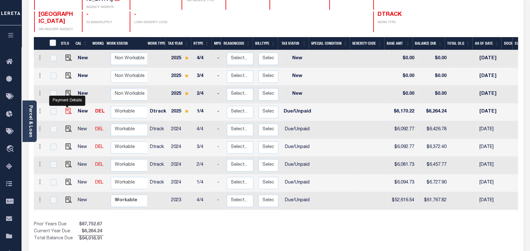
click at [68, 108] on img "" at bounding box center [68, 111] width 6 height 6
checkbox input "true"
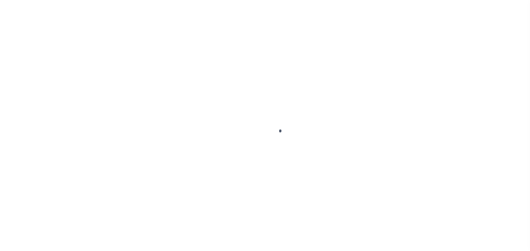
select select "DUE"
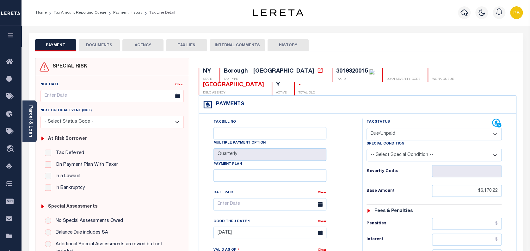
click at [104, 43] on button "DOCUMENTS" at bounding box center [99, 45] width 41 height 12
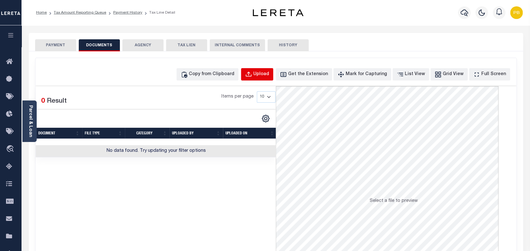
click at [269, 76] on div "Upload" at bounding box center [261, 74] width 16 height 7
select select "POP"
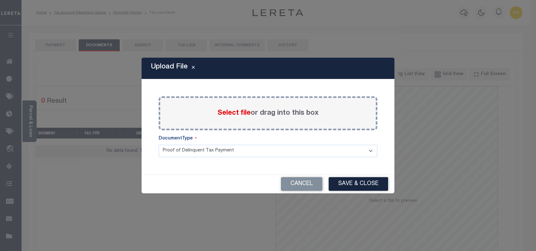
click at [235, 114] on span "Select file" at bounding box center [234, 112] width 33 height 7
click at [0, 0] on input "Select file or drag into this box" at bounding box center [0, 0] width 0 height 0
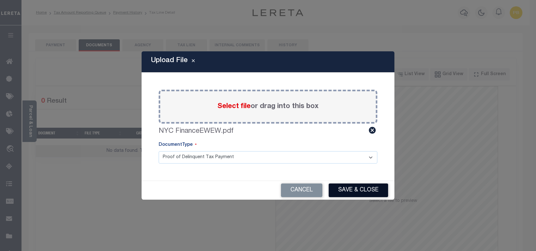
click at [362, 192] on button "Save & Close" at bounding box center [358, 190] width 59 height 14
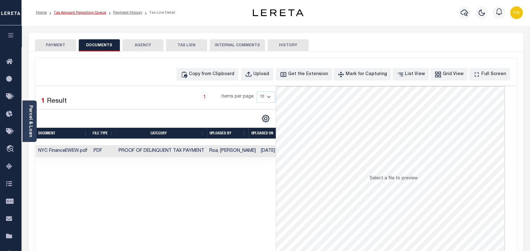
click at [92, 13] on link "Tax Amount Reporting Queue" at bounding box center [80, 13] width 53 height 4
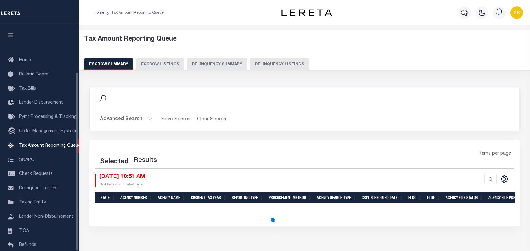
click at [285, 65] on button "Delinquency Listings" at bounding box center [279, 64] width 59 height 12
select select "100"
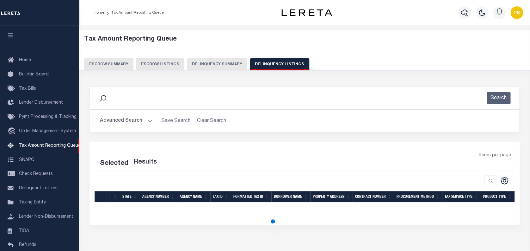
scroll to position [58, 0]
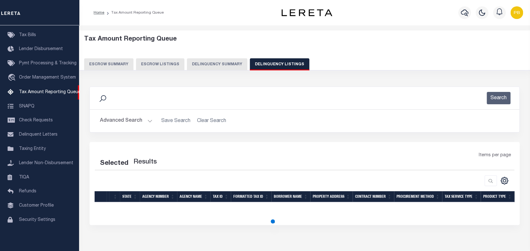
select select "100"
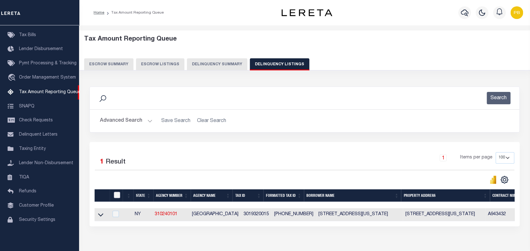
click at [116, 197] on input "checkbox" at bounding box center [117, 194] width 6 height 6
checkbox input "true"
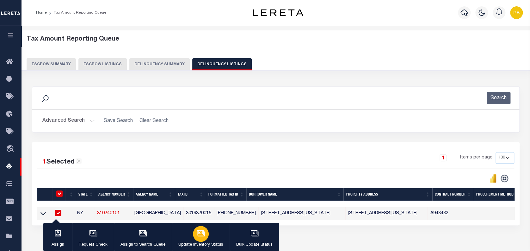
click at [197, 239] on div "button" at bounding box center [201, 234] width 16 height 16
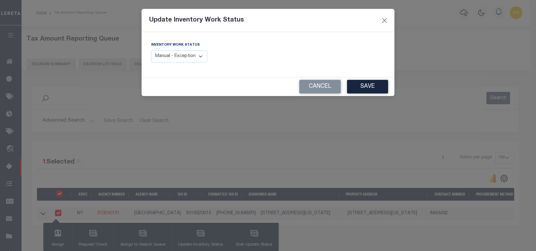
click at [194, 54] on select "Manual - Exception Pended - Awaiting Search Late Add Exception Completed" at bounding box center [179, 56] width 56 height 12
select select "4"
click at [151, 50] on select "Manual - Exception Pended - Awaiting Search Late Add Exception Completed" at bounding box center [179, 56] width 56 height 12
click at [375, 86] on button "Save" at bounding box center [367, 87] width 41 height 14
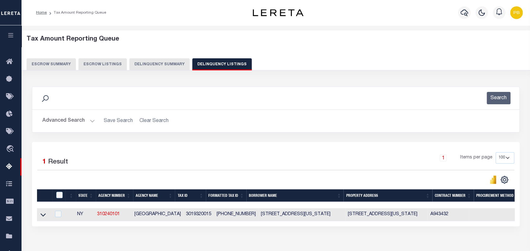
click at [102, 122] on h2 "Advanced Search Save Search Clear Search tblassign_wrapper_dynamictable_____Def…" at bounding box center [275, 121] width 477 height 12
click at [92, 122] on button "Advanced Search" at bounding box center [68, 121] width 53 height 12
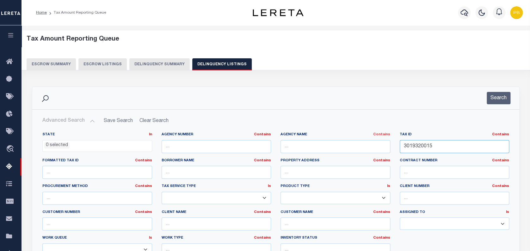
paste input "25231201"
drag, startPoint x: 438, startPoint y: 143, endPoint x: 382, endPoint y: 135, distance: 56.9
click at [382, 135] on div "State In In AK AL AR AZ CA CO CT DC DE FL GA GU HI IA ID IL IN KS KY LA MA MD M…" at bounding box center [276, 196] width 476 height 129
type input "3025231201"
drag, startPoint x: 497, startPoint y: 97, endPoint x: 493, endPoint y: 98, distance: 4.1
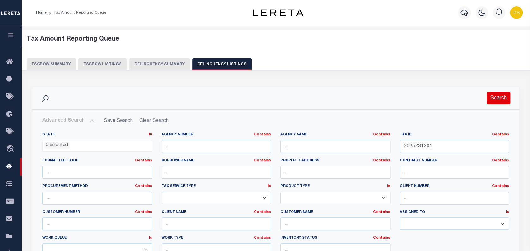
click at [497, 97] on button "Search" at bounding box center [499, 98] width 24 height 12
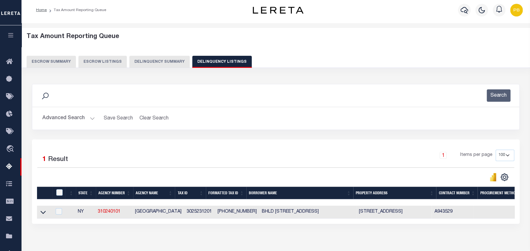
scroll to position [85, 0]
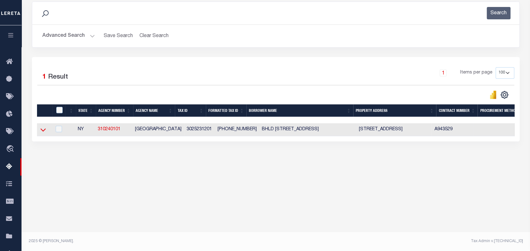
click at [42, 132] on icon at bounding box center [42, 129] width 5 height 7
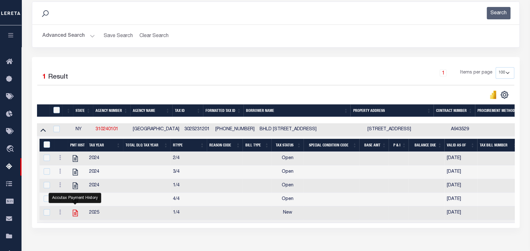
click at [76, 216] on icon "" at bounding box center [74, 212] width 5 height 7
checkbox input "true"
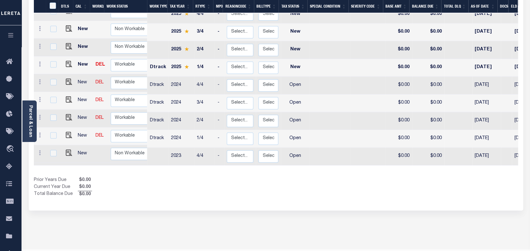
scroll to position [139, 0]
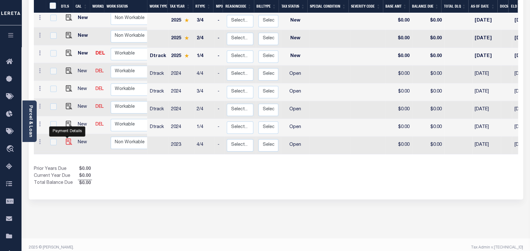
click at [66, 138] on img "" at bounding box center [69, 141] width 6 height 6
checkbox input "true"
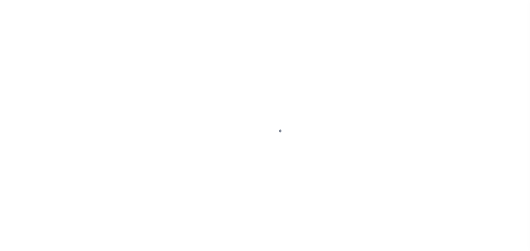
select select "OP2"
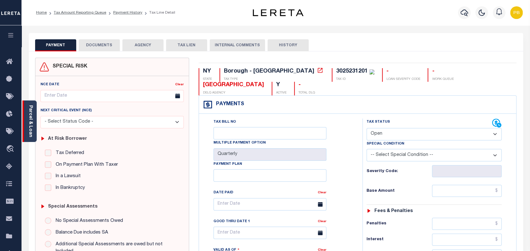
click at [31, 112] on link "Parcel & Loan" at bounding box center [30, 121] width 4 height 32
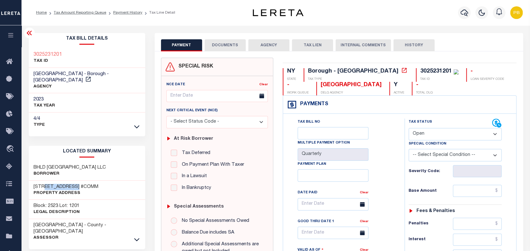
drag, startPoint x: 42, startPoint y: 177, endPoint x: 78, endPoint y: 178, distance: 36.4
click at [78, 183] on h3 "[STREET_ADDRESS] #COMM" at bounding box center [66, 186] width 65 height 6
copy h3 "HURON STREET"
click at [457, 134] on select "- Select Status Code - Open Due/Unpaid Paid Incomplete No Tax Due Internal Refu…" at bounding box center [455, 134] width 93 height 12
click at [116, 14] on link "Payment History" at bounding box center [127, 13] width 29 height 4
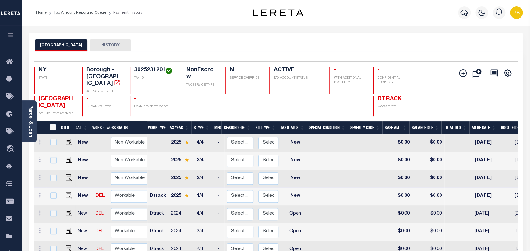
scroll to position [84, 0]
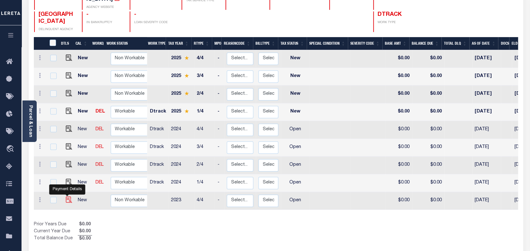
click at [67, 196] on img "" at bounding box center [69, 199] width 6 height 6
checkbox input "true"
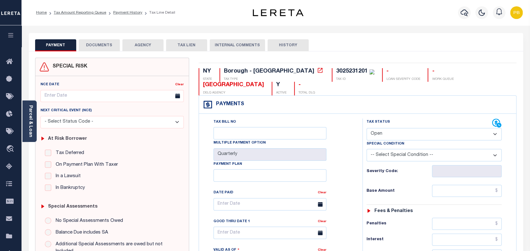
click at [400, 137] on select "- Select Status Code - Open Due/Unpaid Paid Incomplete No Tax Due Internal Refu…" at bounding box center [434, 134] width 135 height 12
select select "PYD"
click at [367, 128] on select "- Select Status Code - Open Due/Unpaid Paid Incomplete No Tax Due Internal Refu…" at bounding box center [434, 134] width 135 height 12
type input "[DATE]"
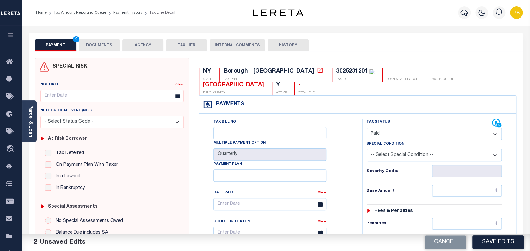
click at [506, 242] on button "Save Edits" at bounding box center [498, 242] width 51 height 14
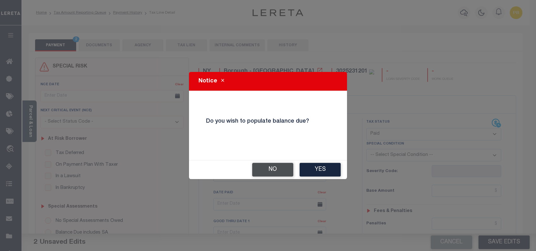
click at [261, 170] on button "No" at bounding box center [272, 170] width 41 height 14
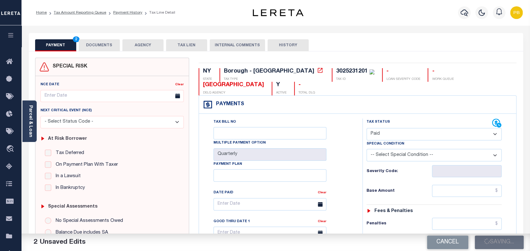
checkbox input "false"
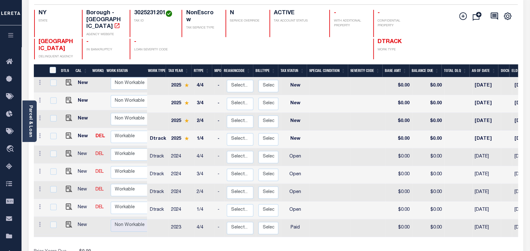
scroll to position [84, 0]
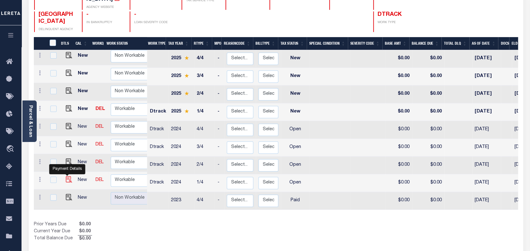
click at [67, 176] on img "" at bounding box center [69, 179] width 6 height 6
checkbox input "true"
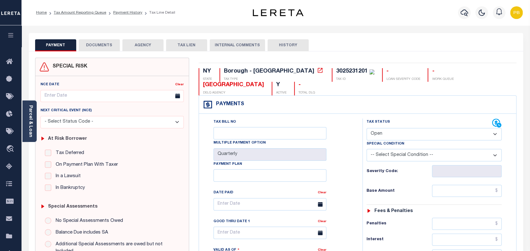
click at [410, 132] on select "- Select Status Code - Open Due/Unpaid Paid Incomplete No Tax Due Internal Refu…" at bounding box center [434, 134] width 135 height 12
select select "PYD"
click at [367, 128] on select "- Select Status Code - Open Due/Unpaid Paid Incomplete No Tax Due Internal Refu…" at bounding box center [434, 134] width 135 height 12
type input "[DATE]"
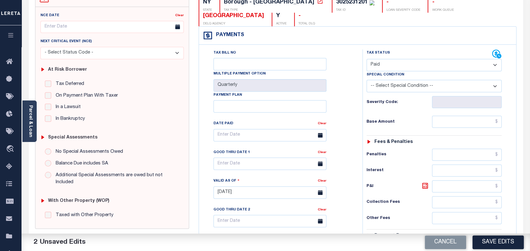
scroll to position [84, 0]
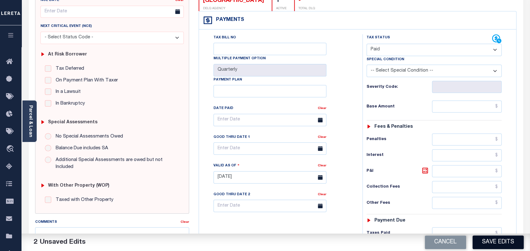
click at [495, 240] on button "Save Edits" at bounding box center [498, 242] width 51 height 14
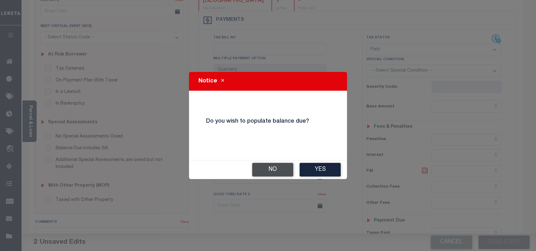
click at [269, 171] on button "No" at bounding box center [272, 170] width 41 height 14
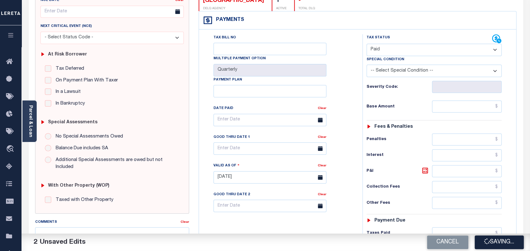
checkbox input "false"
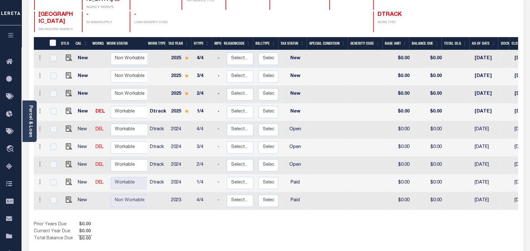
scroll to position [3, 0]
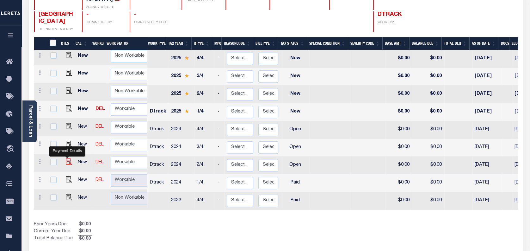
click at [67, 158] on img "" at bounding box center [69, 161] width 6 height 6
checkbox input "true"
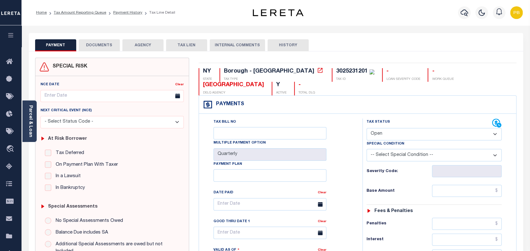
drag, startPoint x: 412, startPoint y: 134, endPoint x: 409, endPoint y: 139, distance: 5.8
click at [412, 134] on select "- Select Status Code - Open Due/Unpaid Paid Incomplete No Tax Due Internal Refu…" at bounding box center [434, 134] width 135 height 12
select select "PYD"
click at [367, 128] on select "- Select Status Code - Open Due/Unpaid Paid Incomplete No Tax Due Internal Refu…" at bounding box center [434, 134] width 135 height 12
type input "[DATE]"
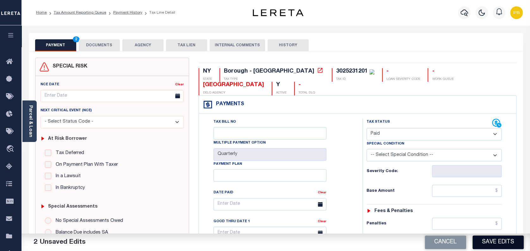
click at [495, 245] on button "Save Edits" at bounding box center [498, 242] width 51 height 14
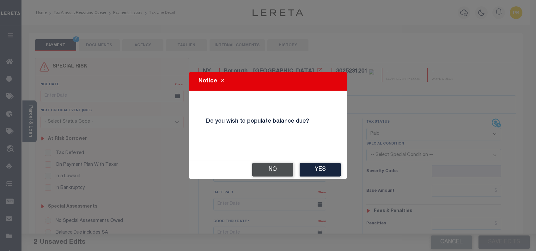
click at [281, 172] on button "No" at bounding box center [272, 170] width 41 height 14
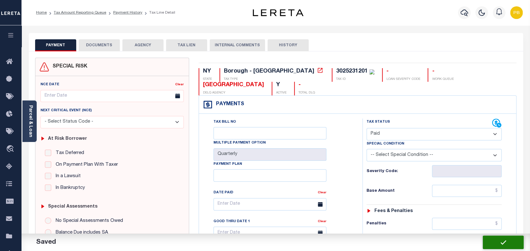
checkbox input "false"
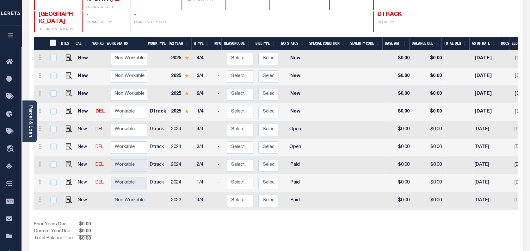
scroll to position [3, 0]
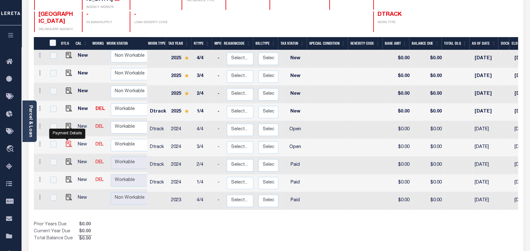
click at [67, 140] on img "" at bounding box center [69, 143] width 6 height 6
checkbox input "true"
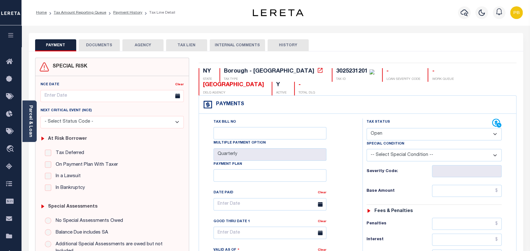
drag, startPoint x: 431, startPoint y: 135, endPoint x: 425, endPoint y: 139, distance: 6.0
click at [431, 135] on select "- Select Status Code - Open Due/Unpaid Paid Incomplete No Tax Due Internal Refu…" at bounding box center [434, 134] width 135 height 12
select select "PYD"
click at [367, 128] on select "- Select Status Code - Open Due/Unpaid Paid Incomplete No Tax Due Internal Refu…" at bounding box center [434, 134] width 135 height 12
type input "[DATE]"
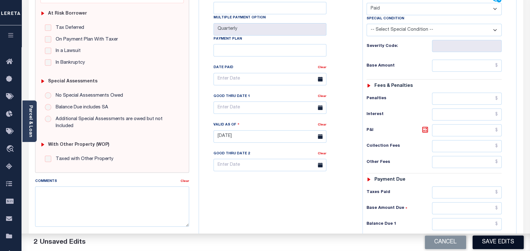
scroll to position [127, 0]
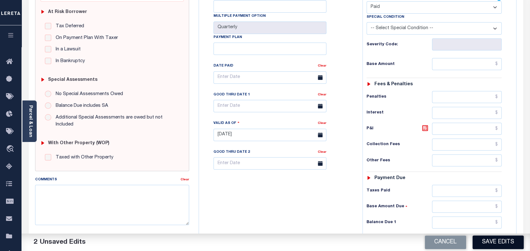
click at [502, 242] on button "Save Edits" at bounding box center [498, 242] width 51 height 14
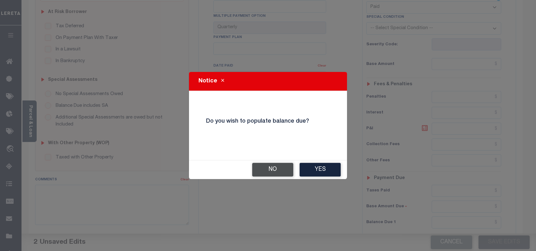
click at [271, 174] on button "No" at bounding box center [272, 170] width 41 height 14
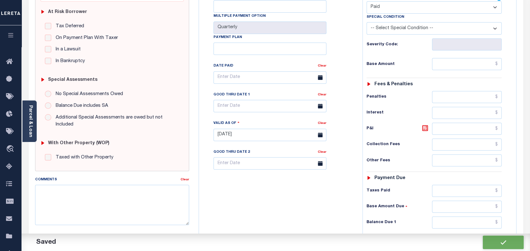
checkbox input "false"
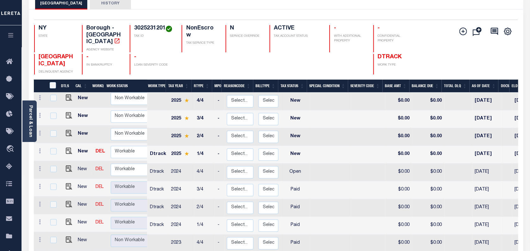
scroll to position [42, 0]
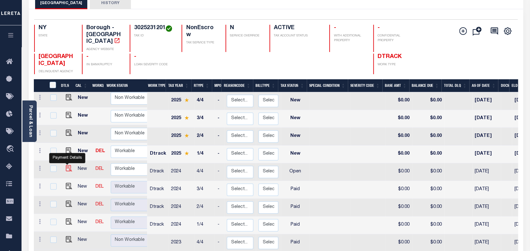
click at [66, 165] on img "" at bounding box center [69, 168] width 6 height 6
checkbox input "true"
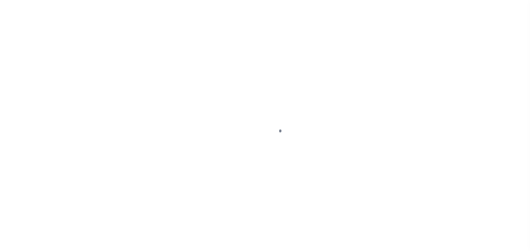
select select "OP2"
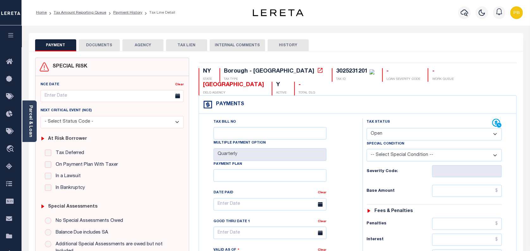
click at [92, 48] on button "DOCUMENTS" at bounding box center [99, 45] width 41 height 12
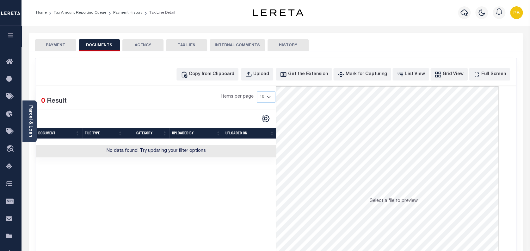
click at [55, 47] on button "PAYMENT" at bounding box center [55, 45] width 41 height 12
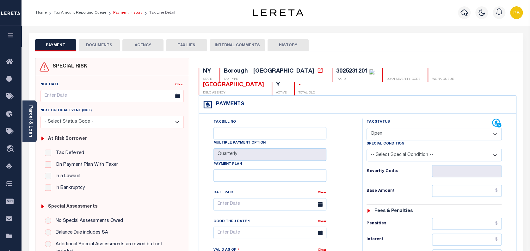
click at [128, 12] on link "Payment History" at bounding box center [127, 13] width 29 height 4
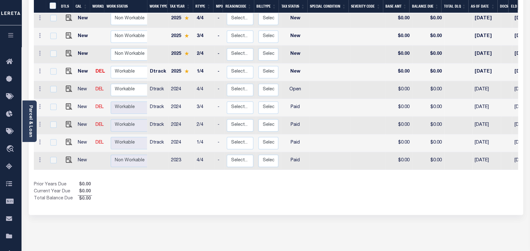
scroll to position [127, 0]
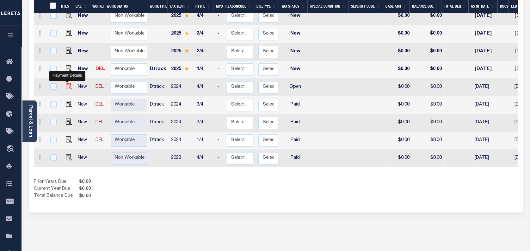
click at [66, 83] on img "" at bounding box center [69, 86] width 6 height 6
checkbox input "true"
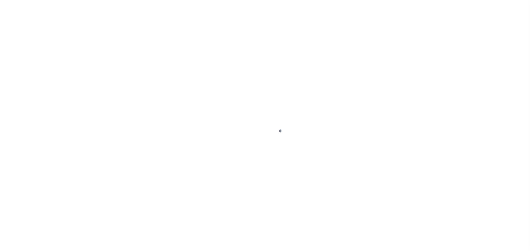
select select "OP2"
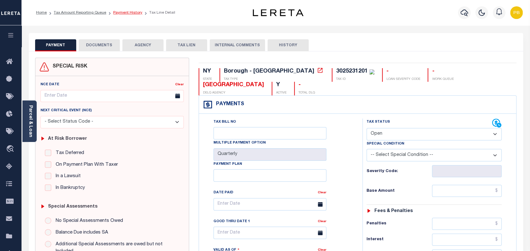
click at [118, 13] on link "Payment History" at bounding box center [127, 13] width 29 height 4
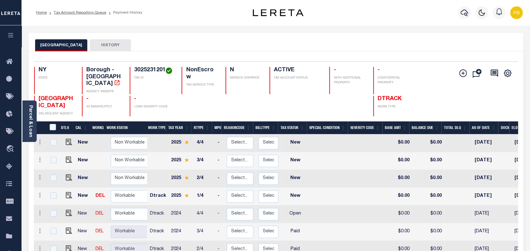
scroll to position [3, 0]
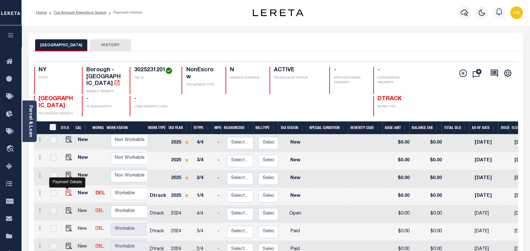
click at [68, 189] on img "" at bounding box center [69, 192] width 6 height 6
checkbox input "true"
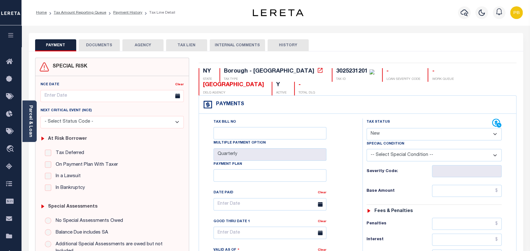
drag, startPoint x: 415, startPoint y: 132, endPoint x: 404, endPoint y: 139, distance: 13.2
click at [415, 132] on select "- Select Status Code - Open Due/Unpaid Paid Incomplete No Tax Due Internal Refu…" at bounding box center [434, 134] width 135 height 12
select select "DUE"
click at [367, 128] on select "- Select Status Code - Open Due/Unpaid Paid Incomplete No Tax Due Internal Refu…" at bounding box center [434, 134] width 135 height 12
type input "[DATE]"
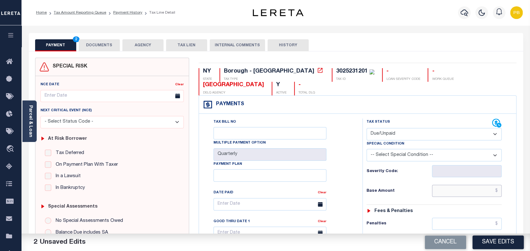
click at [461, 191] on input "text" at bounding box center [467, 190] width 70 height 12
paste input "2,835.63"
type input "$2,835.63"
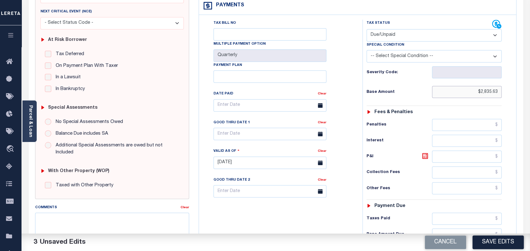
scroll to position [127, 0]
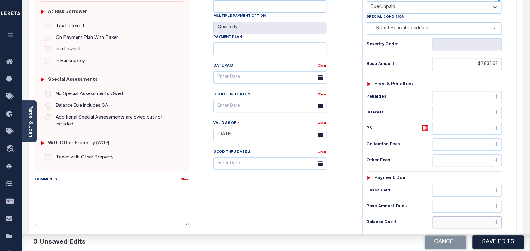
click at [472, 220] on input "text" at bounding box center [467, 222] width 70 height 12
paste input "2,878.84"
type input "$2,878.84"
click at [427, 129] on icon at bounding box center [425, 128] width 8 height 8
type input "$43.21"
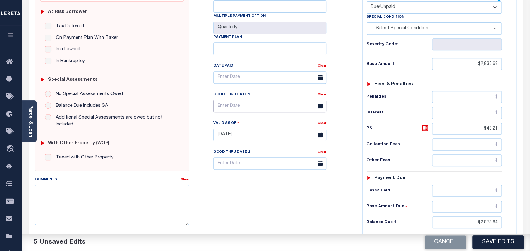
click at [244, 109] on input "text" at bounding box center [270, 106] width 113 height 12
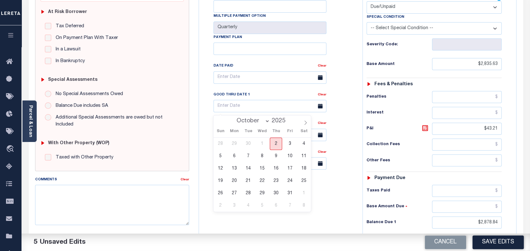
click at [279, 146] on span "2" at bounding box center [276, 143] width 12 height 12
type input "[DATE]"
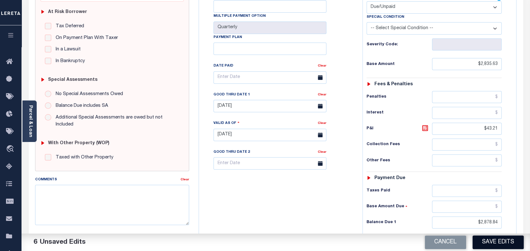
click at [500, 242] on button "Save Edits" at bounding box center [498, 242] width 51 height 14
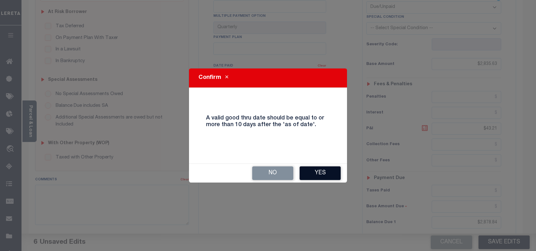
click at [308, 171] on button "Yes" at bounding box center [320, 173] width 41 height 14
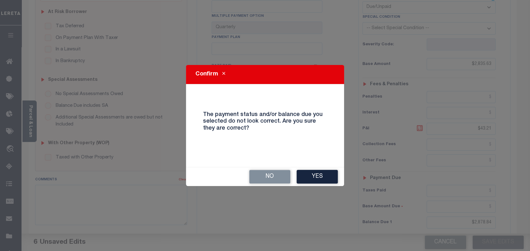
click at [308, 171] on button "Yes" at bounding box center [317, 177] width 41 height 14
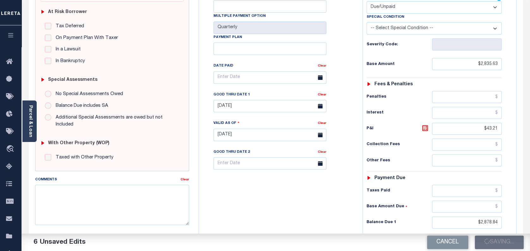
checkbox input "false"
type input "$2,835.63"
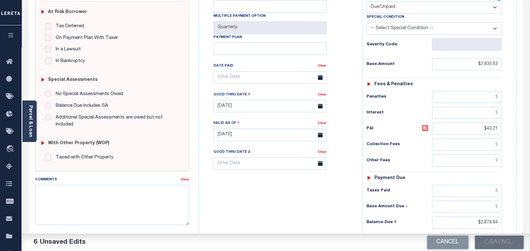
type input "$43.21"
type input "$2,878.84"
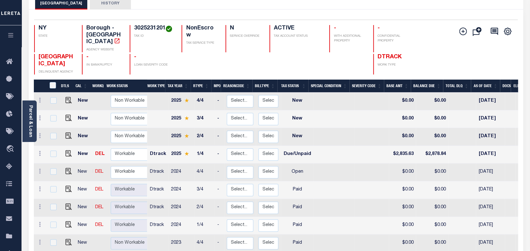
scroll to position [42, 0]
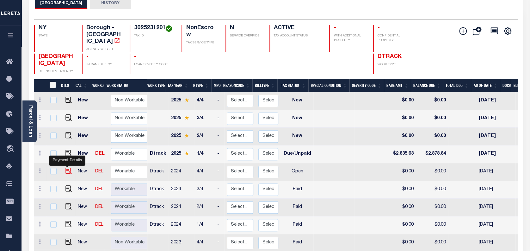
click at [68, 167] on img "" at bounding box center [68, 170] width 6 height 6
checkbox input "true"
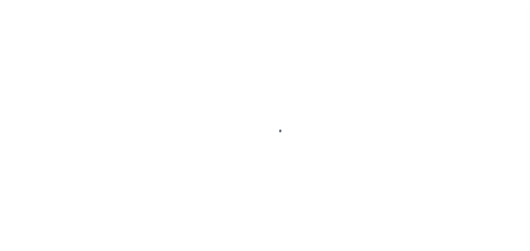
checkbox input "false"
type input "Quarterly"
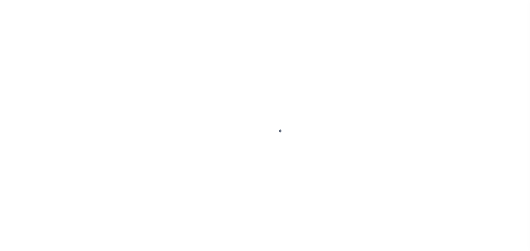
type input "[DATE]"
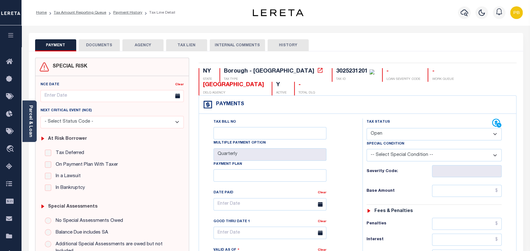
click at [433, 134] on select "- Select Status Code - Open Due/Unpaid Paid Incomplete No Tax Due Internal Refu…" at bounding box center [434, 134] width 135 height 12
select select "DUE"
click at [367, 128] on select "- Select Status Code - Open Due/Unpaid Paid Incomplete No Tax Due Internal Refu…" at bounding box center [434, 134] width 135 height 12
type input "[DATE]"
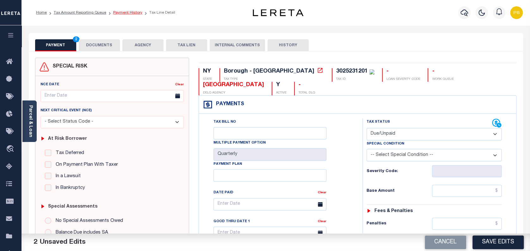
click at [128, 14] on link "Payment History" at bounding box center [127, 13] width 29 height 4
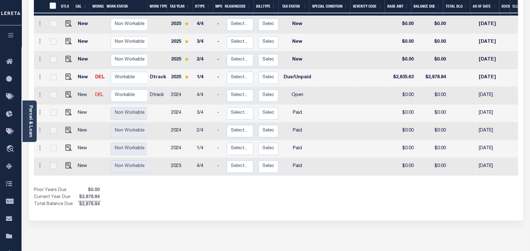
scroll to position [127, 0]
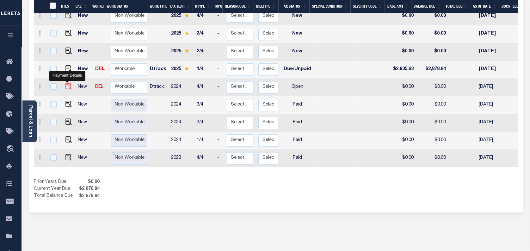
click at [66, 83] on img "" at bounding box center [68, 86] width 6 height 6
checkbox input "true"
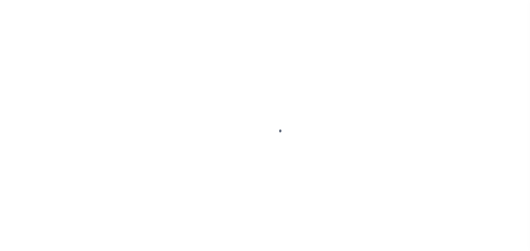
select select "OP2"
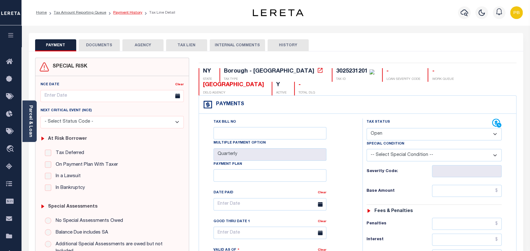
click at [122, 12] on link "Payment History" at bounding box center [127, 13] width 29 height 4
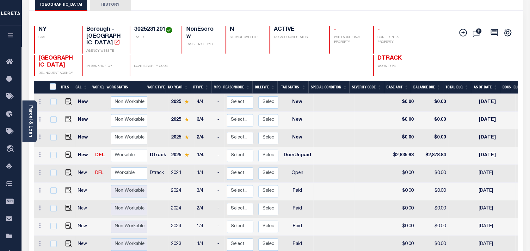
scroll to position [42, 0]
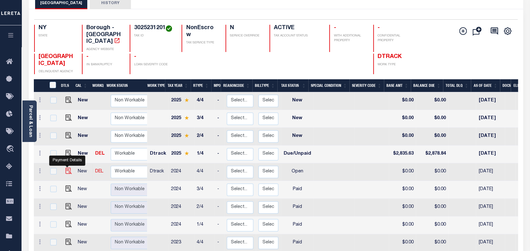
click at [66, 167] on img "" at bounding box center [68, 170] width 6 height 6
checkbox input "true"
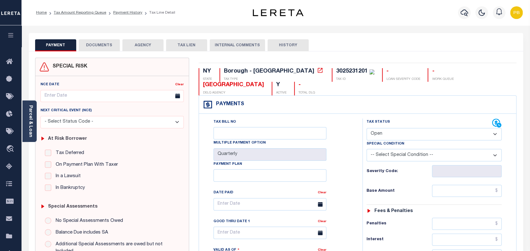
click at [427, 136] on select "- Select Status Code - Open Due/Unpaid Paid Incomplete No Tax Due Internal Refu…" at bounding box center [434, 134] width 135 height 12
select select "DUE"
click at [367, 128] on select "- Select Status Code - Open Due/Unpaid Paid Incomplete No Tax Due Internal Refu…" at bounding box center [434, 134] width 135 height 12
type input "[DATE]"
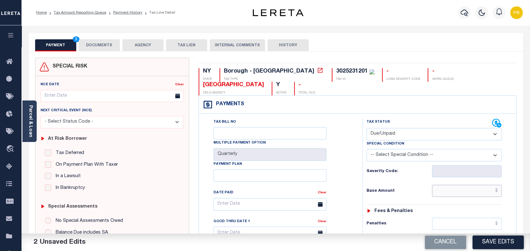
click at [481, 191] on input "text" at bounding box center [467, 190] width 70 height 12
paste input "567.08"
type input "$567.08"
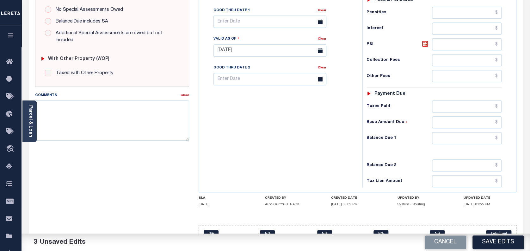
scroll to position [228, 0]
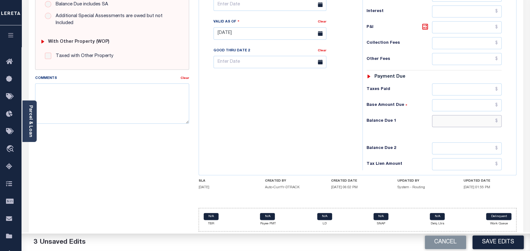
click at [463, 121] on input "text" at bounding box center [467, 121] width 70 height 12
paste input "588.75"
type input "$588.75"
click at [426, 27] on icon at bounding box center [425, 27] width 8 height 8
type input "$21.67"
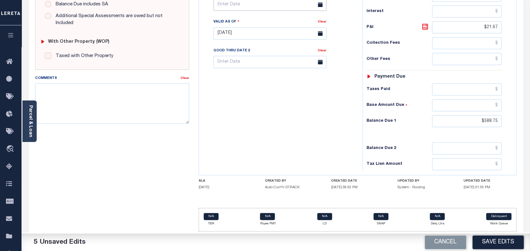
click at [259, 10] on input "text" at bounding box center [270, 4] width 113 height 12
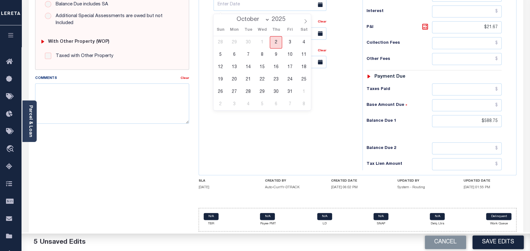
click at [274, 40] on span "2" at bounding box center [276, 42] width 12 height 12
type input "[DATE]"
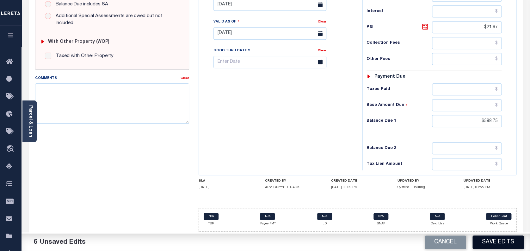
click at [504, 242] on button "Save Edits" at bounding box center [498, 242] width 51 height 14
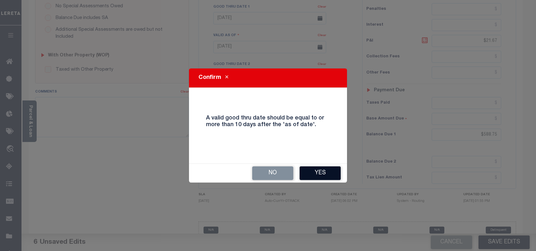
click at [324, 175] on button "Yes" at bounding box center [320, 173] width 41 height 14
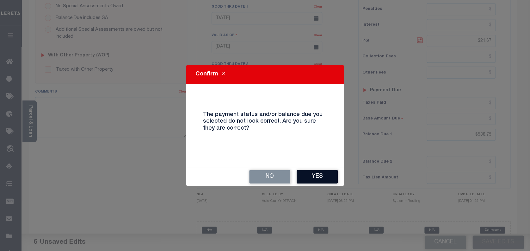
click at [324, 173] on button "Yes" at bounding box center [317, 177] width 41 height 14
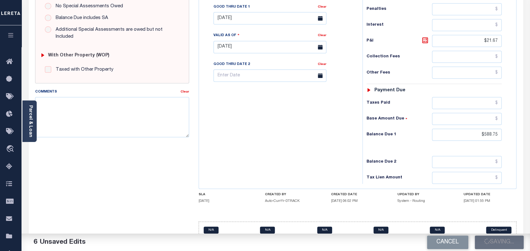
checkbox input "false"
type input "$567.08"
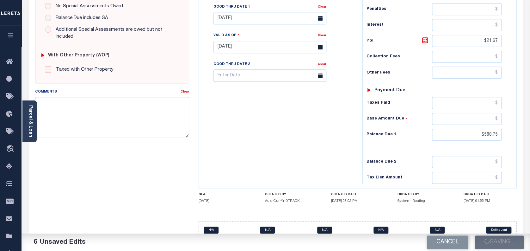
type input "$21.67"
type input "$588.75"
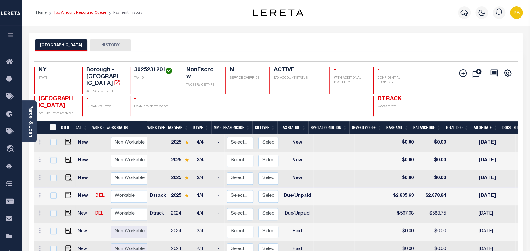
click at [86, 11] on link "Tax Amount Reporting Queue" at bounding box center [80, 13] width 53 height 4
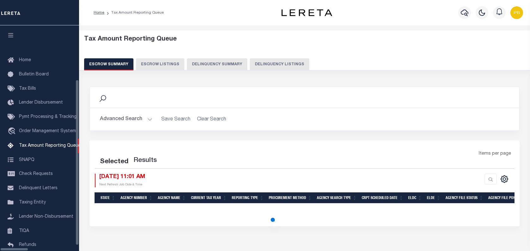
click at [250, 65] on button "Delinquency Listings" at bounding box center [279, 64] width 59 height 12
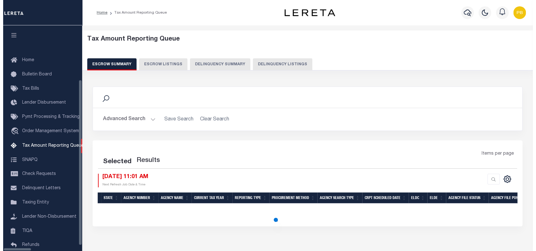
scroll to position [52, 0]
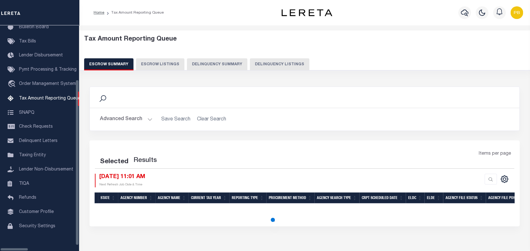
select select "100"
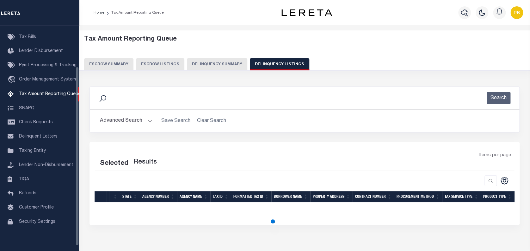
select select "100"
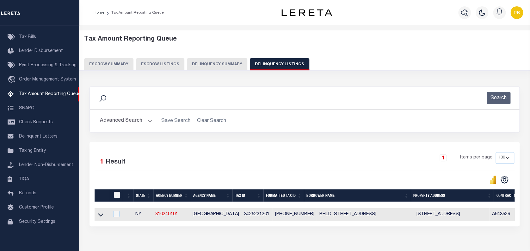
click at [117, 195] on input "checkbox" at bounding box center [117, 194] width 6 height 6
checkbox input "true"
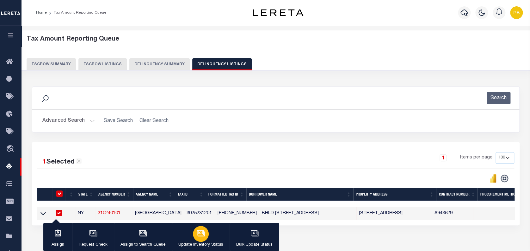
click at [193, 236] on div "button" at bounding box center [201, 234] width 16 height 16
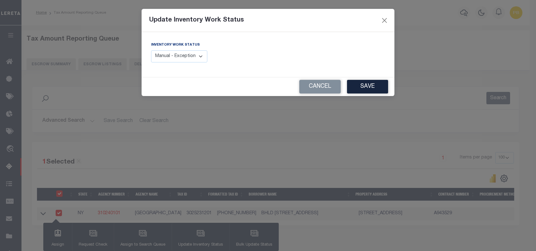
click at [188, 57] on select "Manual - Exception Pended - Awaiting Search Late Add Exception Completed" at bounding box center [179, 56] width 56 height 12
select select "4"
click at [151, 50] on select "Manual - Exception Pended - Awaiting Search Late Add Exception Completed" at bounding box center [179, 56] width 56 height 12
click at [374, 86] on button "Save" at bounding box center [367, 87] width 41 height 14
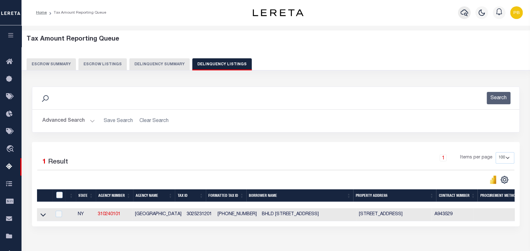
click at [466, 10] on icon "button" at bounding box center [465, 13] width 8 height 8
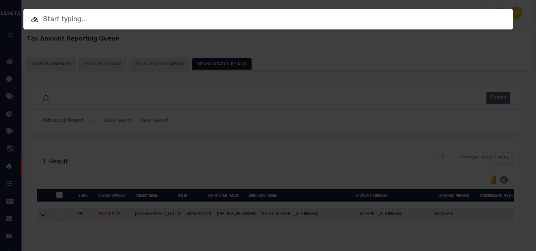
paste input "21319"
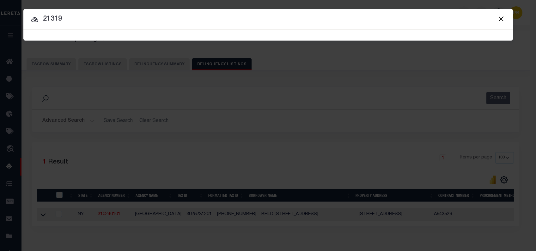
type input "21319"
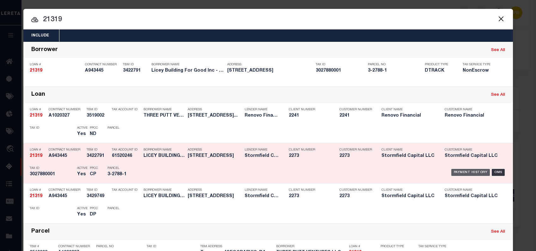
click at [462, 170] on div "Payment History" at bounding box center [471, 172] width 39 height 7
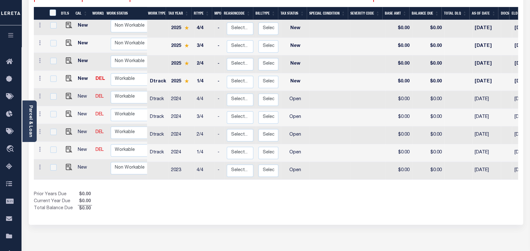
scroll to position [97, 0]
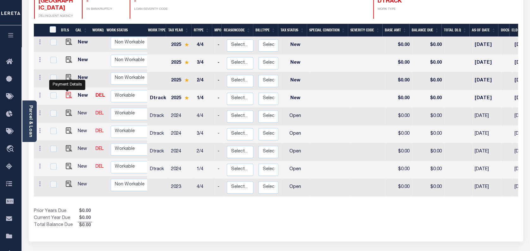
click at [66, 92] on img "" at bounding box center [69, 95] width 6 height 6
checkbox input "true"
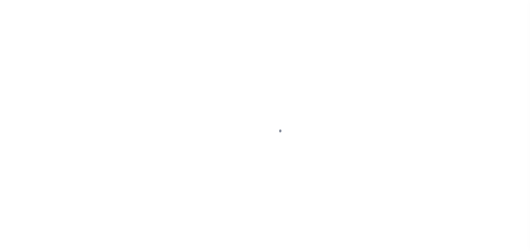
select select "NW2"
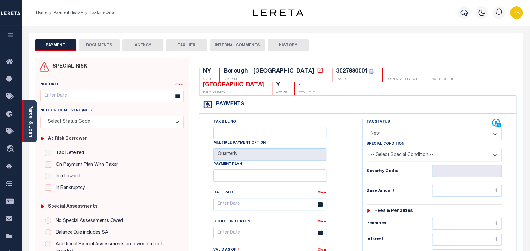
click at [30, 116] on link "Parcel & Loan" at bounding box center [30, 121] width 4 height 32
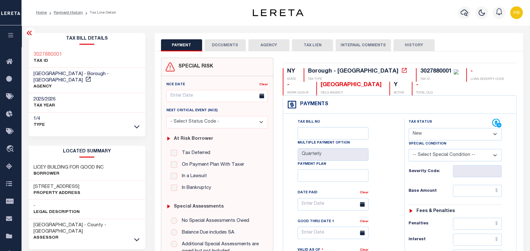
drag, startPoint x: 43, startPoint y: 178, endPoint x: 76, endPoint y: 179, distance: 32.9
click at [76, 183] on h3 "[STREET_ADDRESS]" at bounding box center [57, 186] width 47 height 6
copy h3 "[GEOGRAPHIC_DATA]"
